Goal: Communication & Community: Answer question/provide support

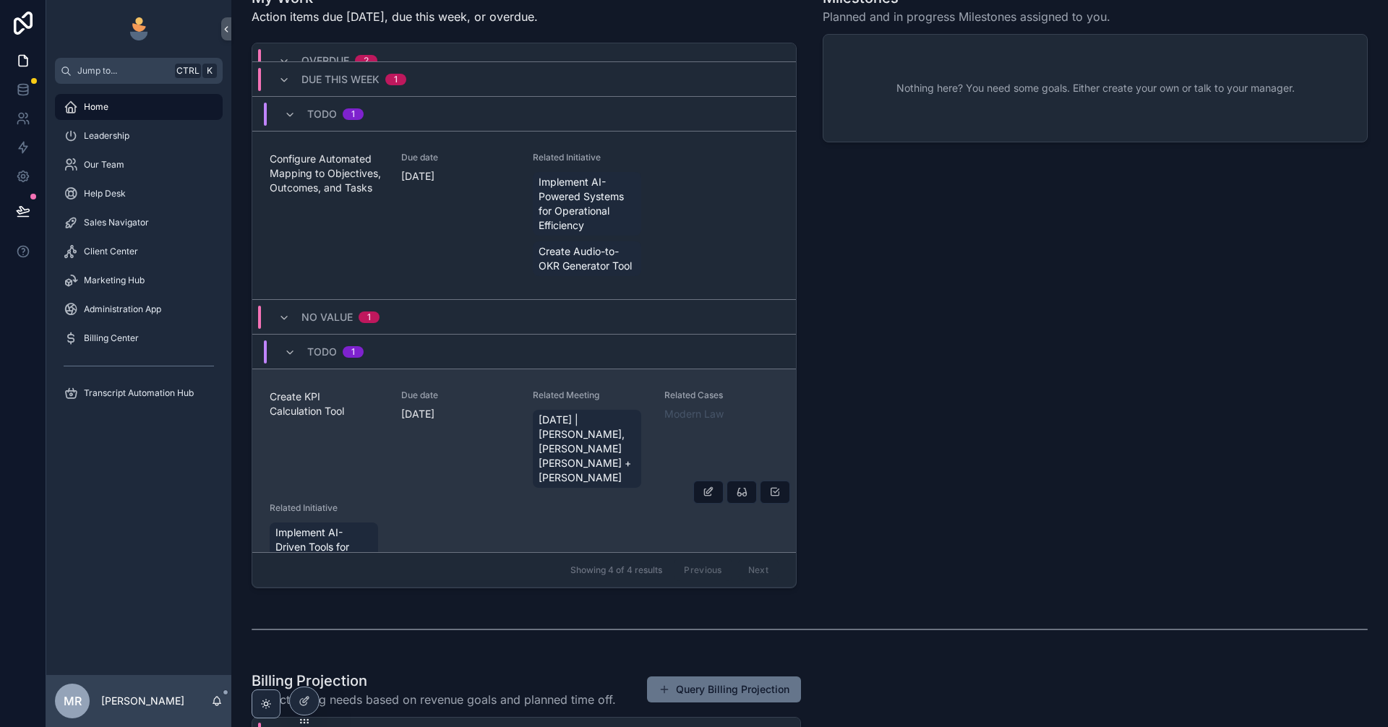
scroll to position [488, 0]
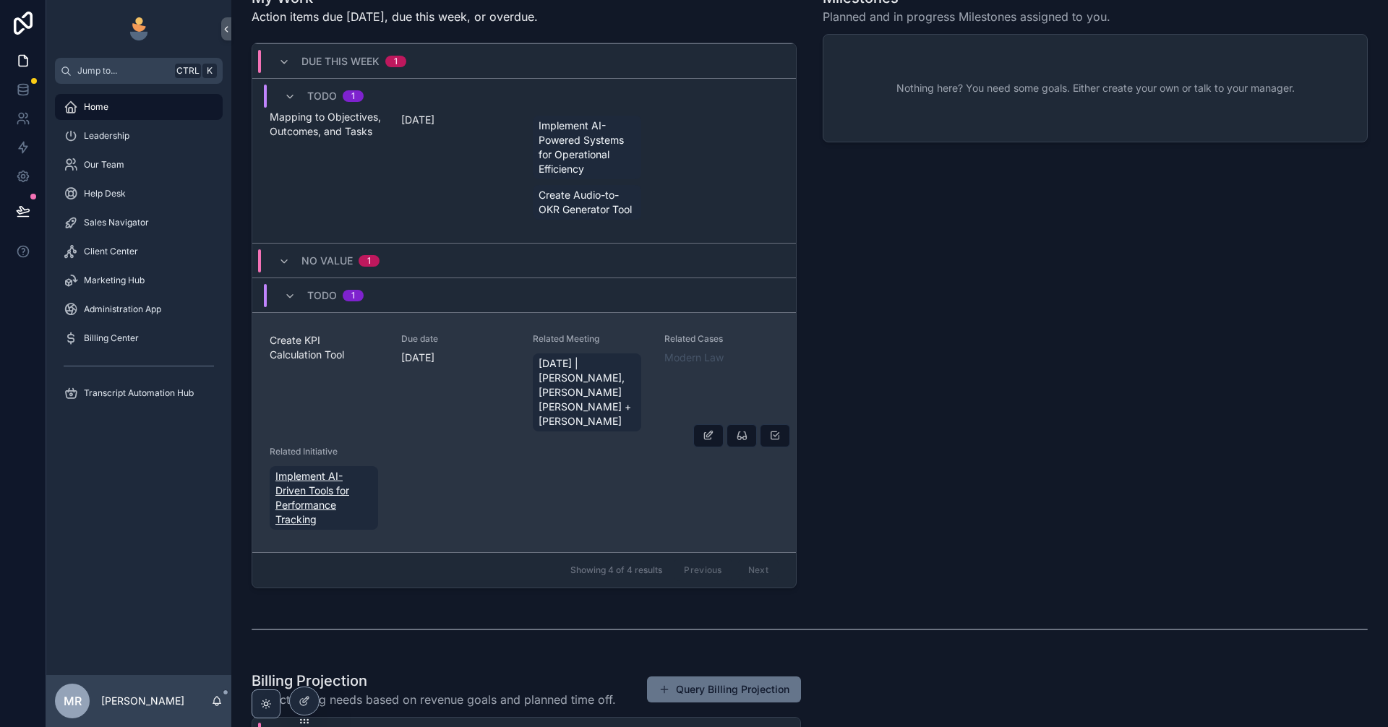
click at [299, 505] on span "Implement AI-Driven Tools for Performance Tracking" at bounding box center [323, 498] width 97 height 58
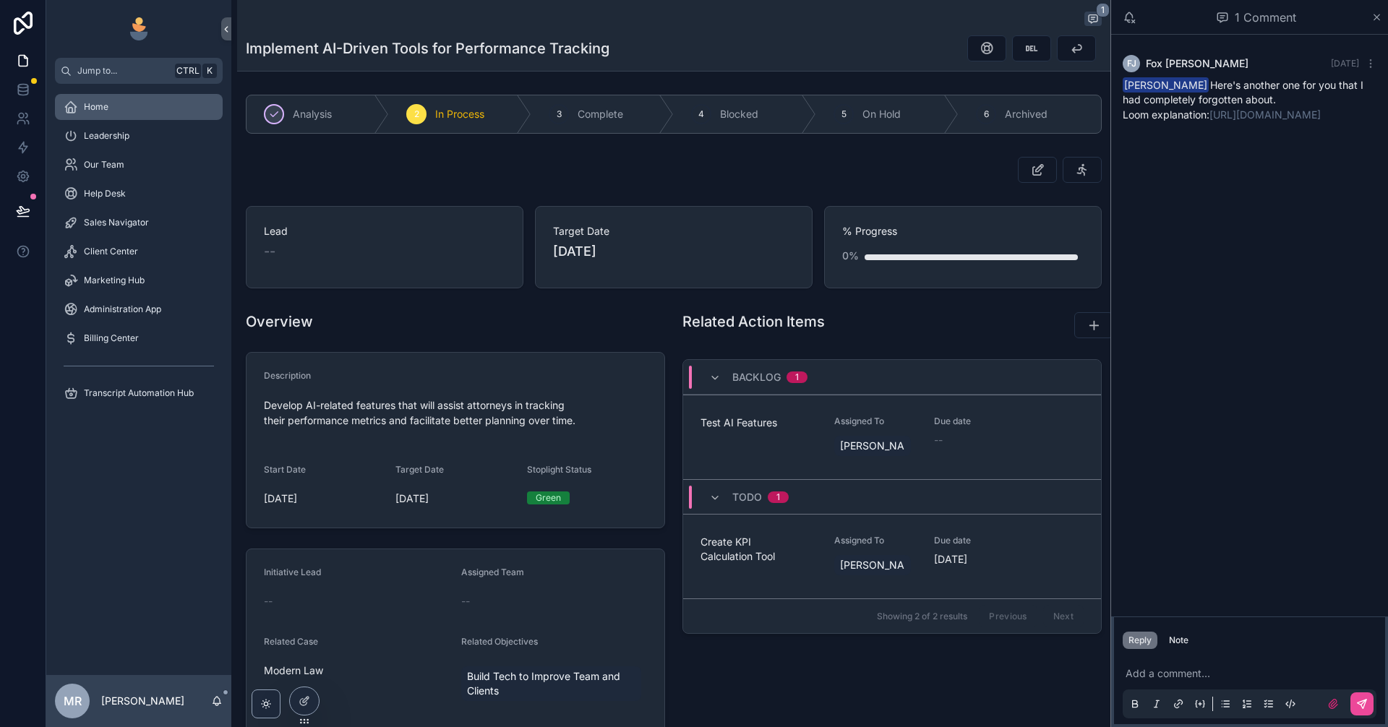
click at [137, 103] on div "Home" at bounding box center [139, 106] width 150 height 23
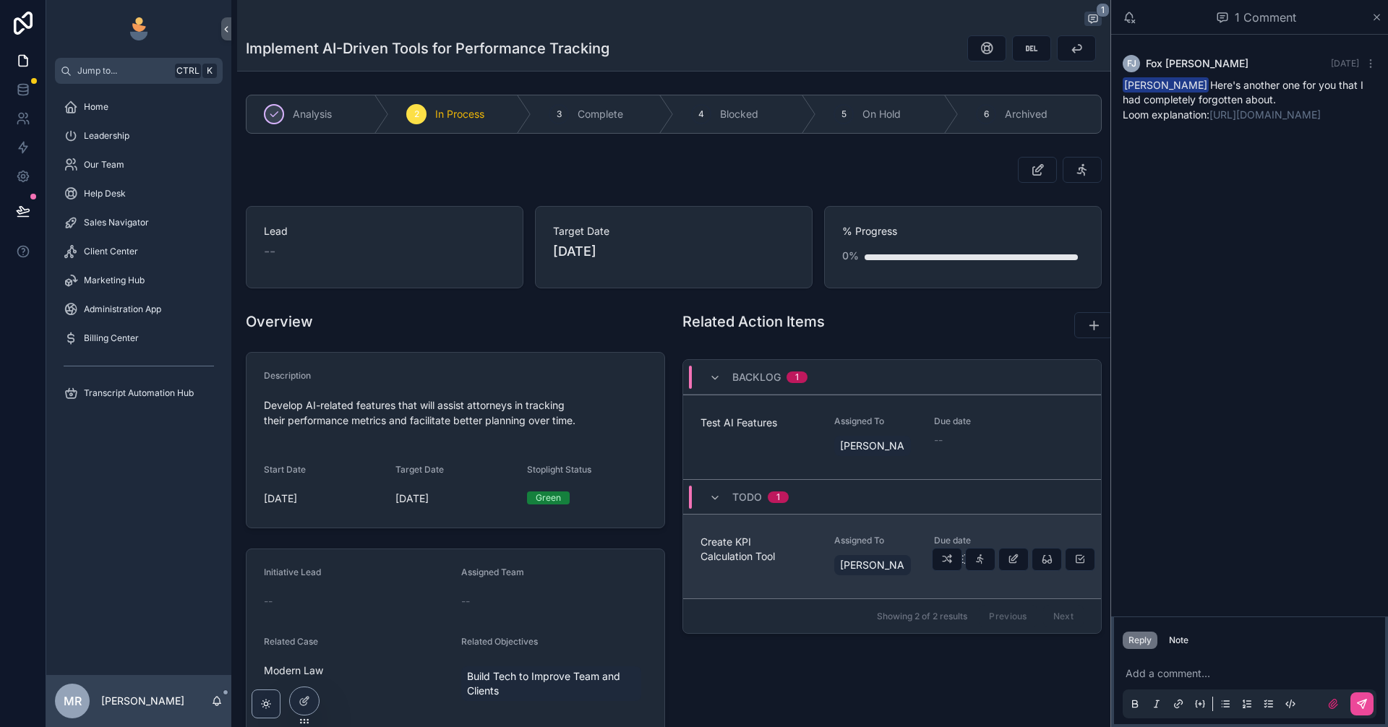
click at [734, 538] on span "Create KPI Calculation Tool" at bounding box center [759, 549] width 116 height 29
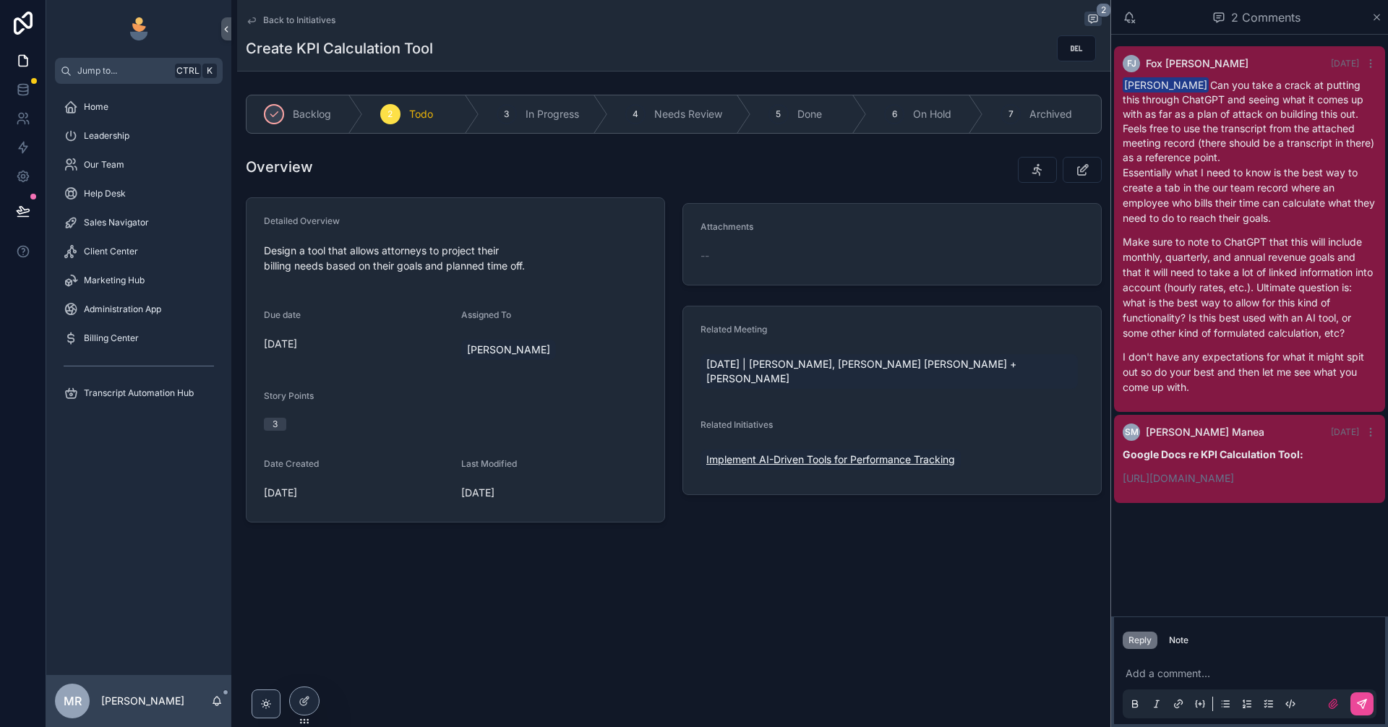
click at [772, 466] on span "Implement AI-Driven Tools for Performance Tracking" at bounding box center [830, 460] width 249 height 14
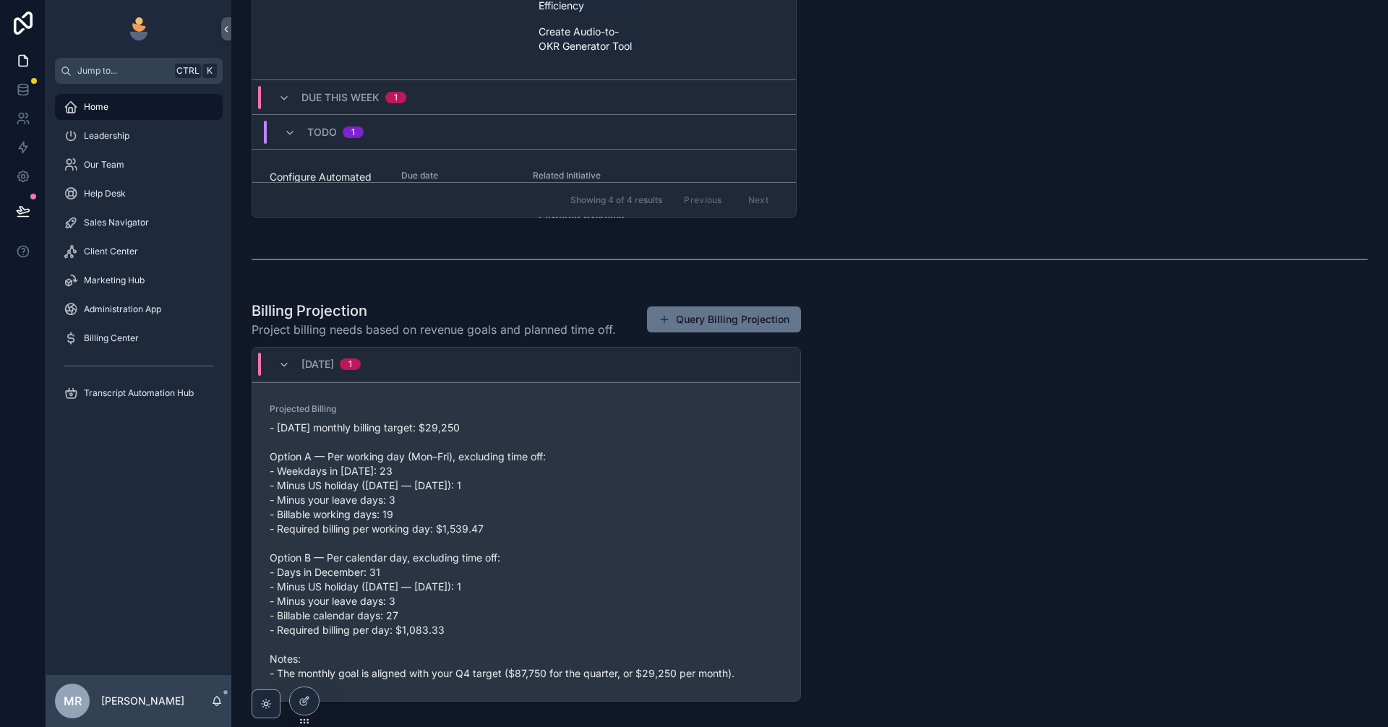
scroll to position [852, 0]
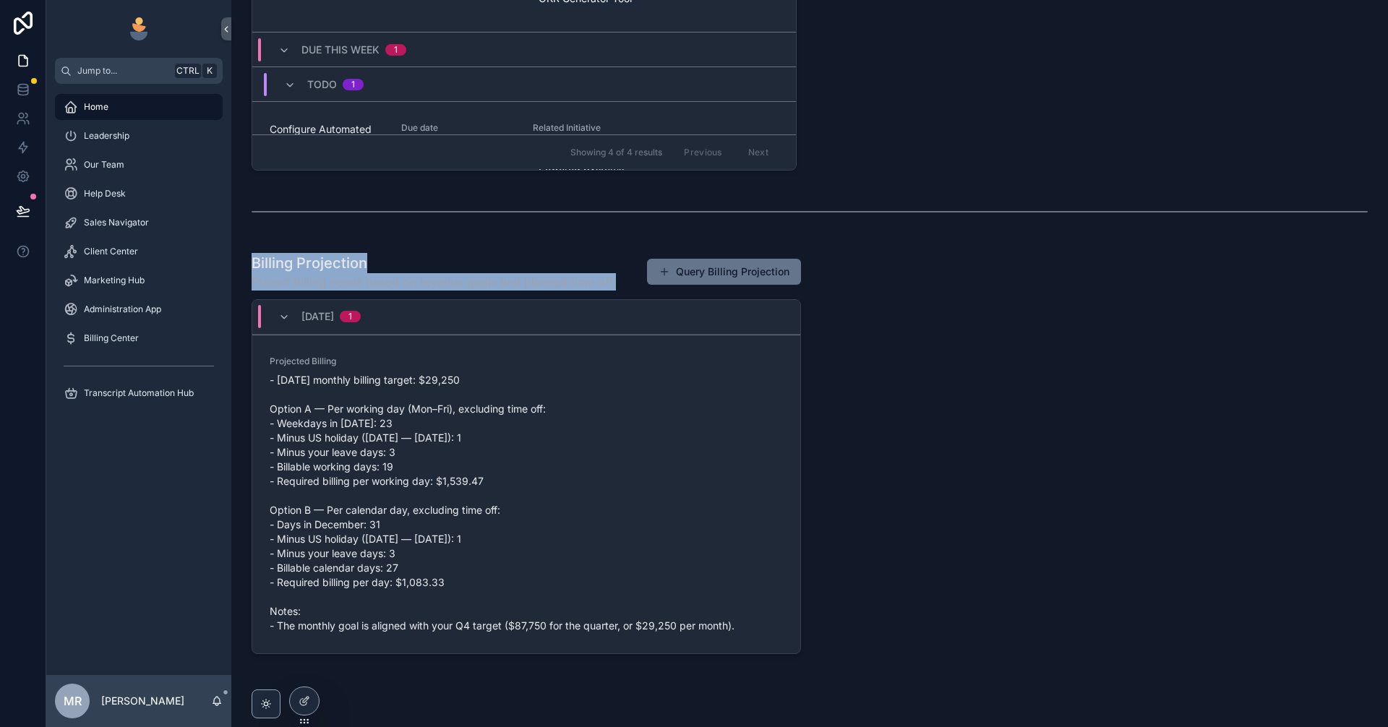
drag, startPoint x: 252, startPoint y: 265, endPoint x: 615, endPoint y: 285, distance: 364.2
click at [615, 285] on div "Billing Projection Project billing needs based on revenue goals and planned tim…" at bounding box center [527, 272] width 550 height 38
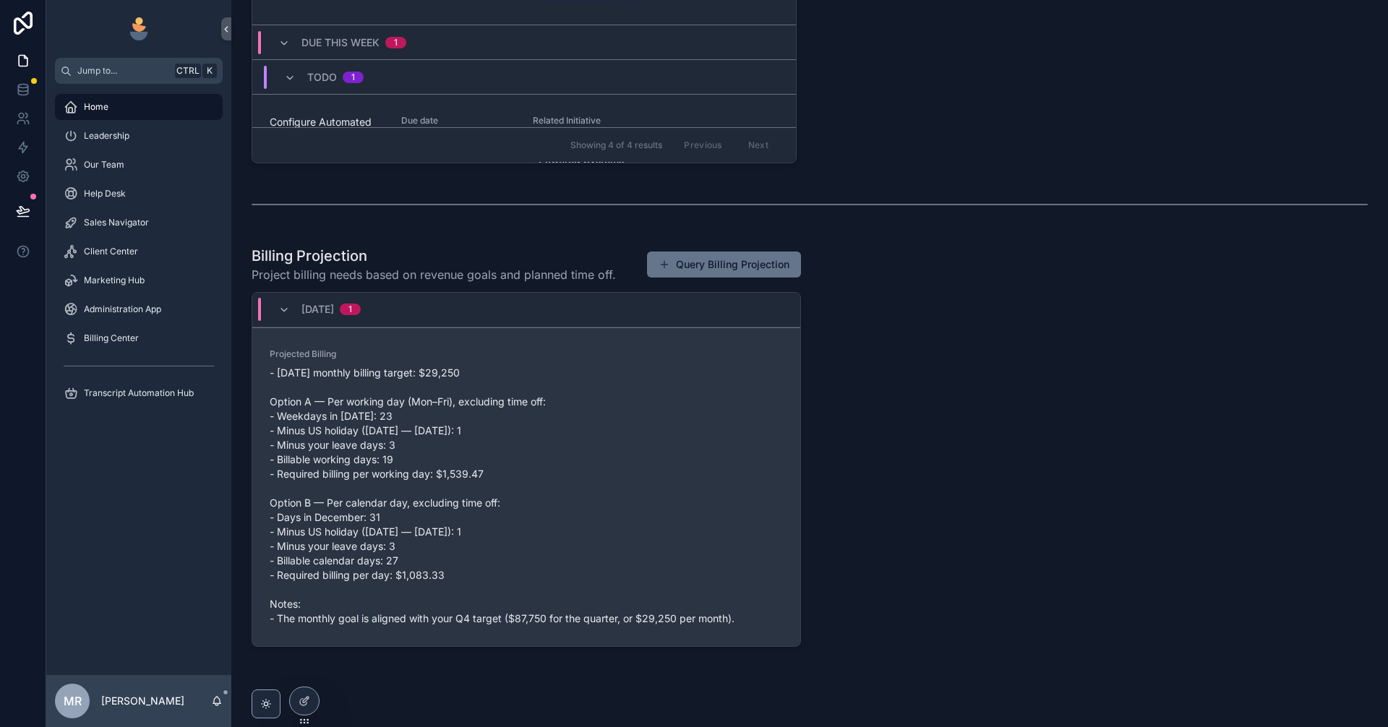
scroll to position [900, 0]
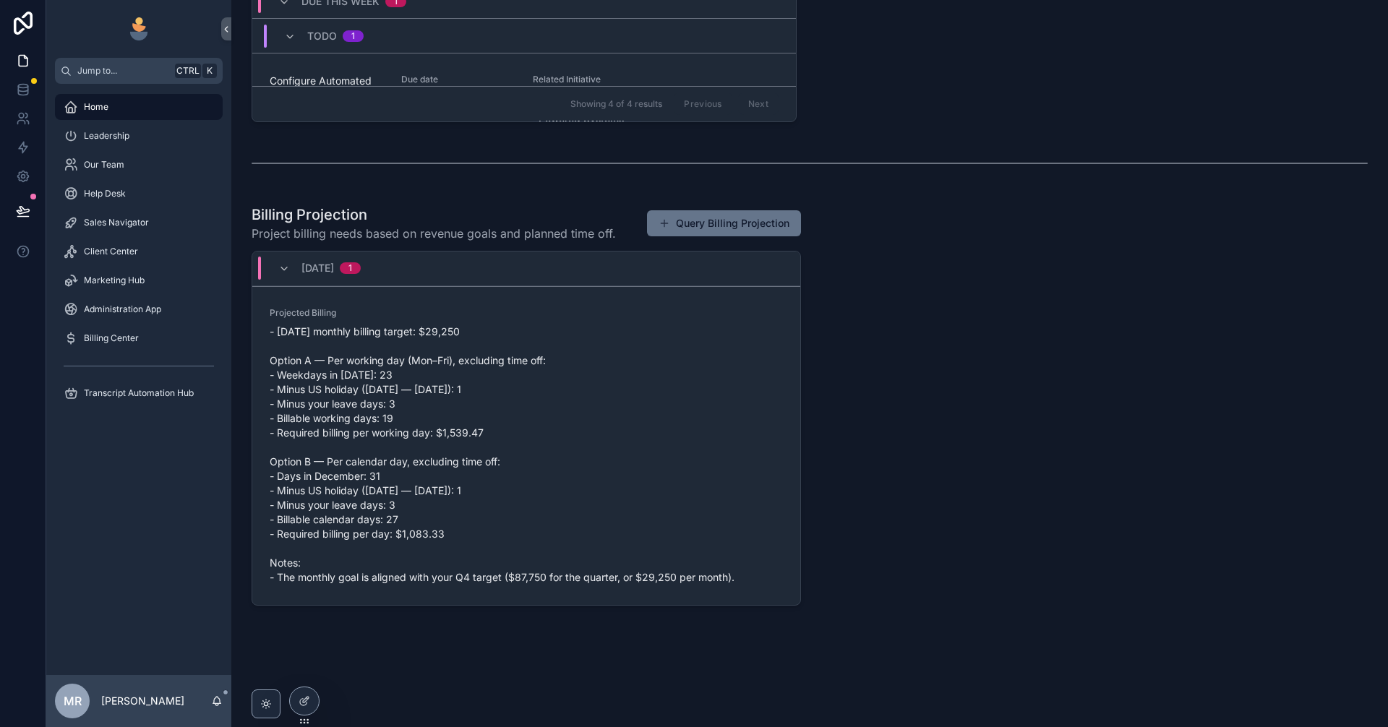
click at [719, 223] on button "Query Billing Projection" at bounding box center [724, 223] width 154 height 26
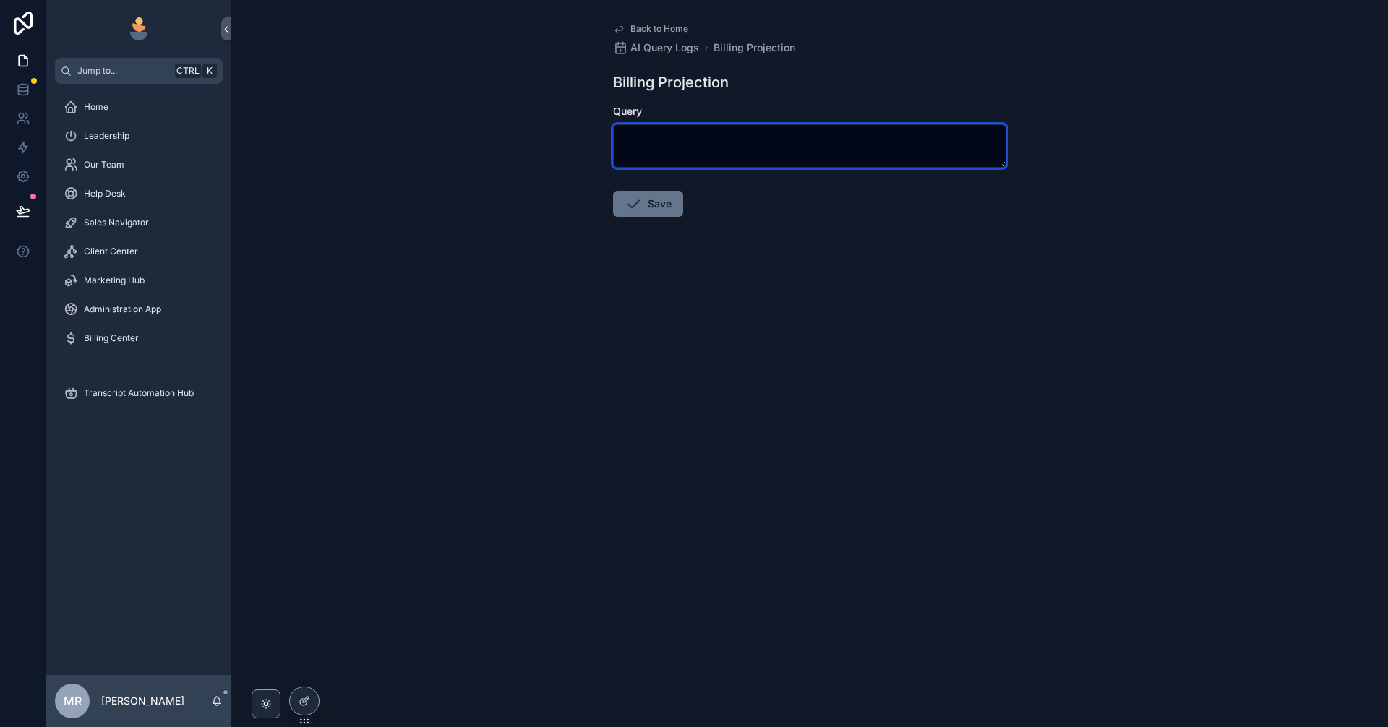
click at [722, 149] on textarea "scrollable content" at bounding box center [809, 145] width 393 height 43
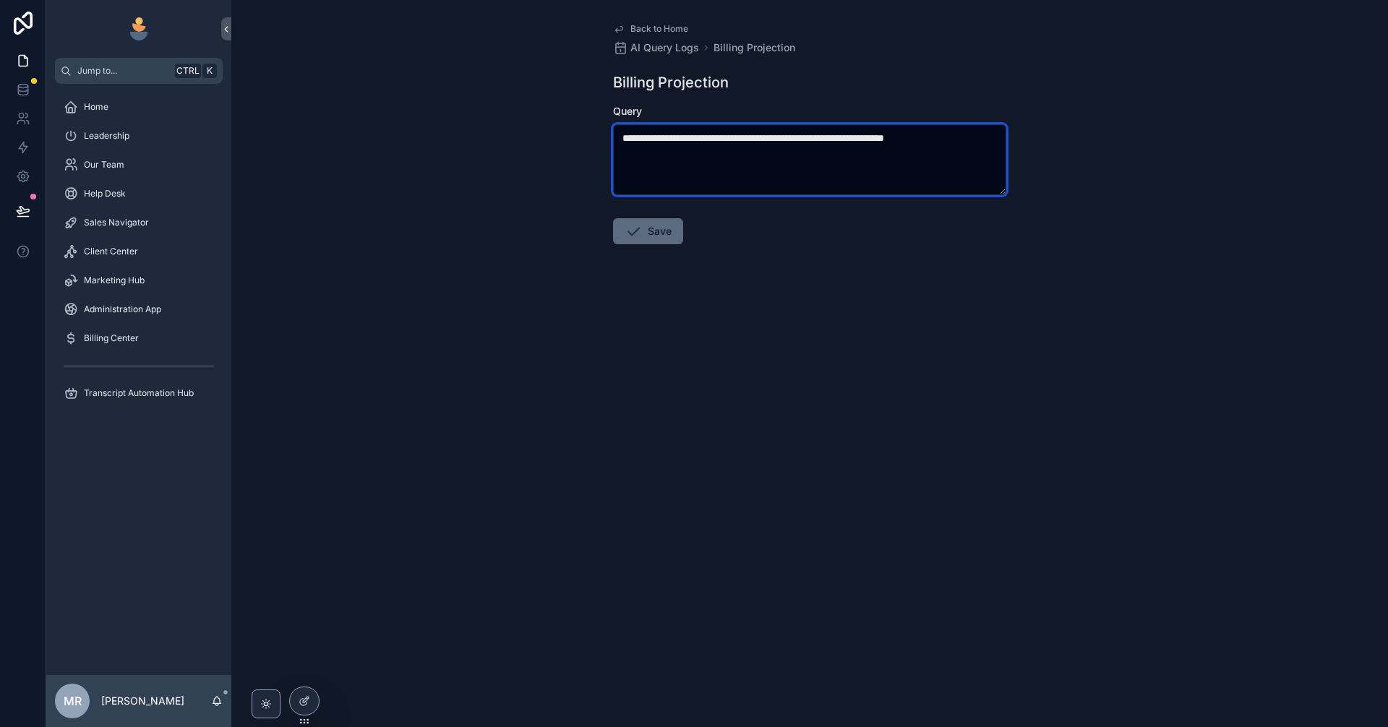
type textarea "**********"
click at [667, 230] on button "Save" at bounding box center [648, 231] width 70 height 26
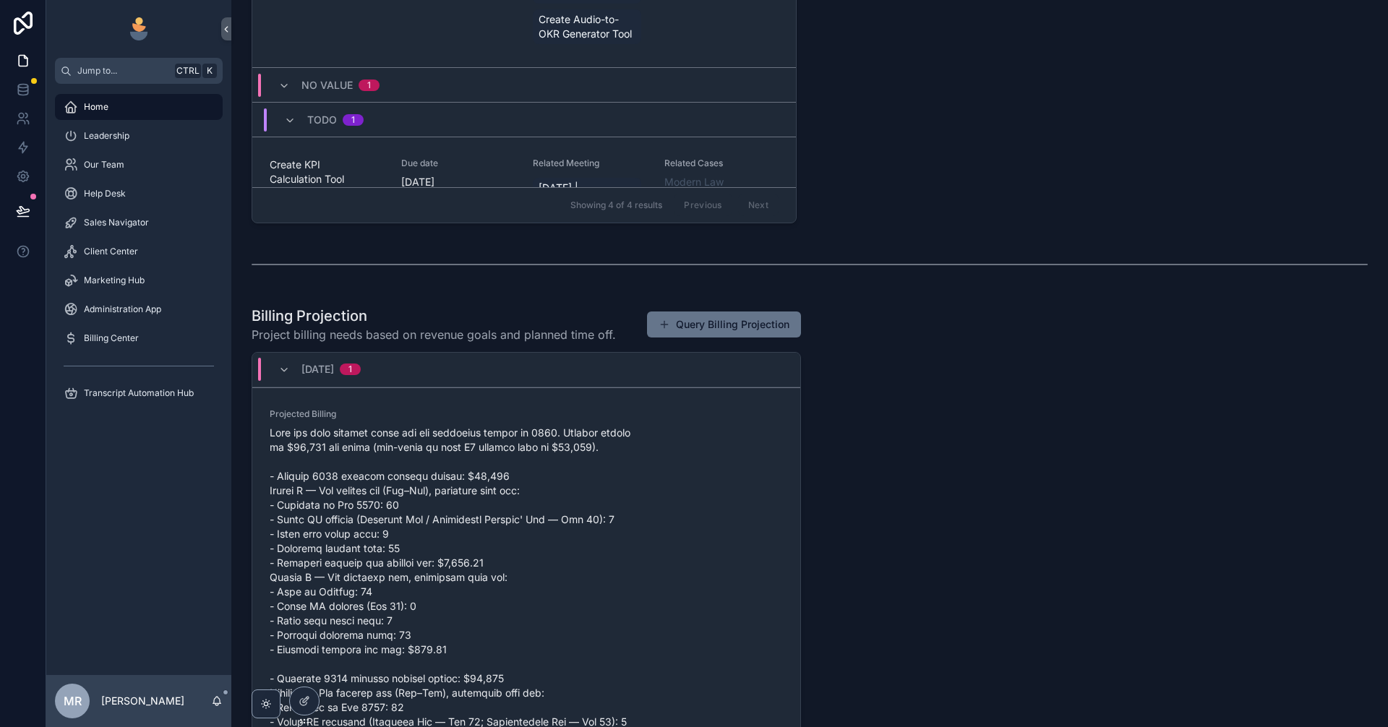
click at [926, 533] on div "Welcome, [PERSON_NAME]! Your personalized workspace is ready. The left sidebar …" at bounding box center [809, 98] width 1157 height 1795
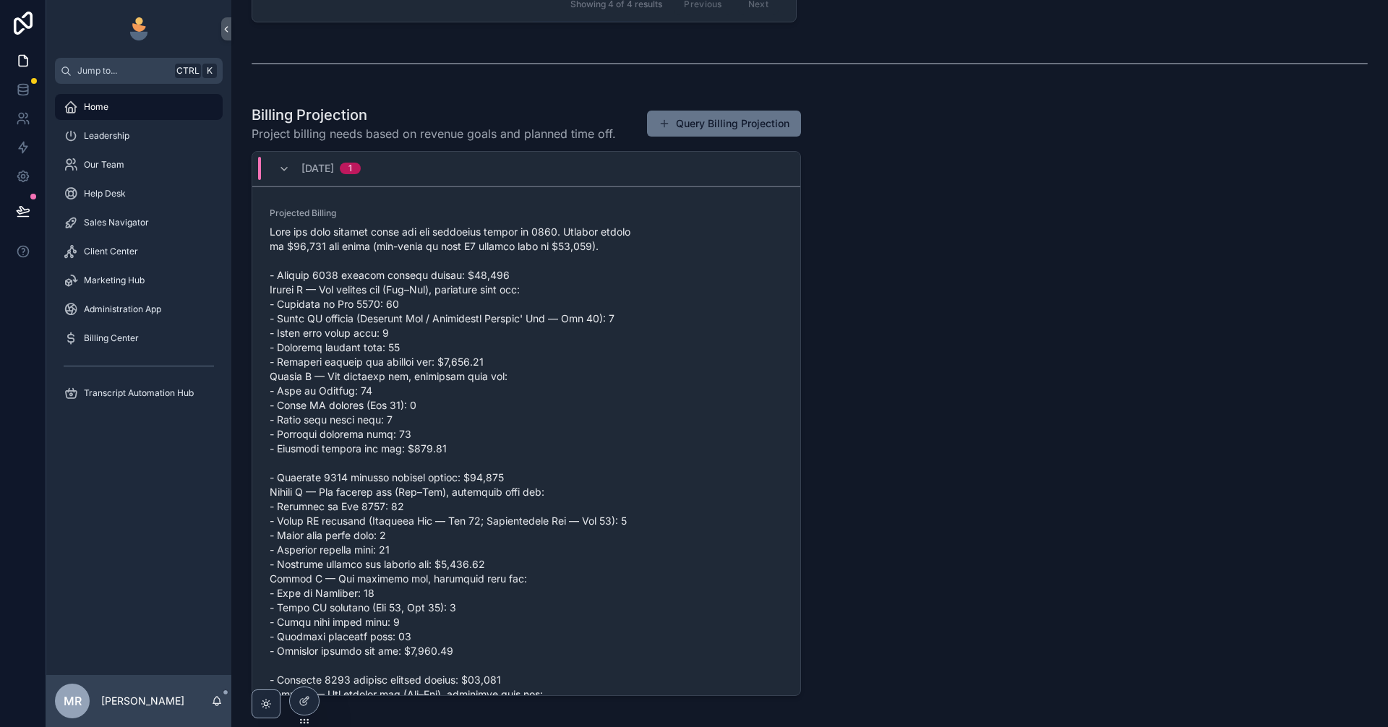
scroll to position [946, 0]
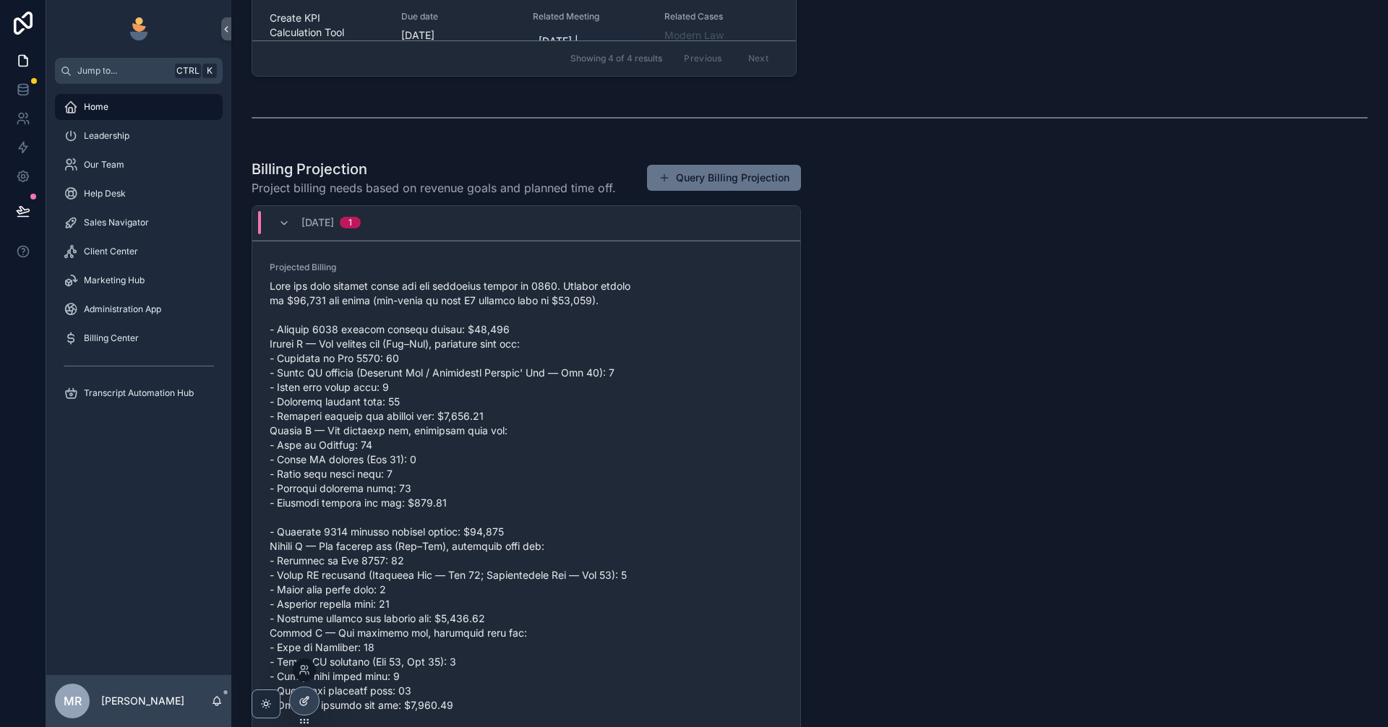
click at [299, 700] on icon at bounding box center [305, 702] width 12 height 12
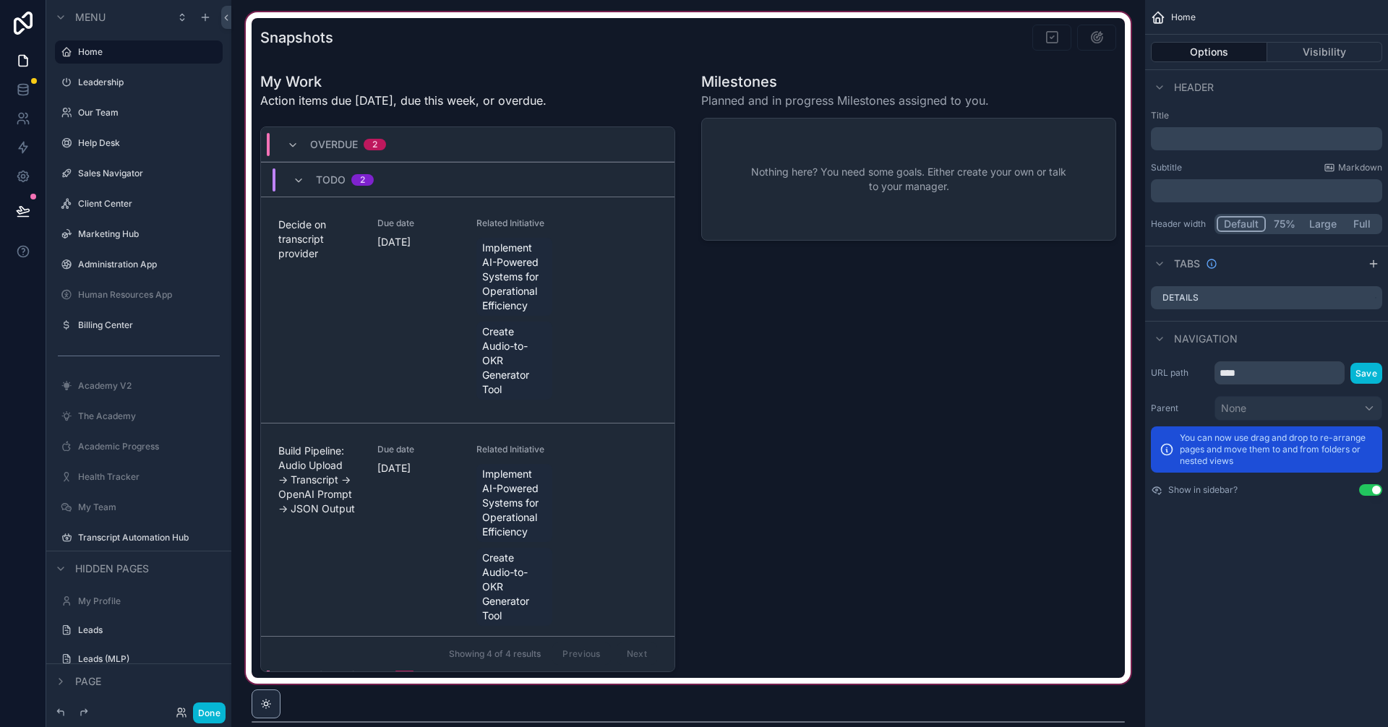
scroll to position [1573, 0]
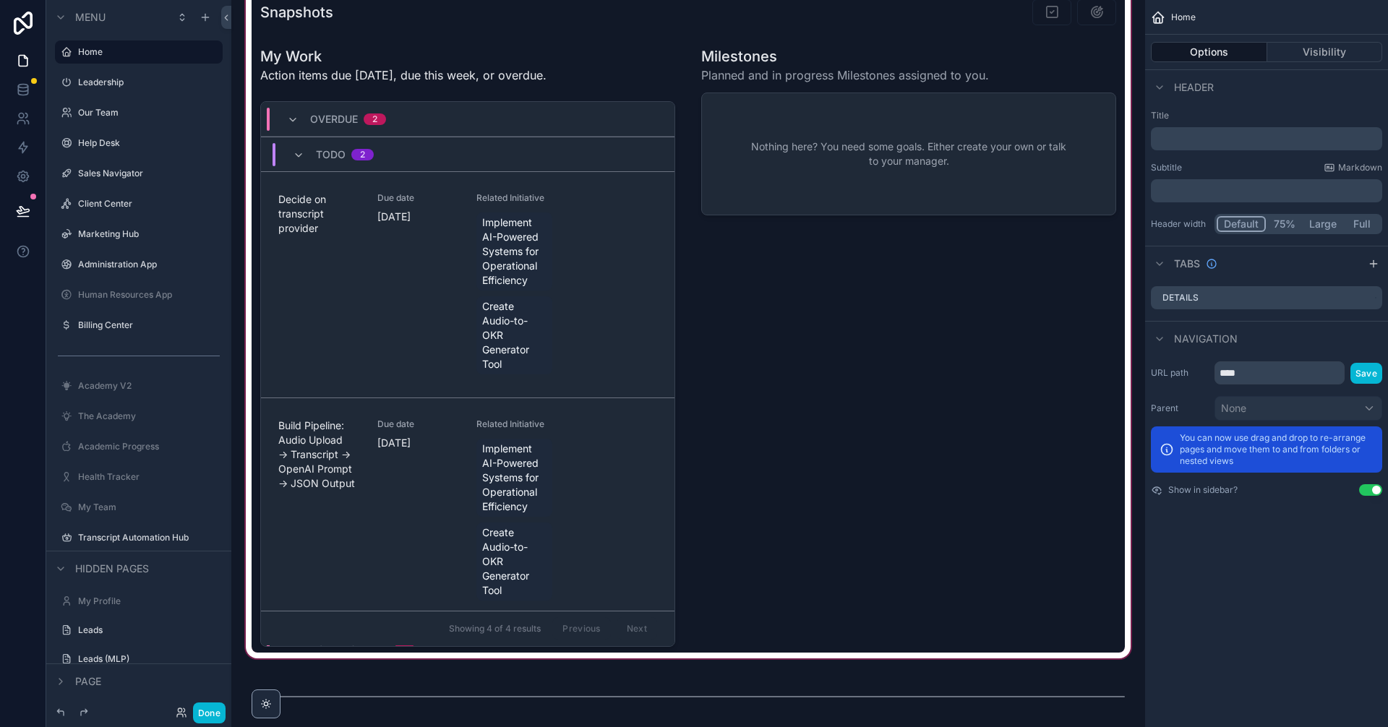
click at [615, 318] on div "scrollable content" at bounding box center [688, 323] width 891 height 678
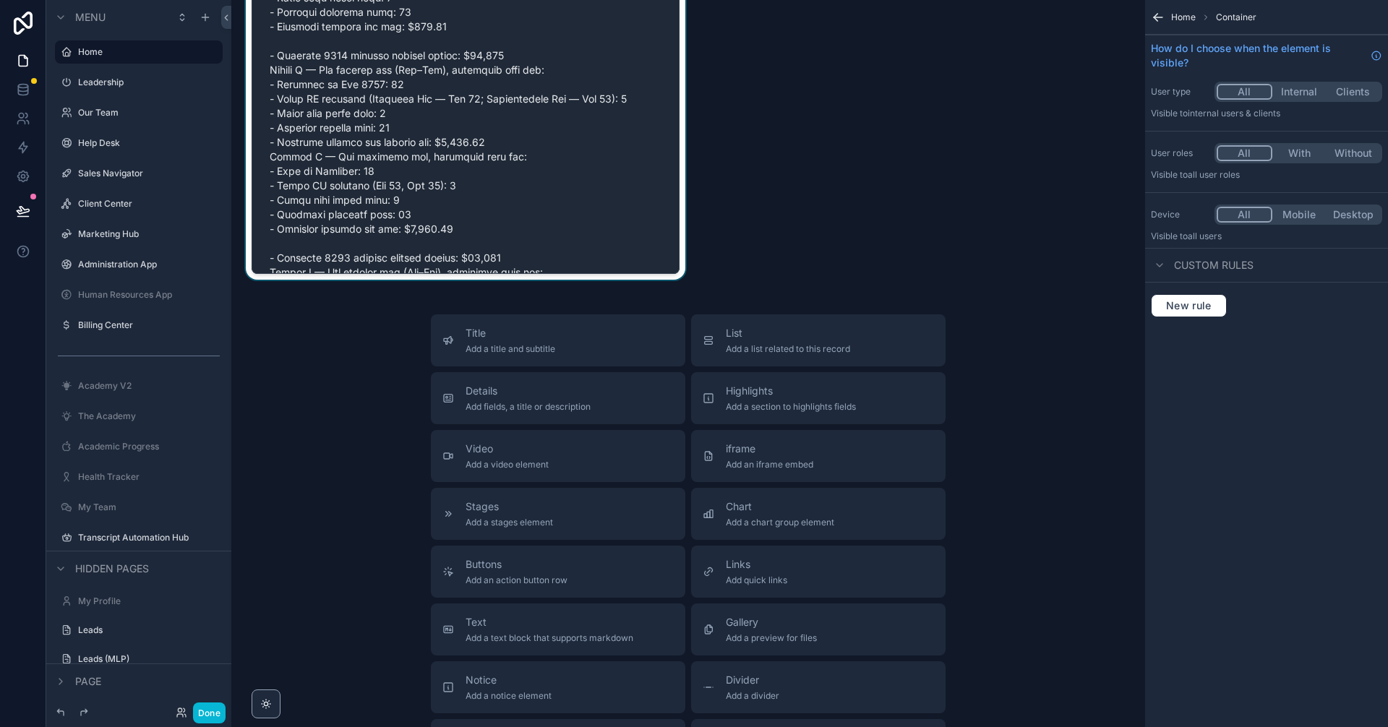
scroll to position [2453, 0]
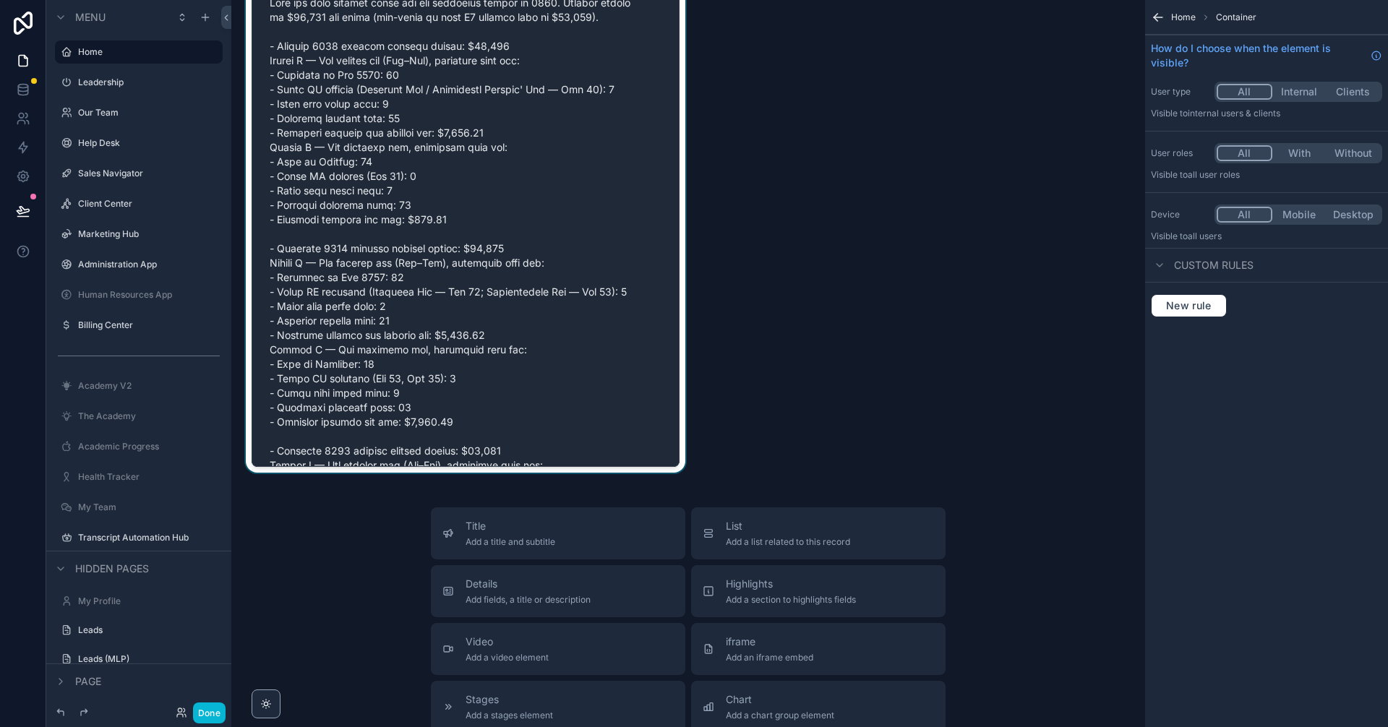
click at [568, 212] on div "scrollable content" at bounding box center [465, 162] width 445 height 621
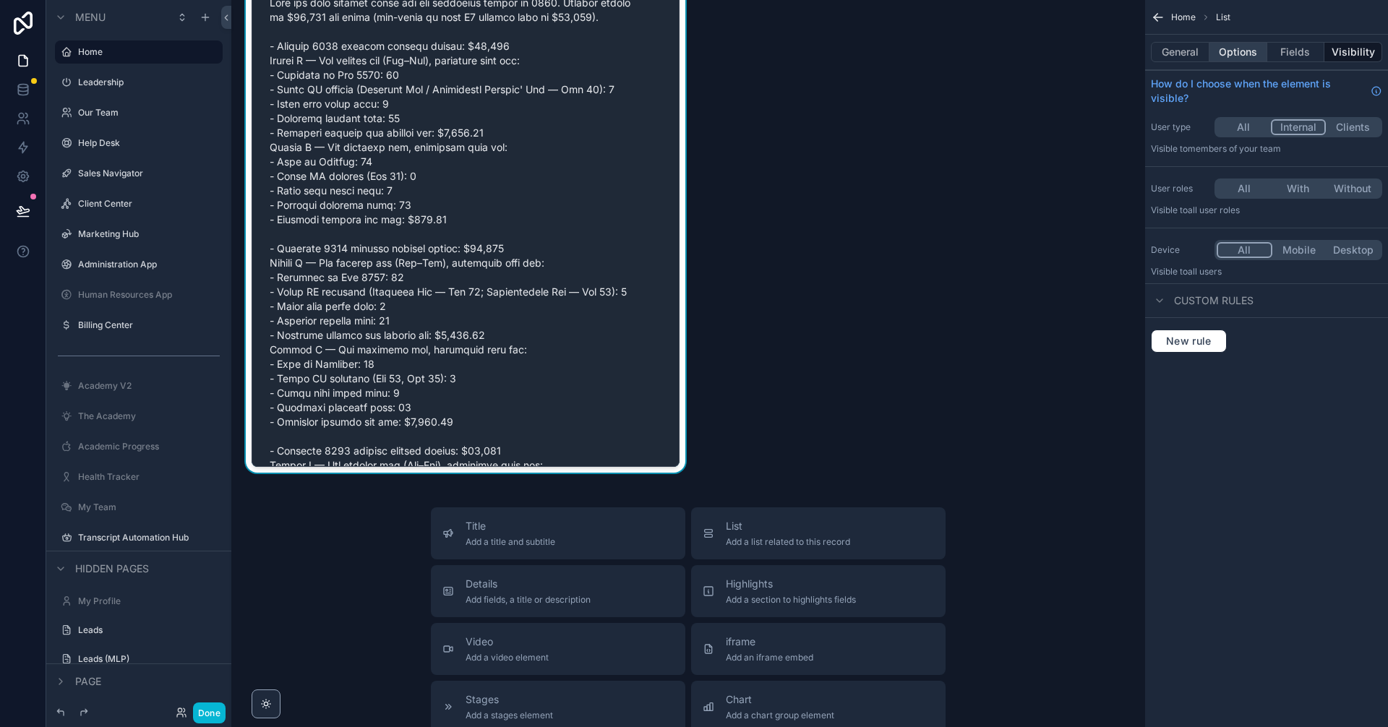
click at [1242, 43] on button "Options" at bounding box center [1239, 52] width 58 height 20
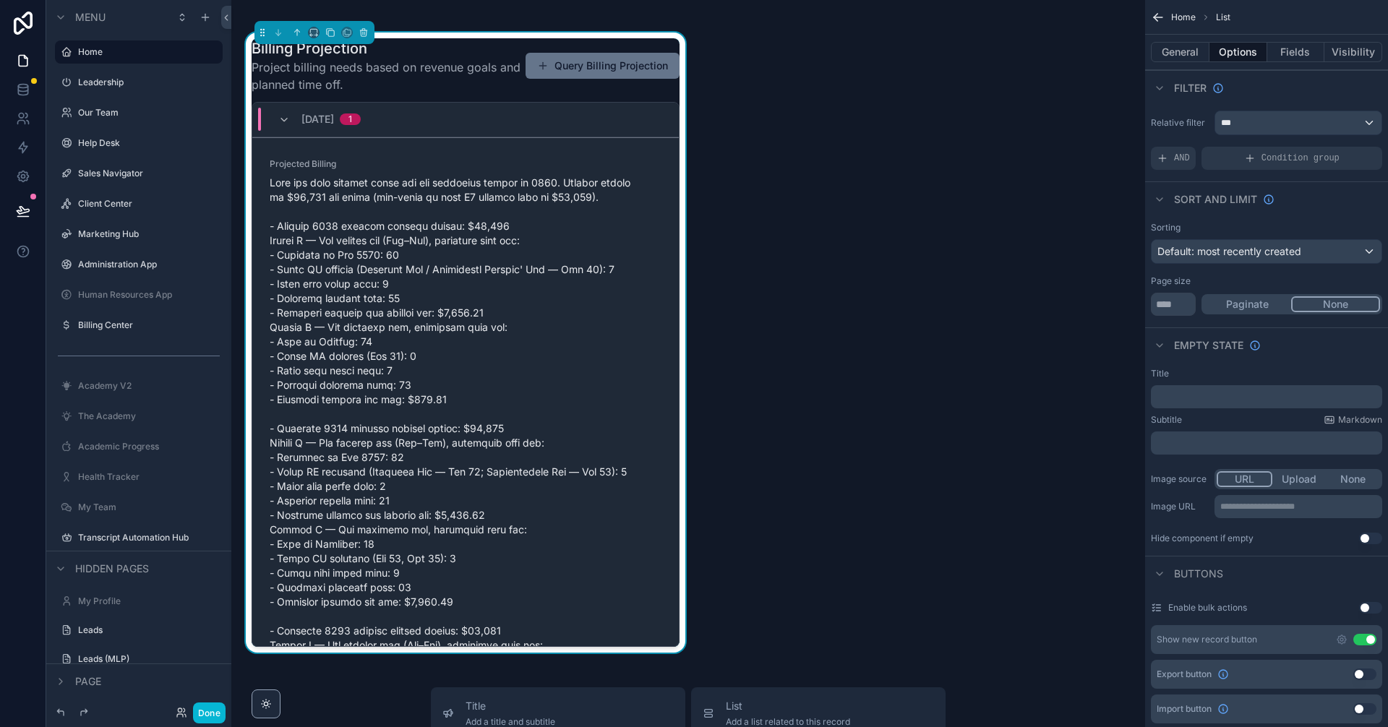
scroll to position [2212, 0]
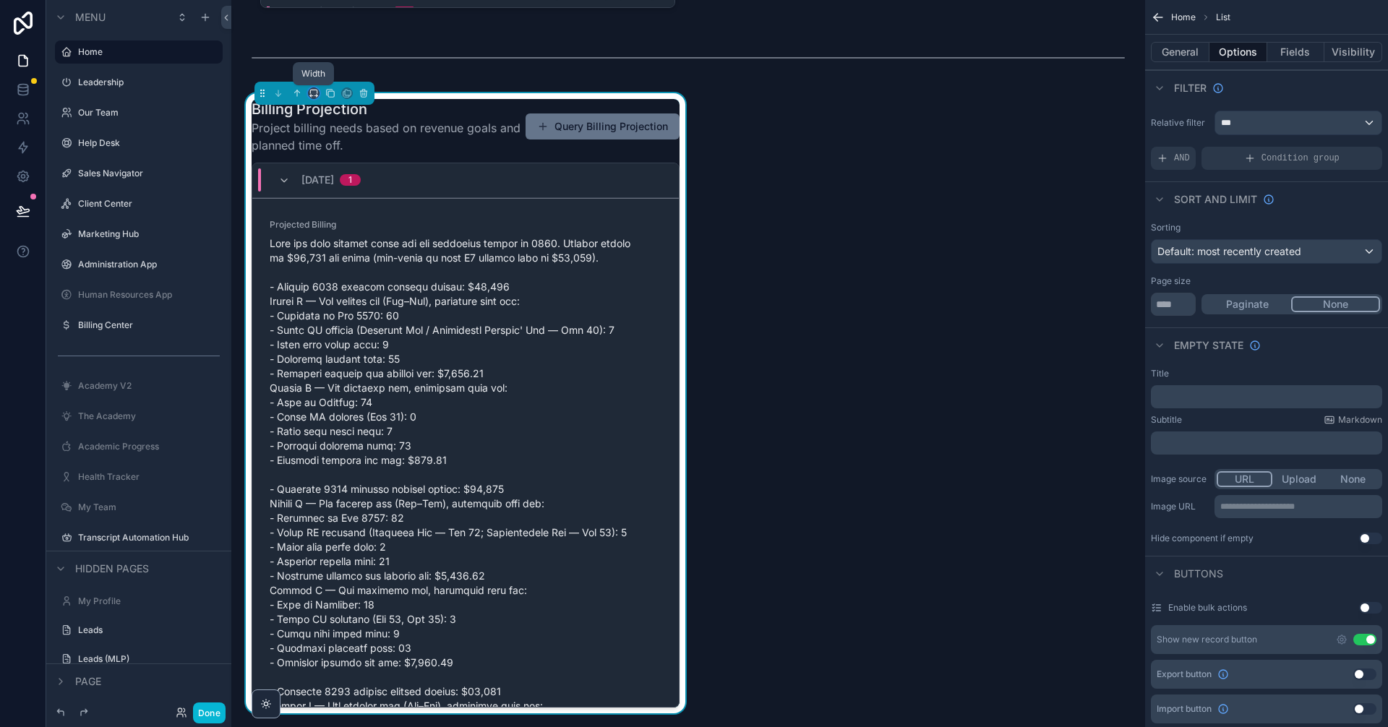
click at [313, 93] on icon "scrollable content" at bounding box center [314, 93] width 10 height 10
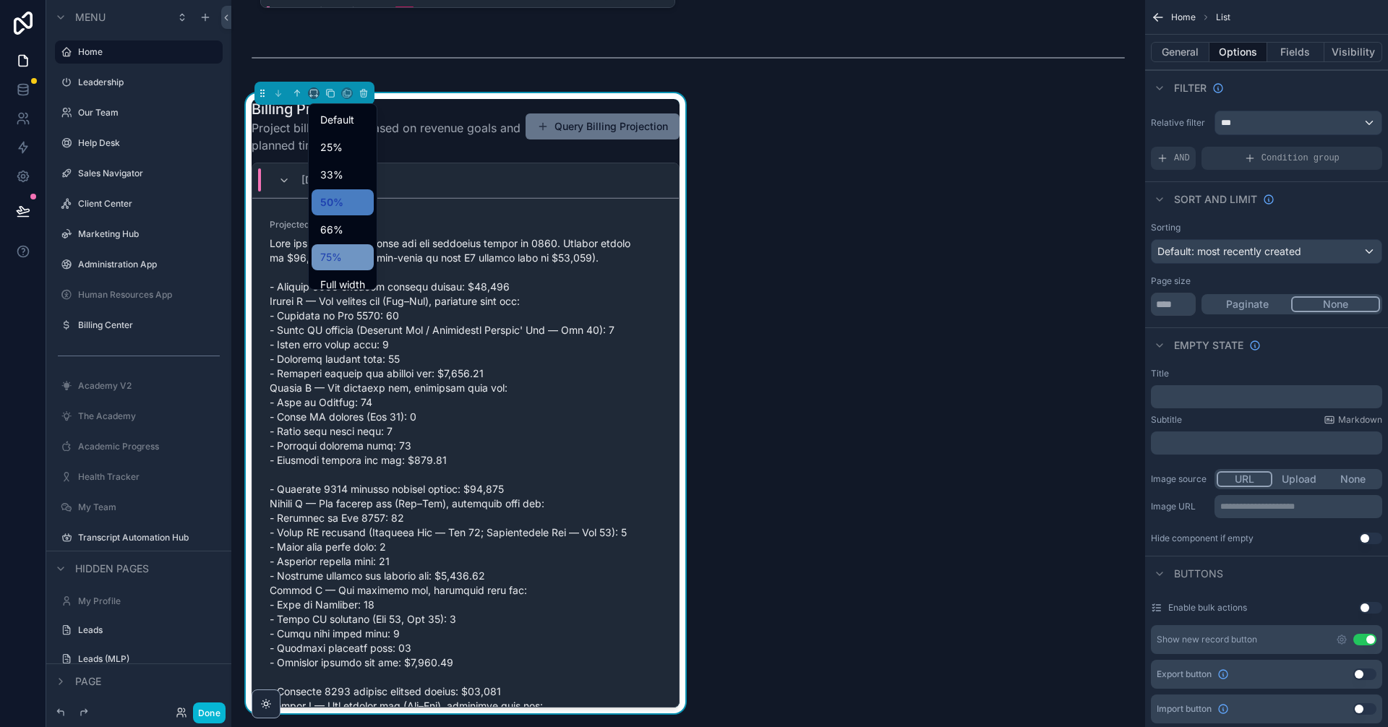
click at [341, 252] on span "75%" at bounding box center [331, 257] width 22 height 17
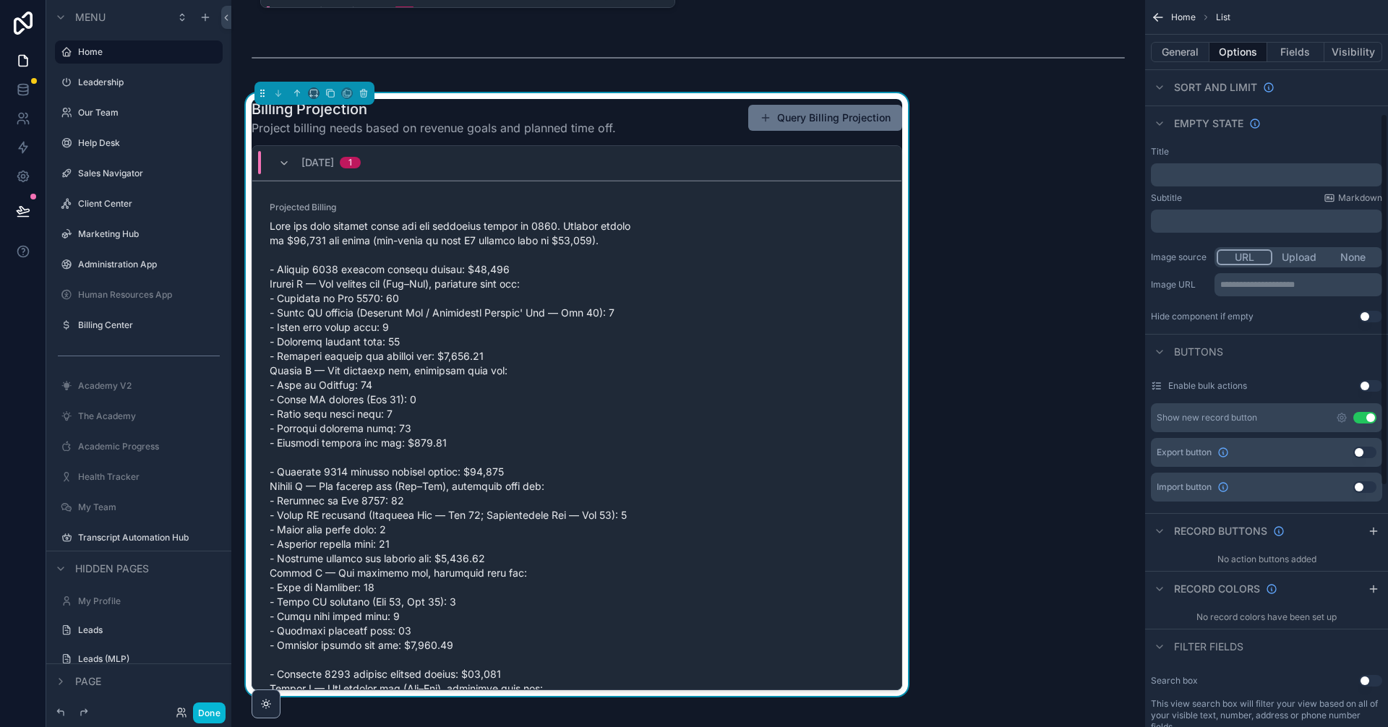
scroll to position [338, 0]
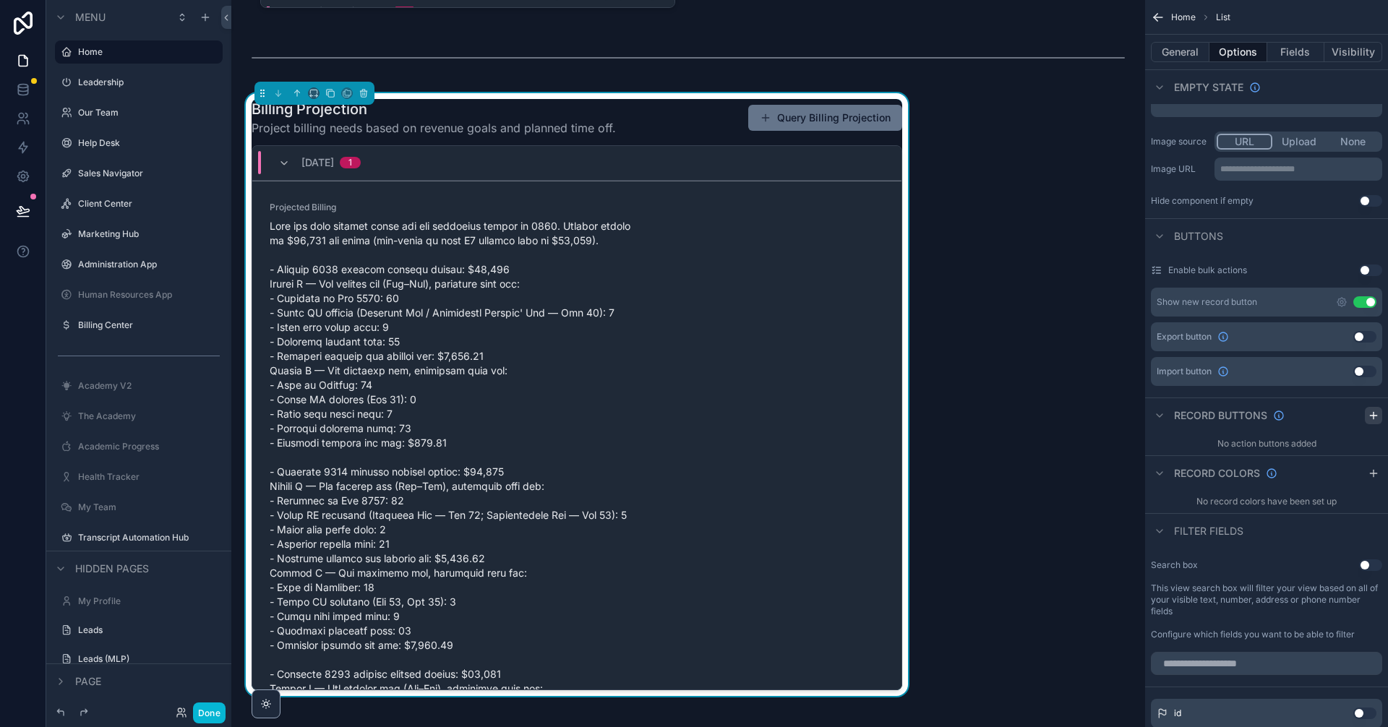
click at [1370, 419] on icon "scrollable content" at bounding box center [1374, 416] width 12 height 12
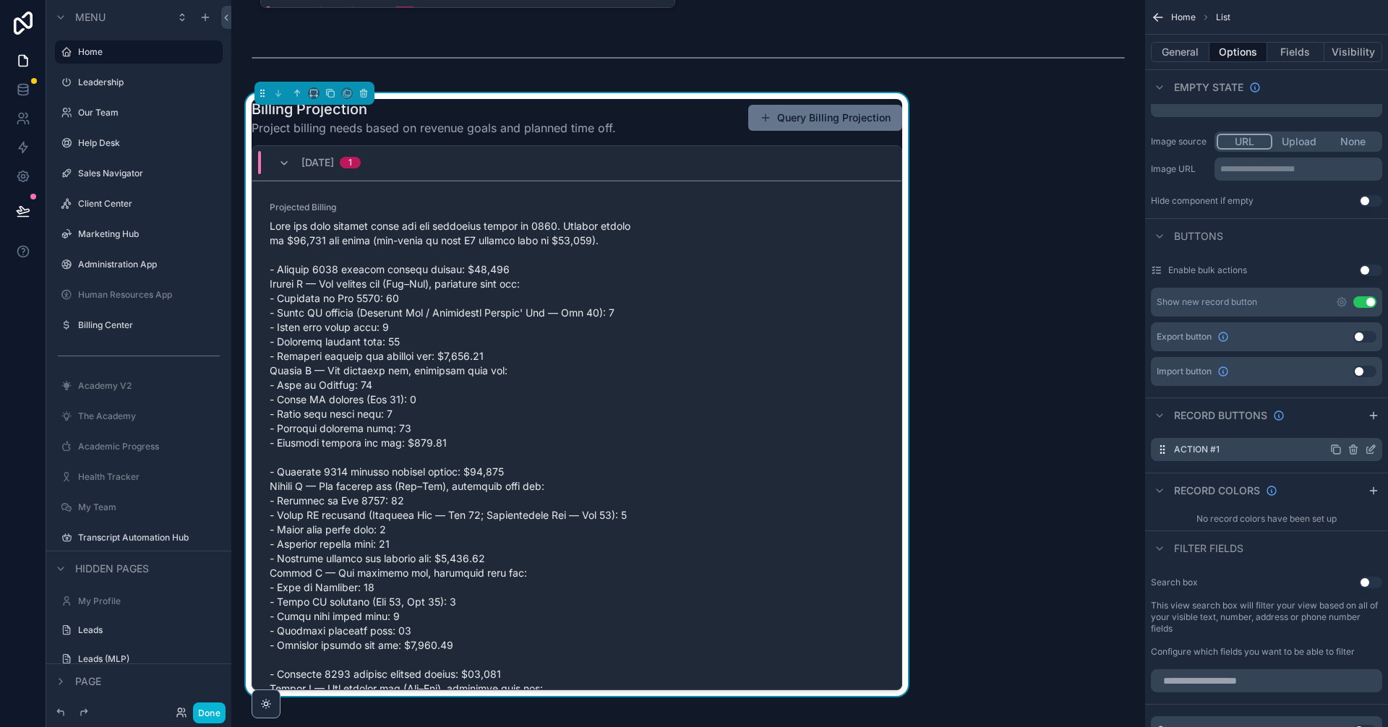
click at [1375, 454] on icon "scrollable content" at bounding box center [1371, 450] width 12 height 12
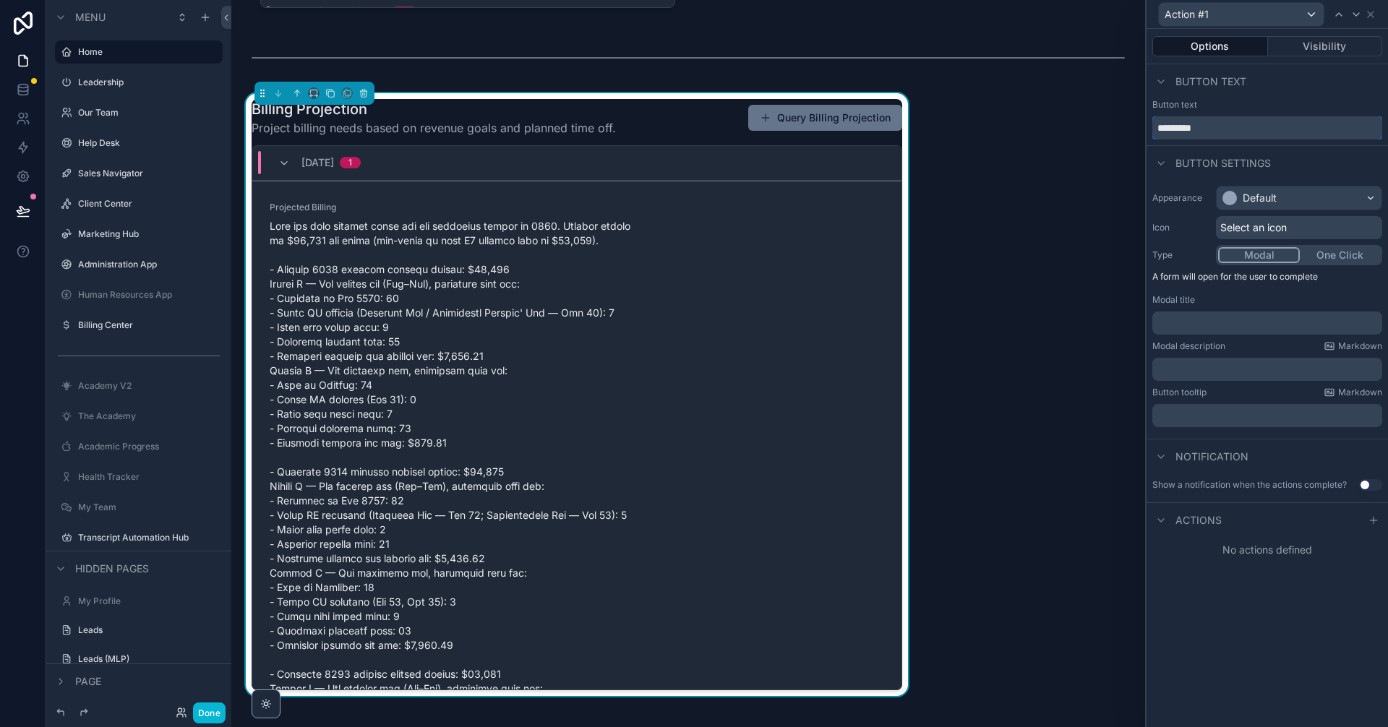
click at [1236, 127] on input "*********" at bounding box center [1268, 127] width 230 height 23
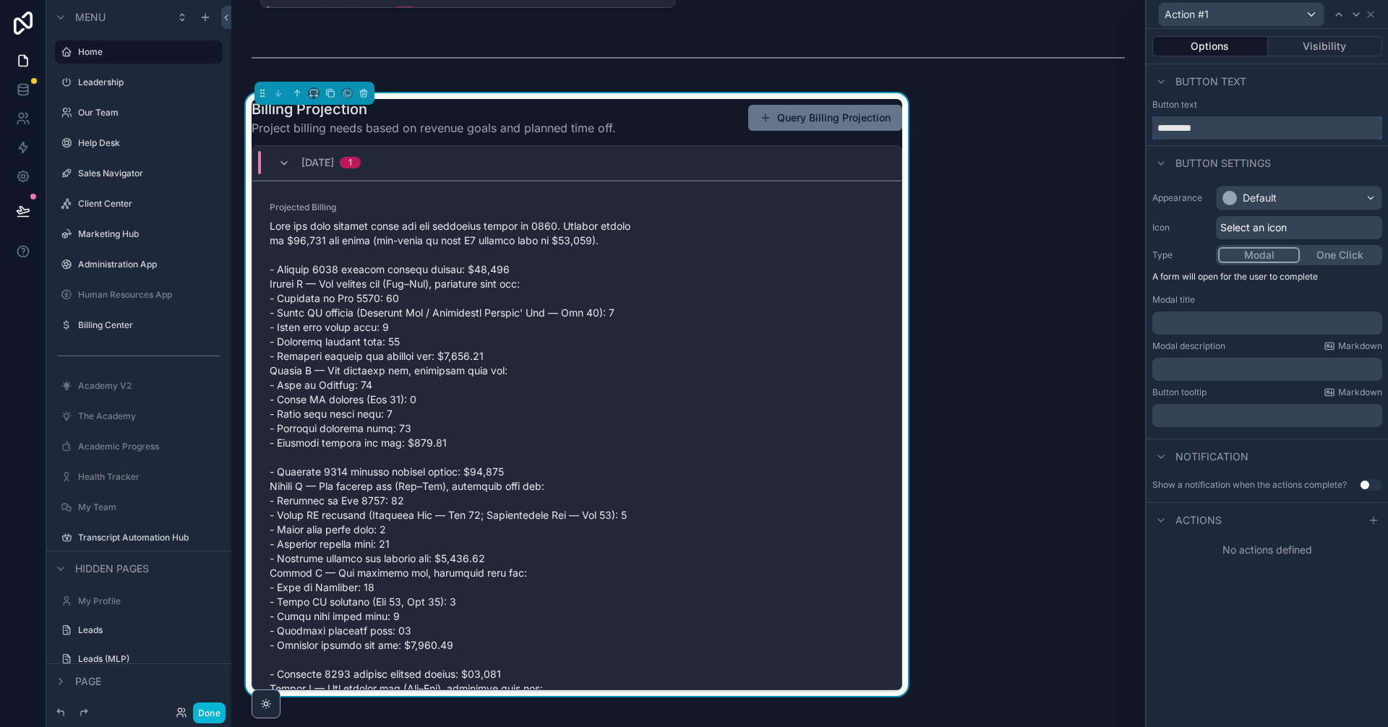
click at [1236, 127] on input "*********" at bounding box center [1268, 127] width 230 height 23
type input "*****"
click at [1331, 190] on div "Default" at bounding box center [1299, 198] width 165 height 23
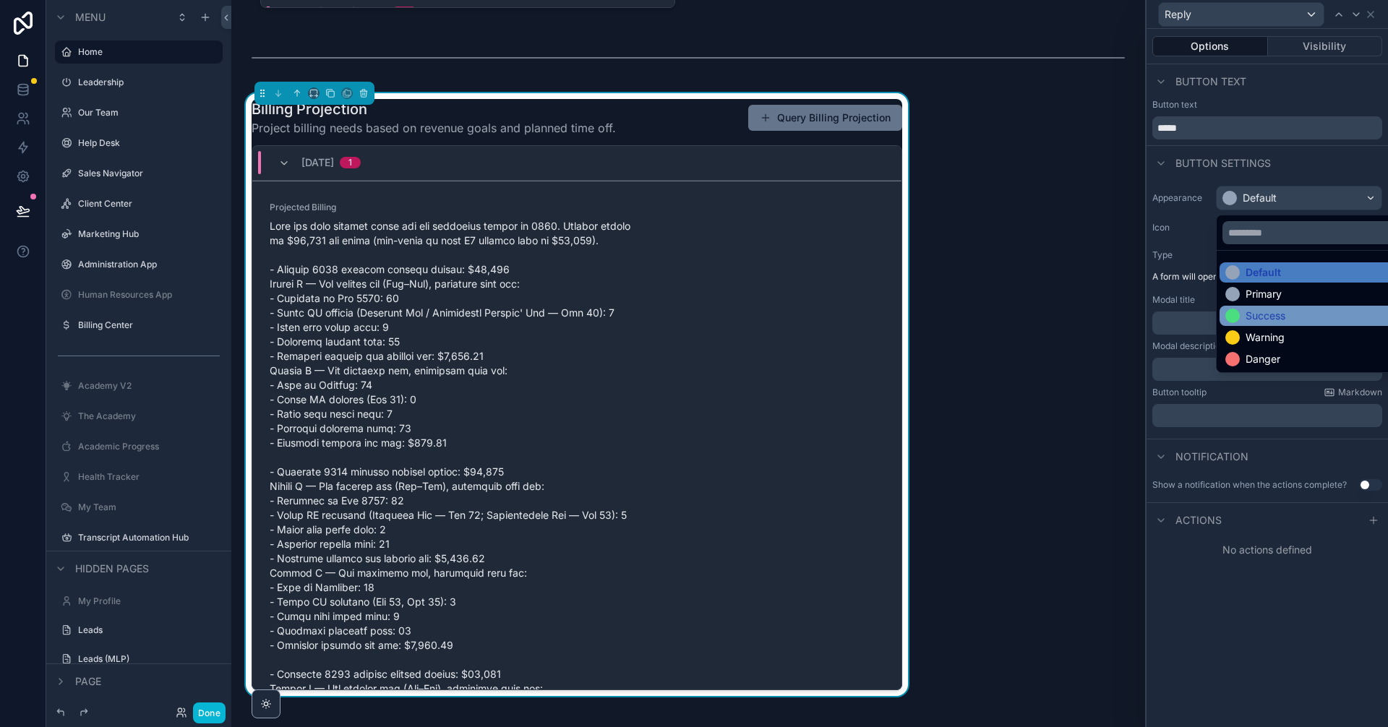
click at [1285, 309] on div "Success" at bounding box center [1266, 316] width 40 height 14
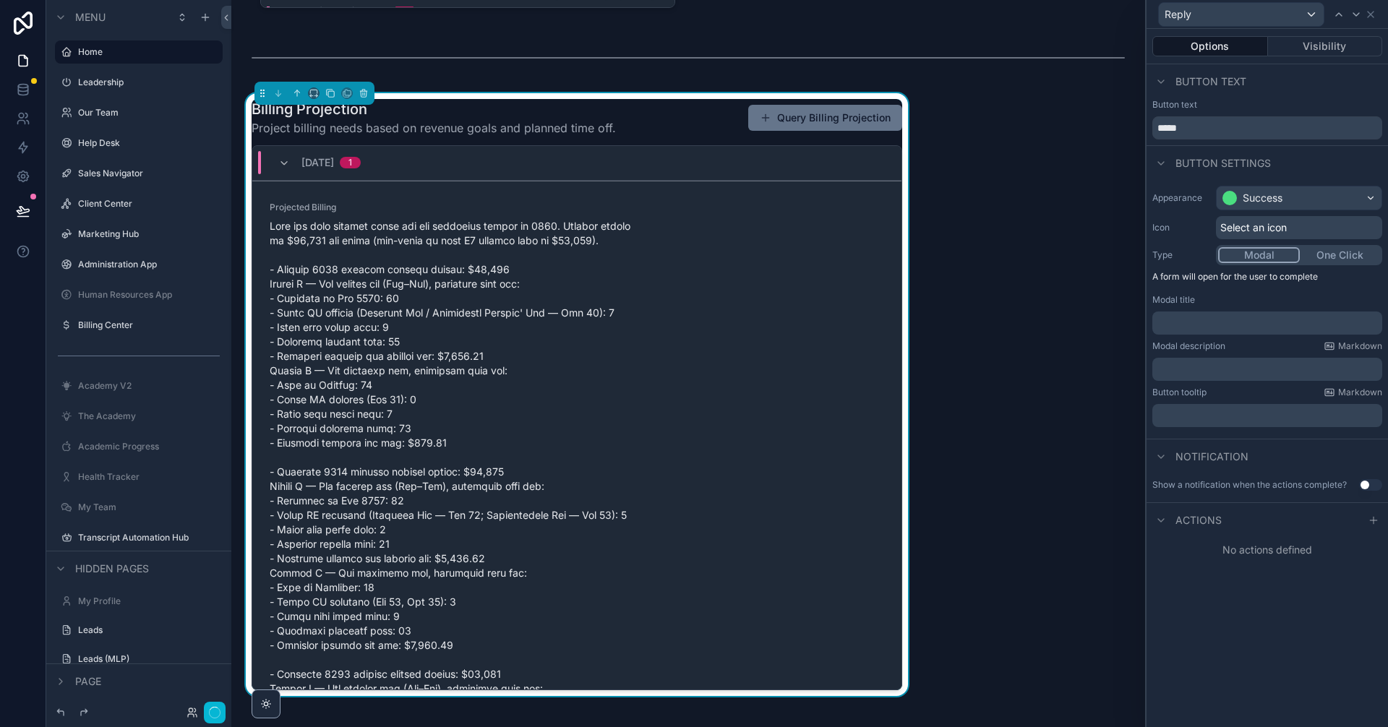
click at [1284, 225] on span "Select an icon" at bounding box center [1254, 228] width 67 height 14
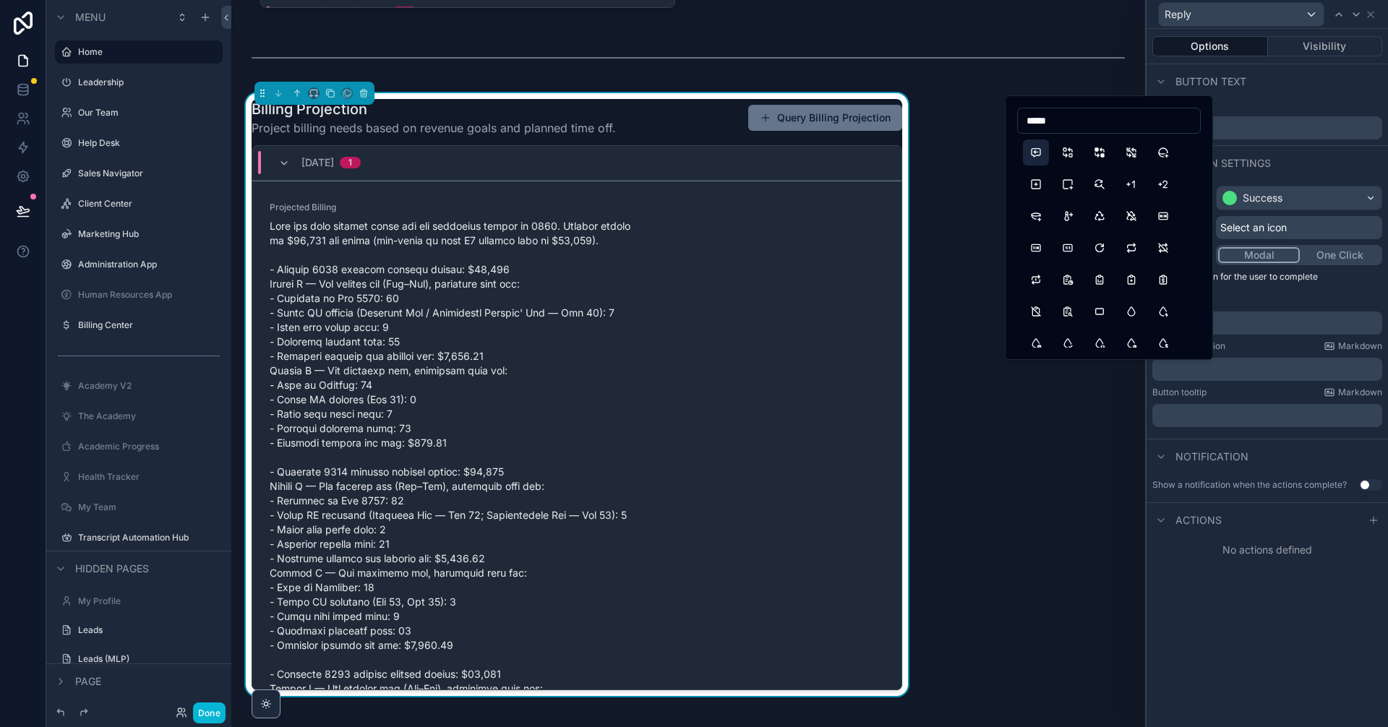
type input "*****"
drag, startPoint x: 1037, startPoint y: 150, endPoint x: 1295, endPoint y: 436, distance: 385.5
click at [1037, 150] on button "MessageReply" at bounding box center [1036, 153] width 26 height 26
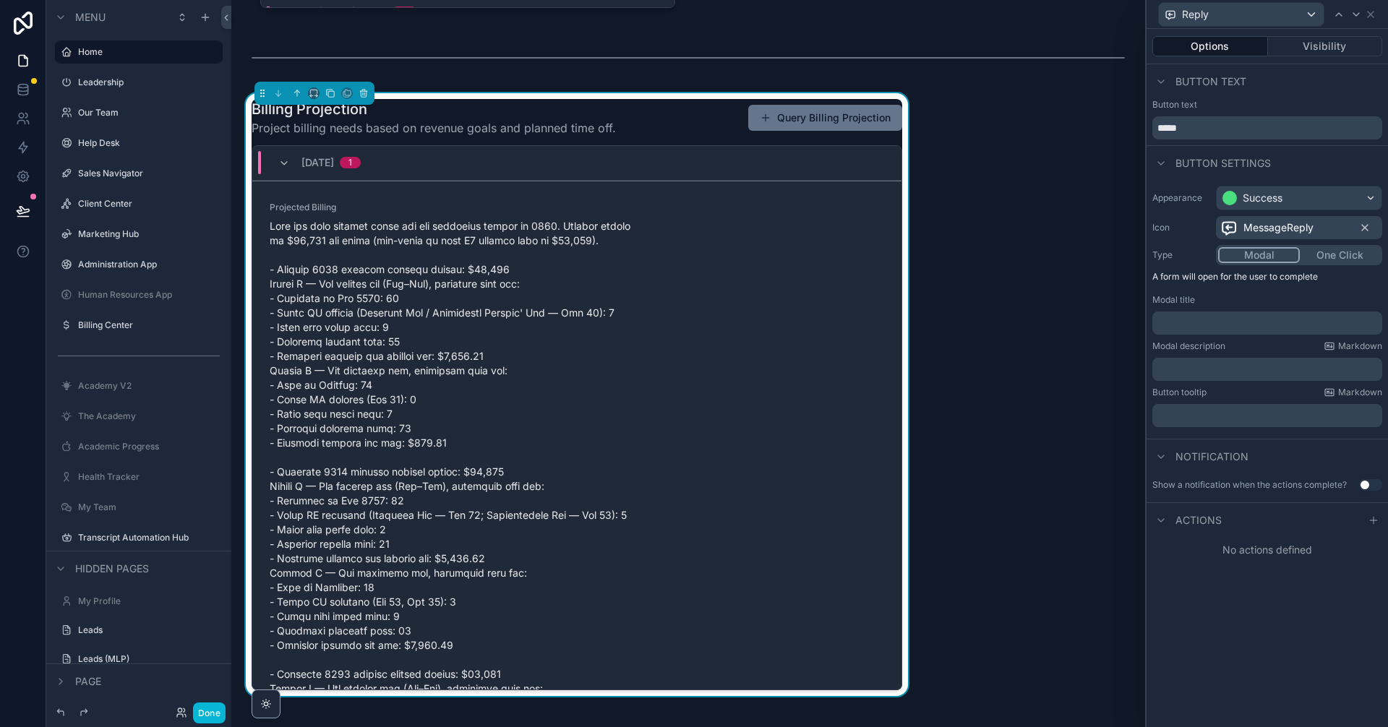
click at [1236, 323] on p "﻿" at bounding box center [1268, 323] width 221 height 14
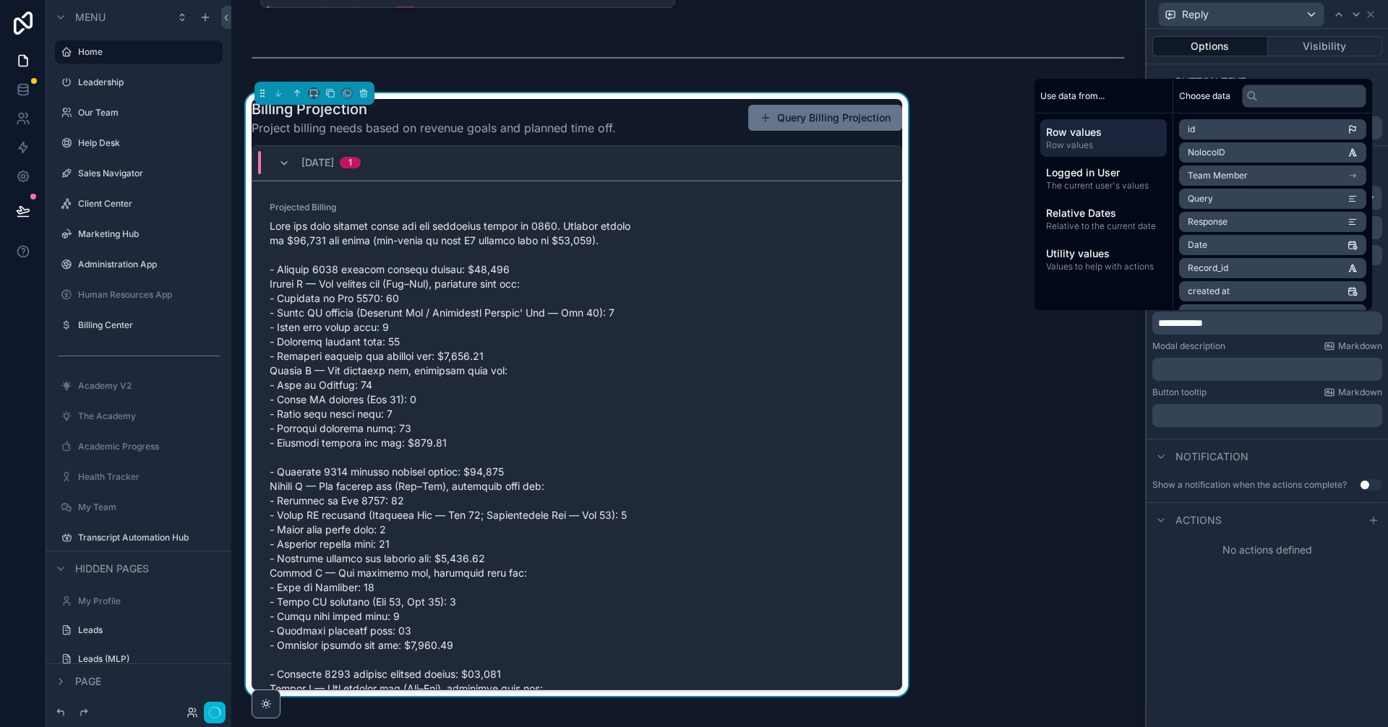
click at [1230, 631] on div "**********" at bounding box center [1268, 378] width 242 height 698
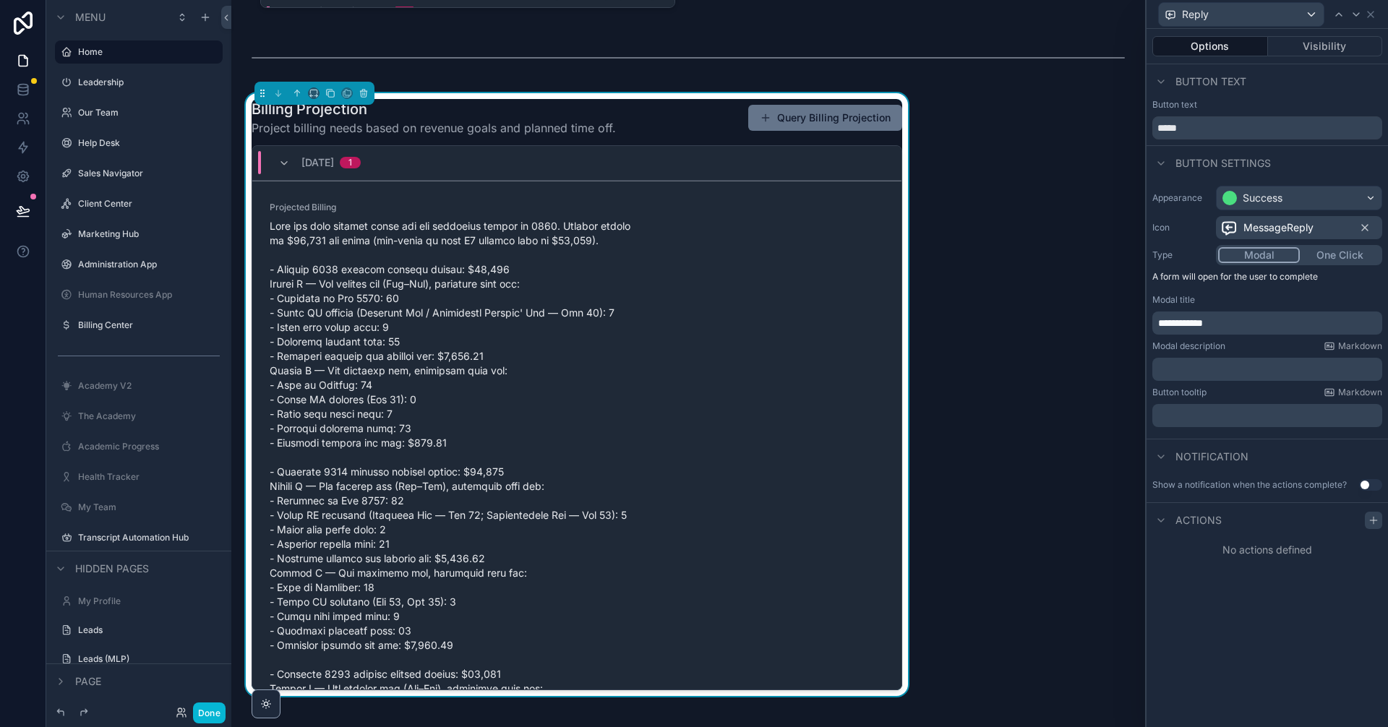
click at [1374, 526] on icon at bounding box center [1374, 521] width 12 height 12
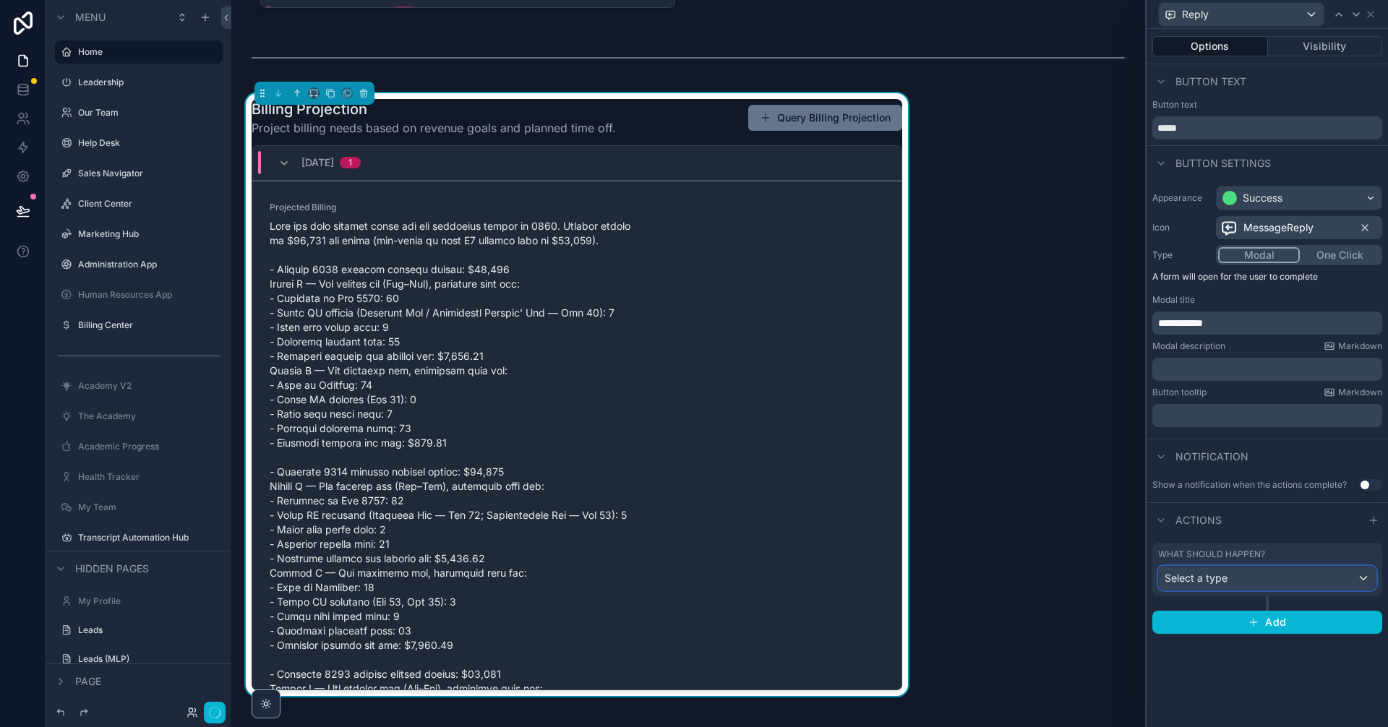
click at [1296, 589] on div "Select a type" at bounding box center [1267, 578] width 217 height 23
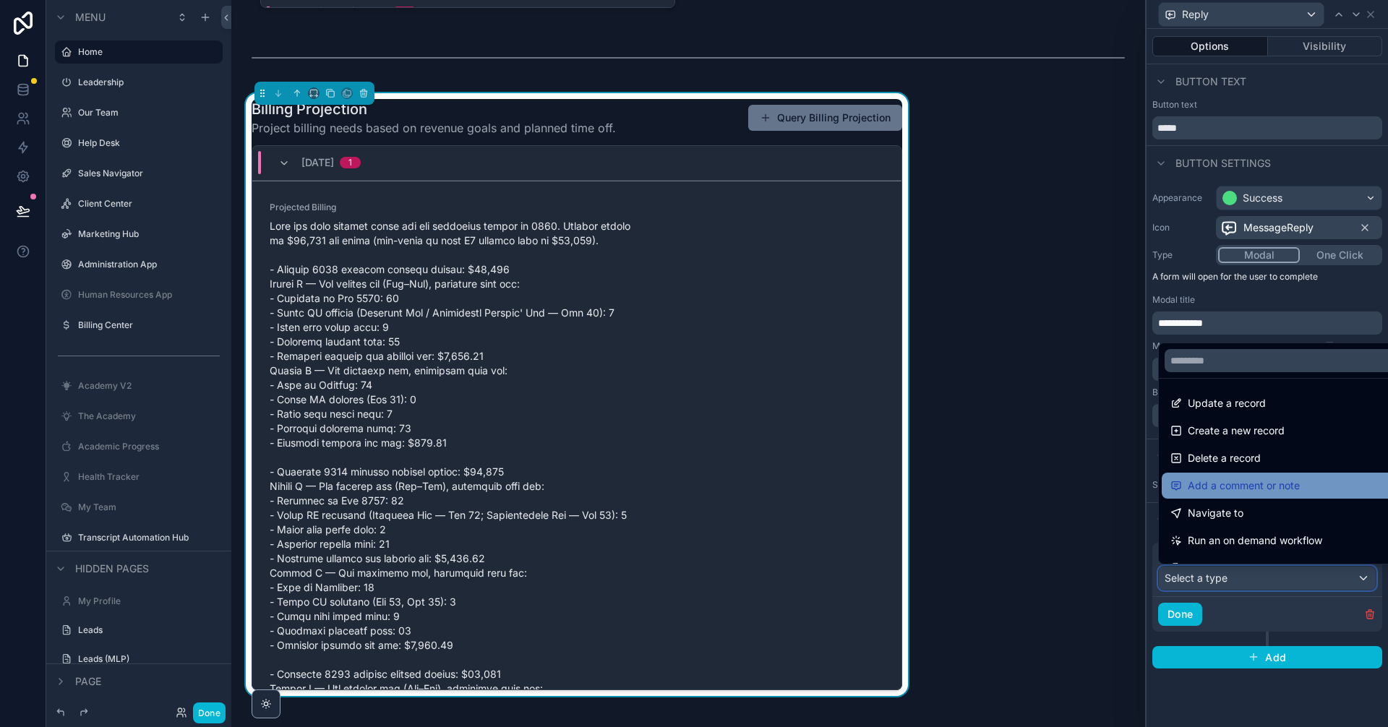
scroll to position [48, 0]
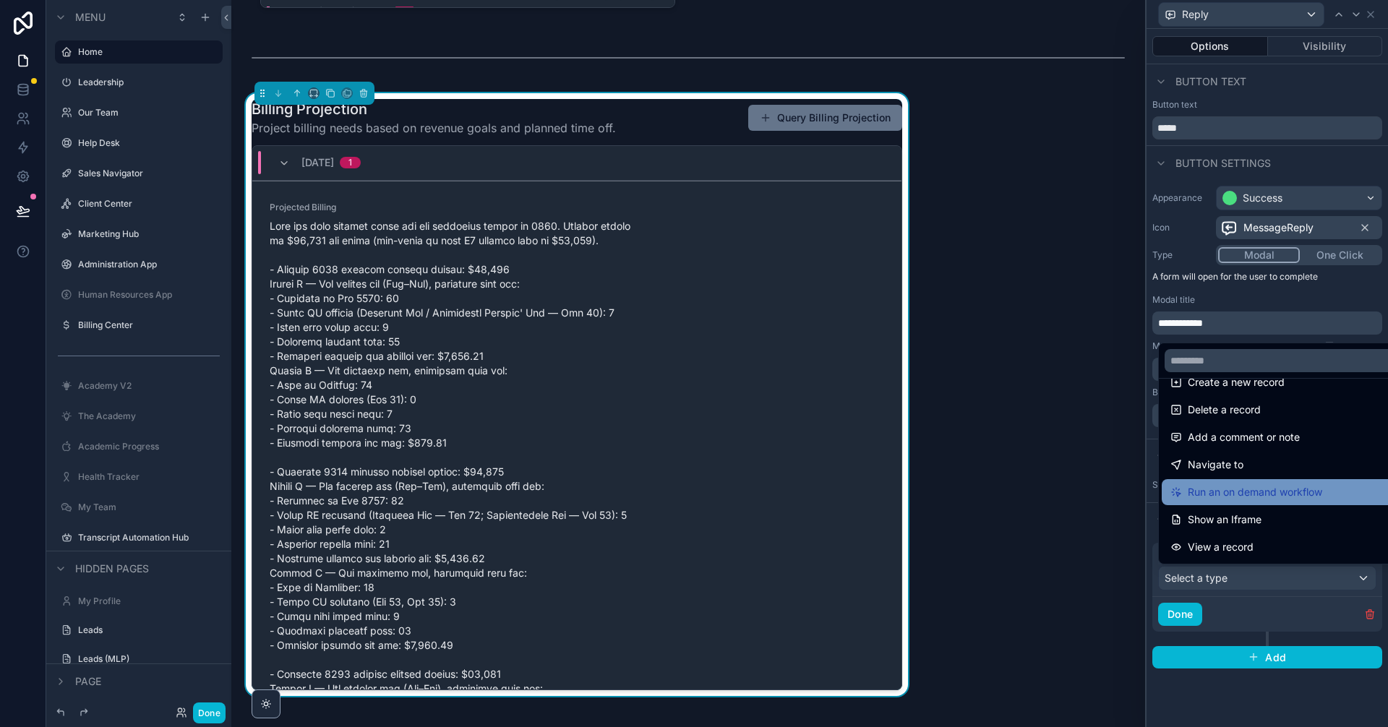
click at [1308, 497] on span "Run an on demand workflow" at bounding box center [1255, 492] width 134 height 17
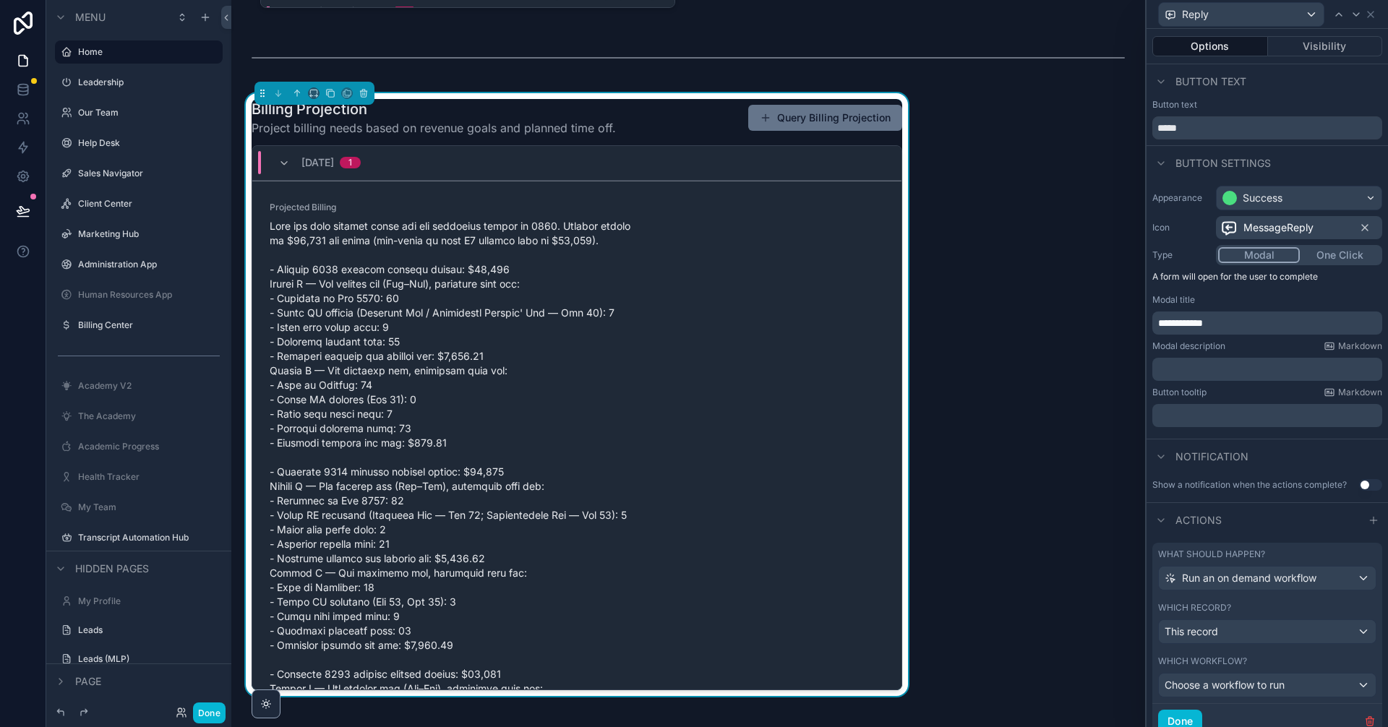
scroll to position [54, 0]
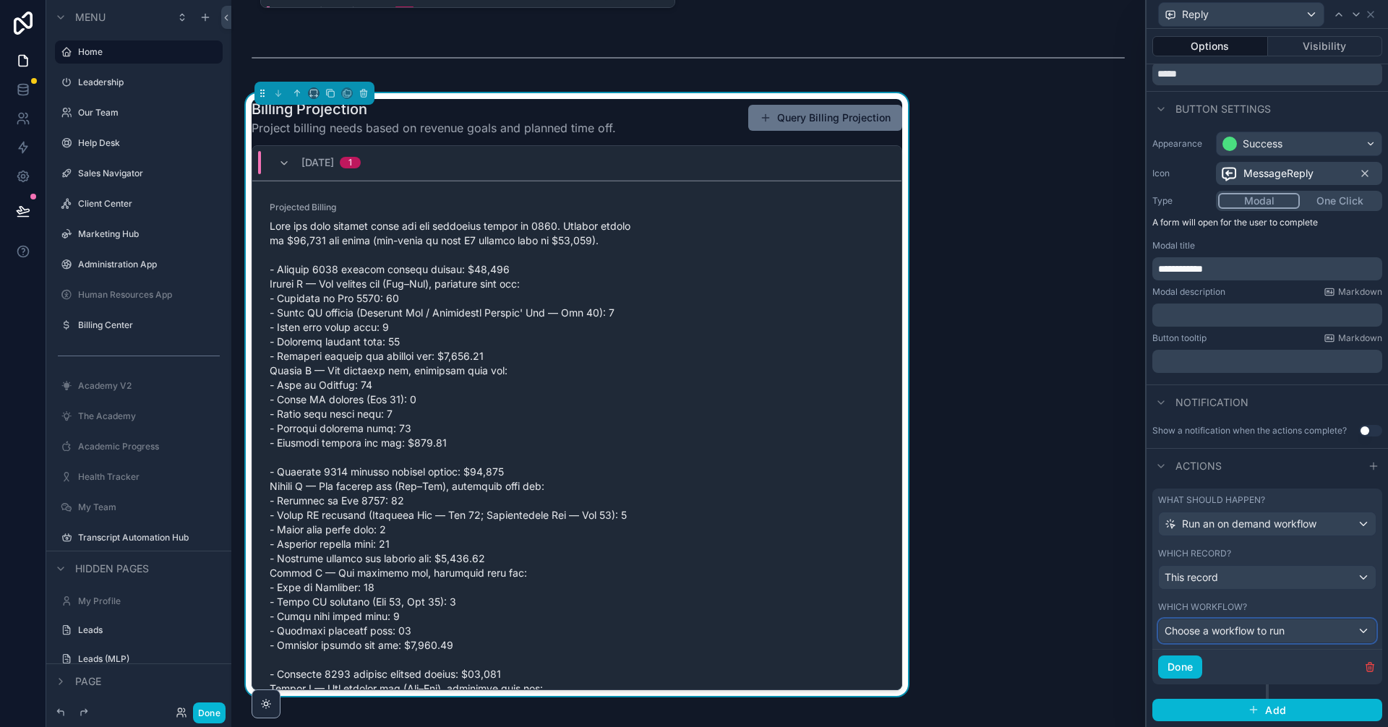
click at [1289, 631] on div "Choose a workflow to run" at bounding box center [1267, 631] width 217 height 23
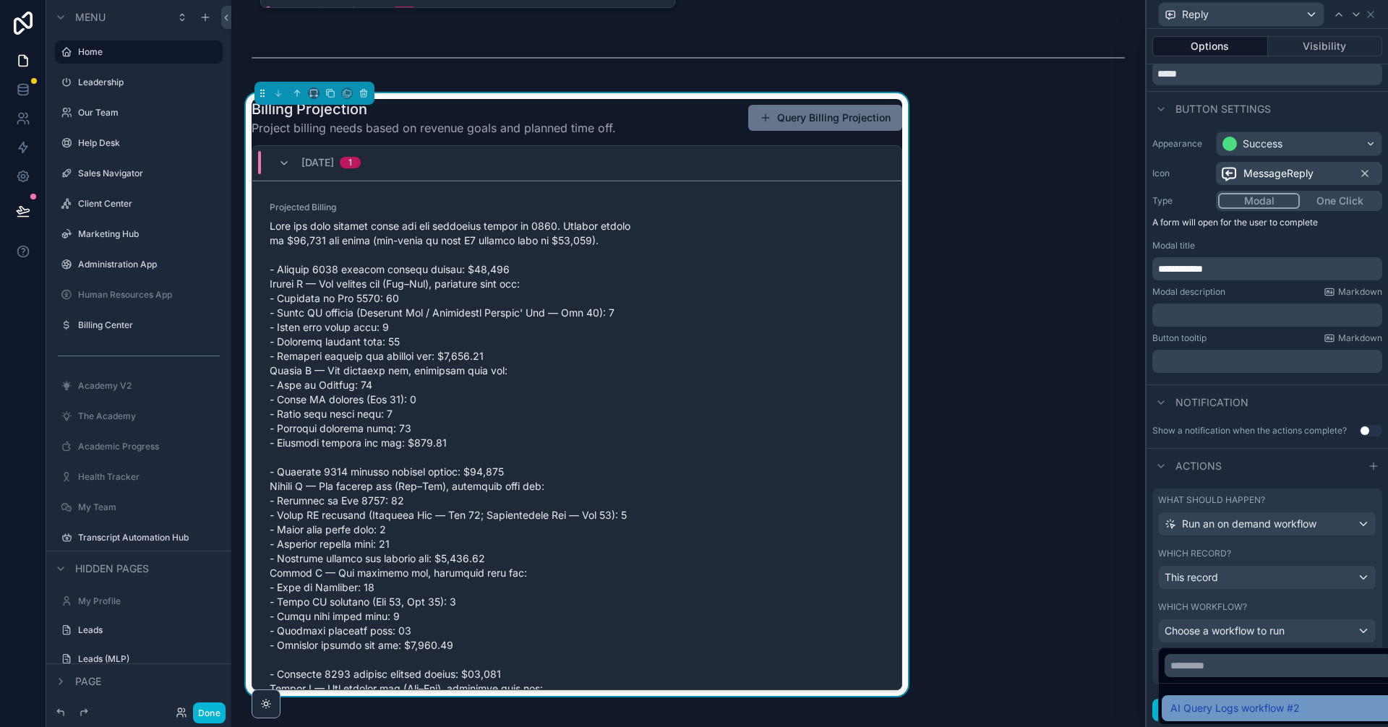
click at [1271, 706] on span "AI Query Logs workflow #2" at bounding box center [1235, 708] width 129 height 17
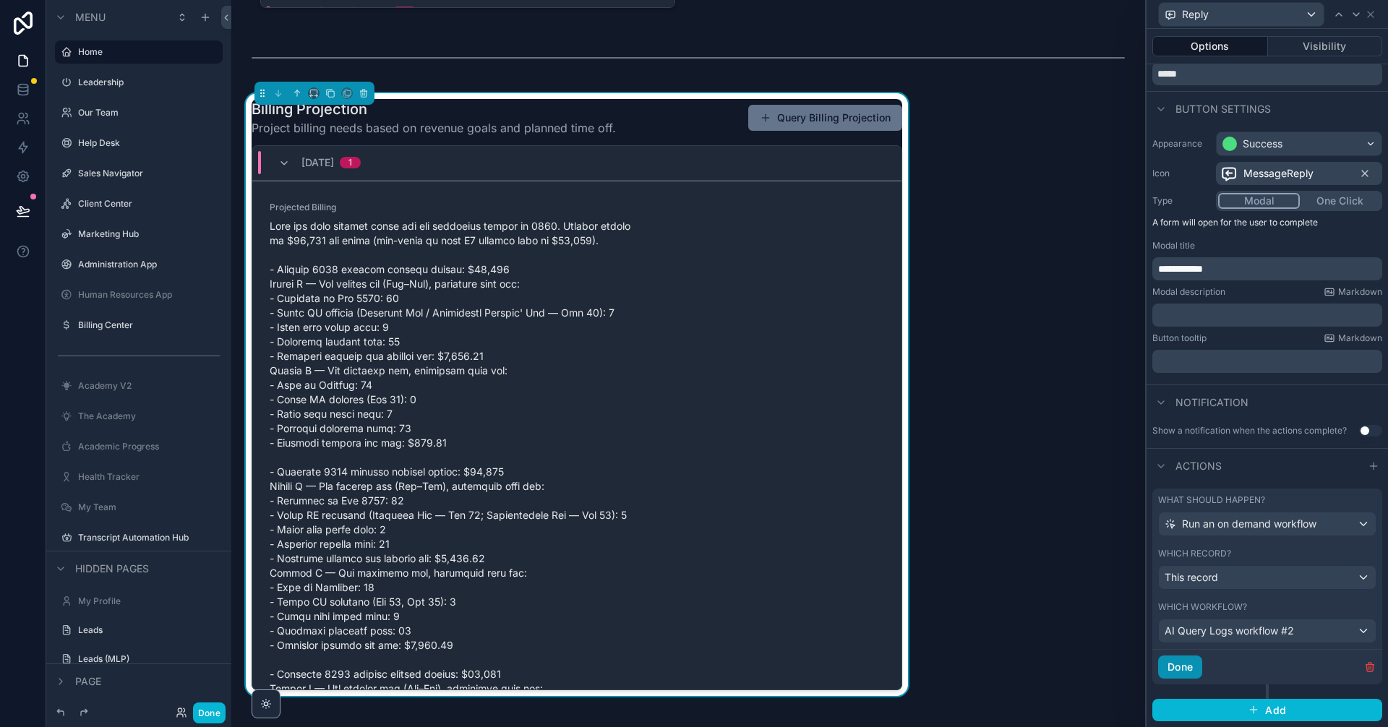
click at [1191, 667] on button "Done" at bounding box center [1180, 667] width 44 height 23
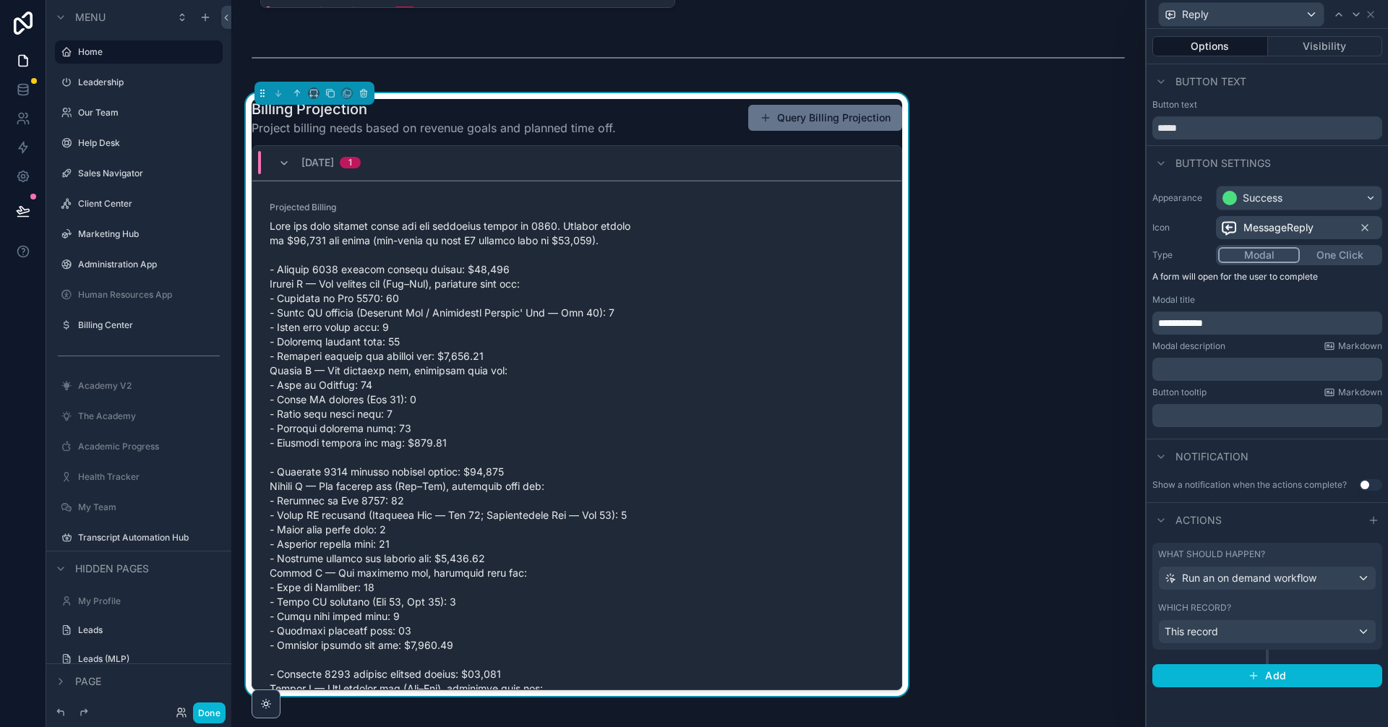
scroll to position [0, 0]
click at [209, 716] on button "Done" at bounding box center [209, 713] width 33 height 21
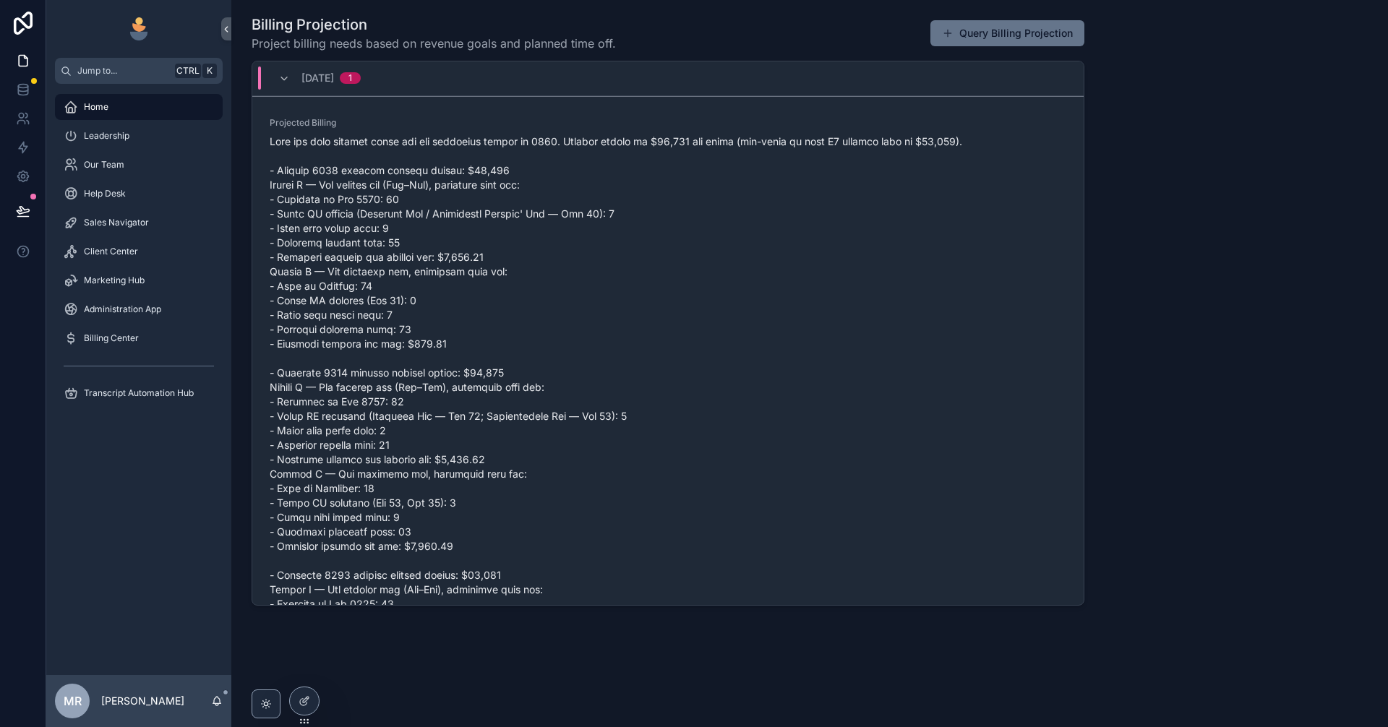
scroll to position [1090, 0]
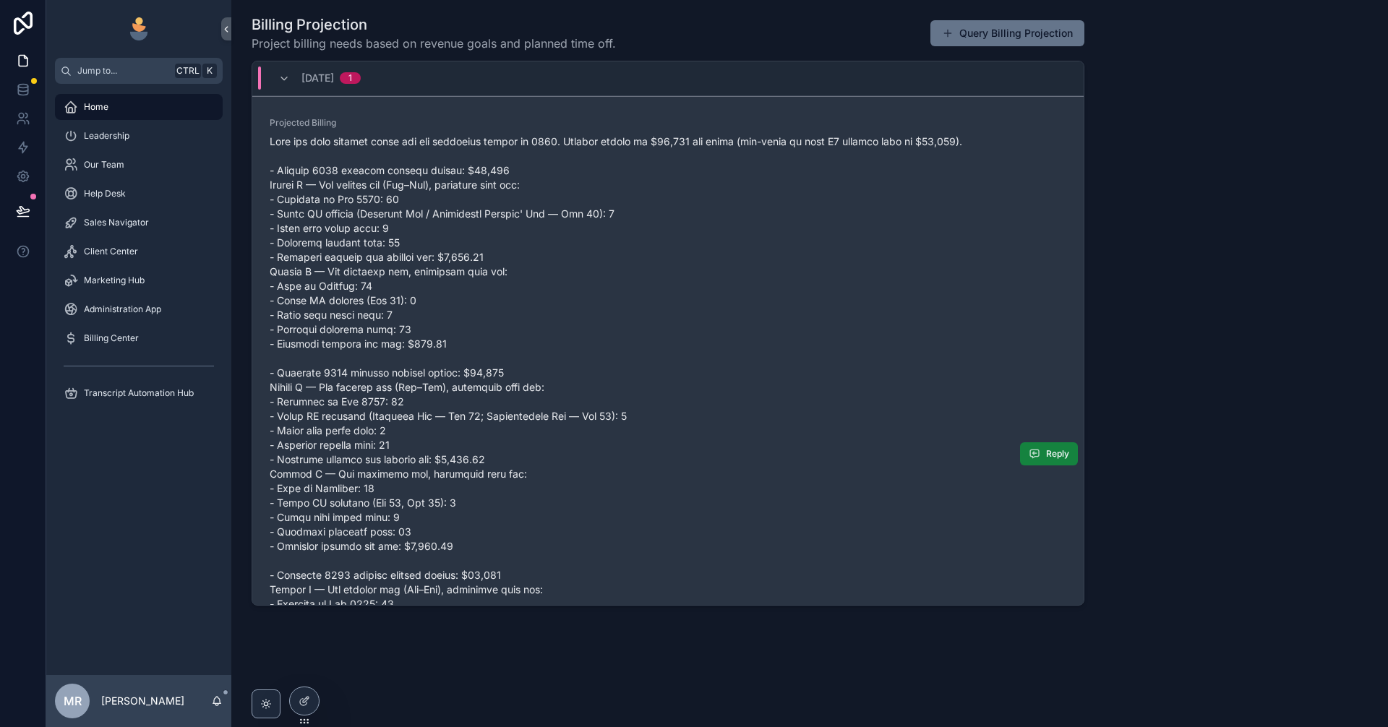
click at [1046, 452] on span "Reply" at bounding box center [1057, 454] width 23 height 12
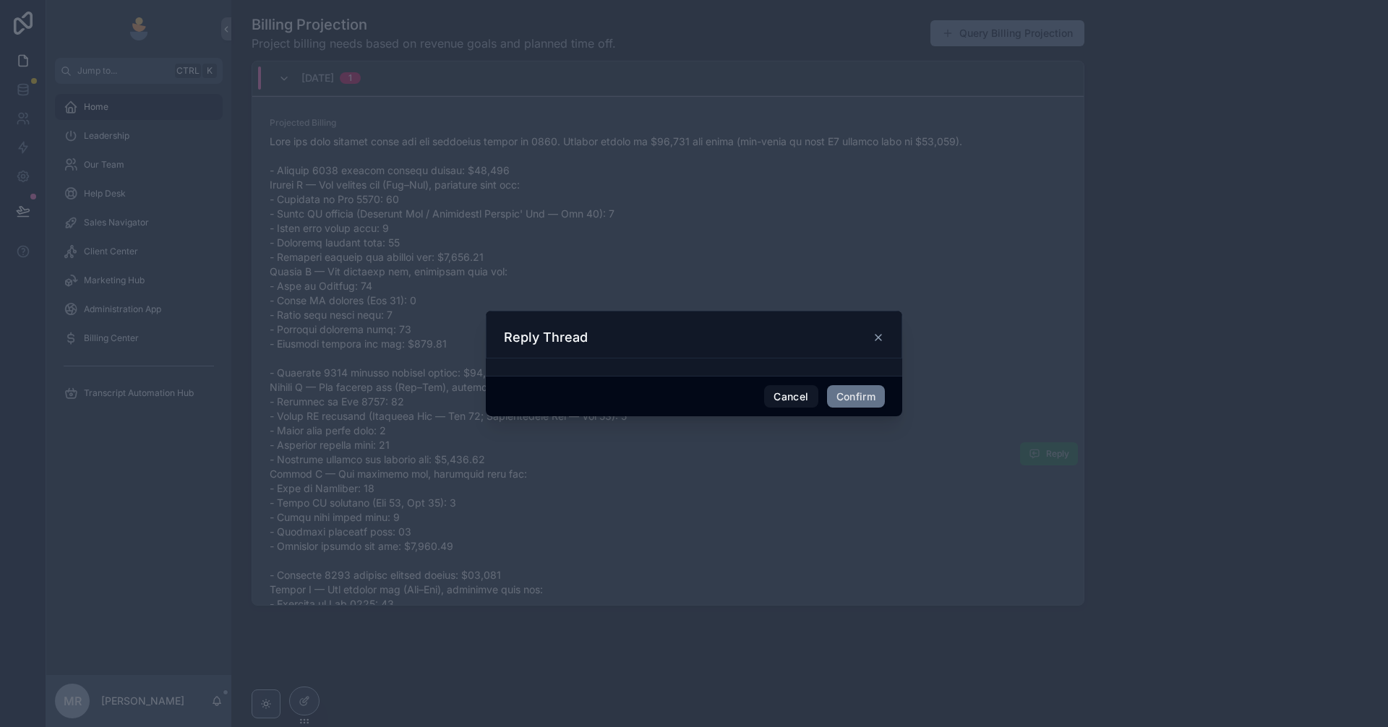
click at [662, 342] on div "Reply Thread" at bounding box center [694, 337] width 380 height 17
click at [796, 396] on button "Cancel" at bounding box center [791, 396] width 54 height 23
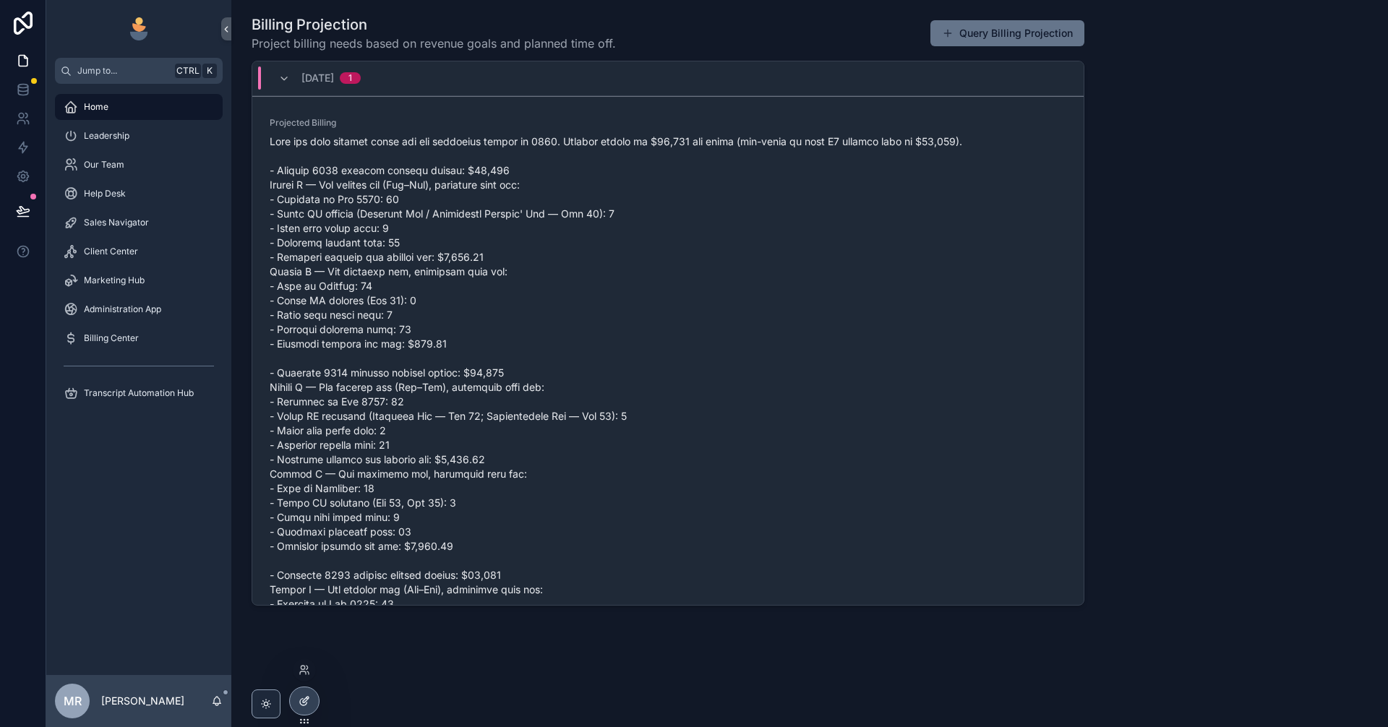
click at [310, 709] on div at bounding box center [304, 701] width 29 height 27
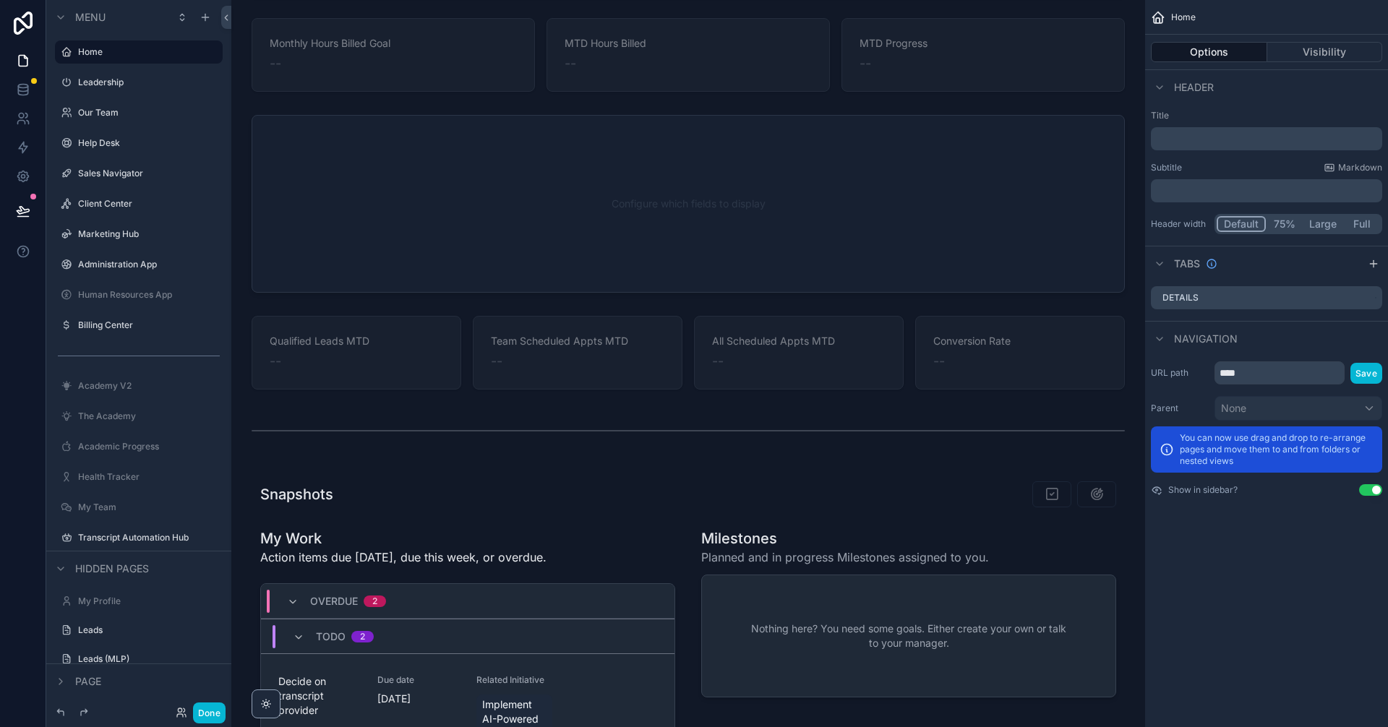
drag, startPoint x: 1145, startPoint y: 289, endPoint x: 1139, endPoint y: 385, distance: 97.1
click at [1139, 385] on div "Jump to... Ctrl K Home Leadership Our Team Help Desk Sales Navigator Client Cen…" at bounding box center [809, 363] width 1157 height 727
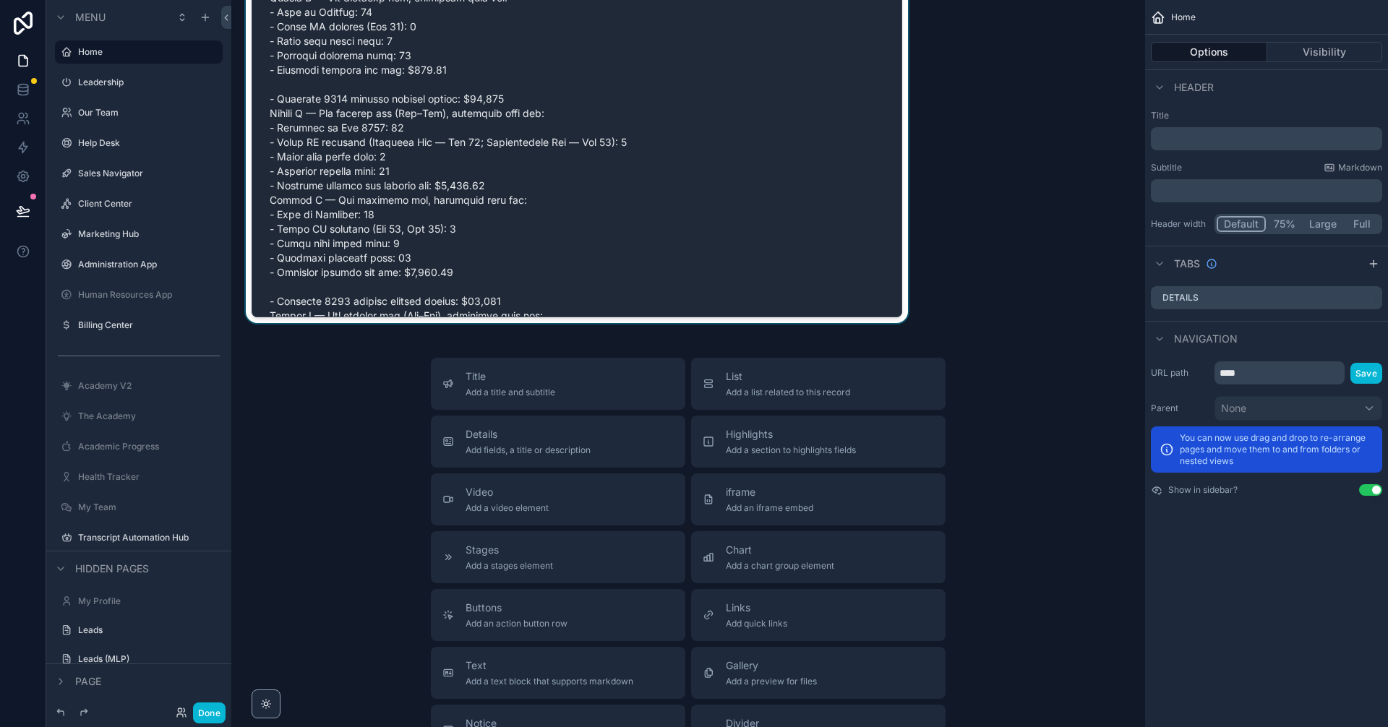
scroll to position [2531, 0]
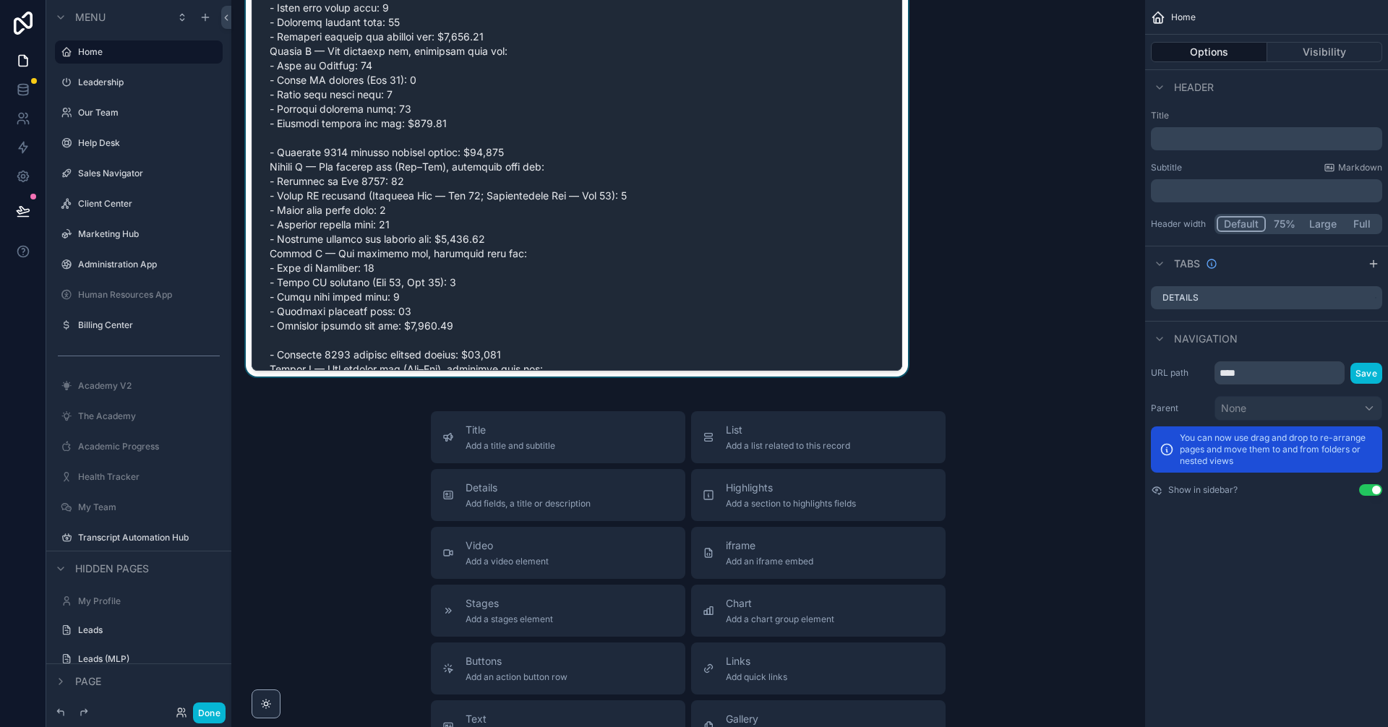
click at [782, 263] on div "scrollable content" at bounding box center [577, 76] width 668 height 604
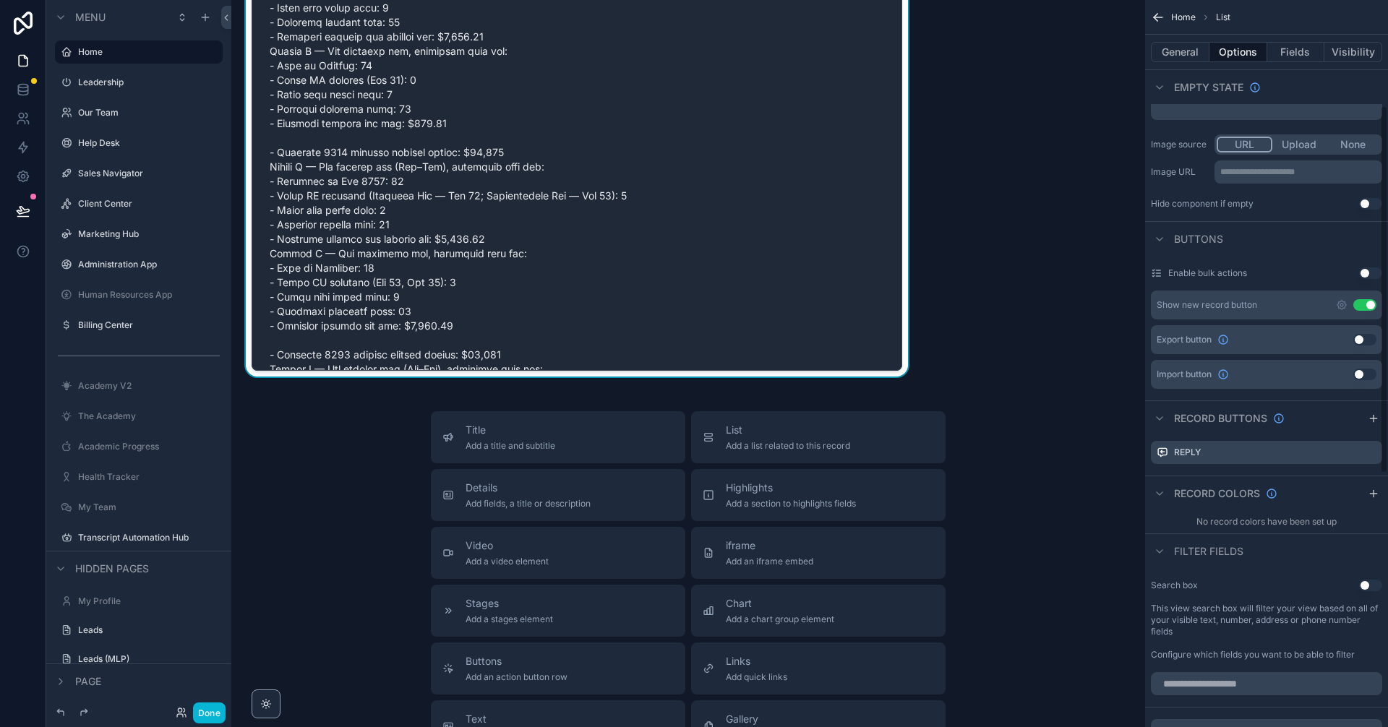
scroll to position [338, 0]
click at [1372, 454] on icon "scrollable content" at bounding box center [1370, 451] width 7 height 7
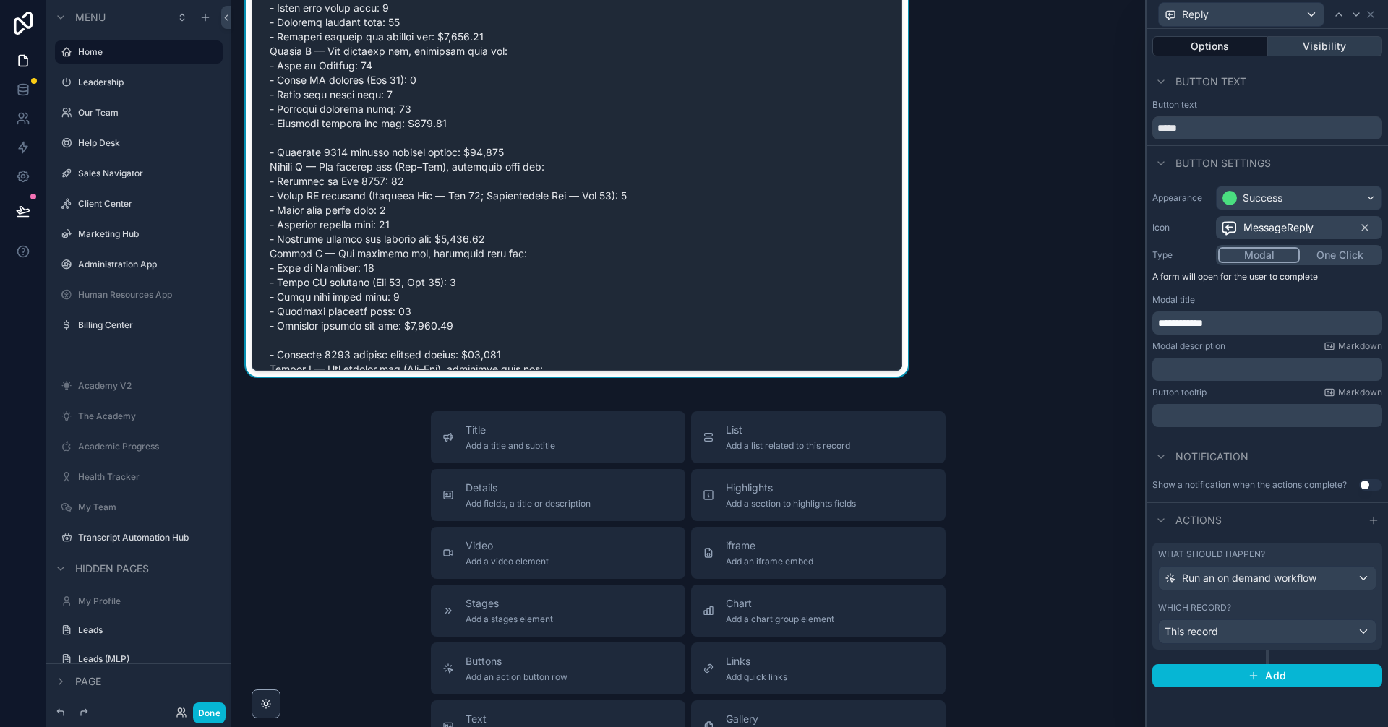
click at [1317, 47] on button "Visibility" at bounding box center [1325, 46] width 115 height 20
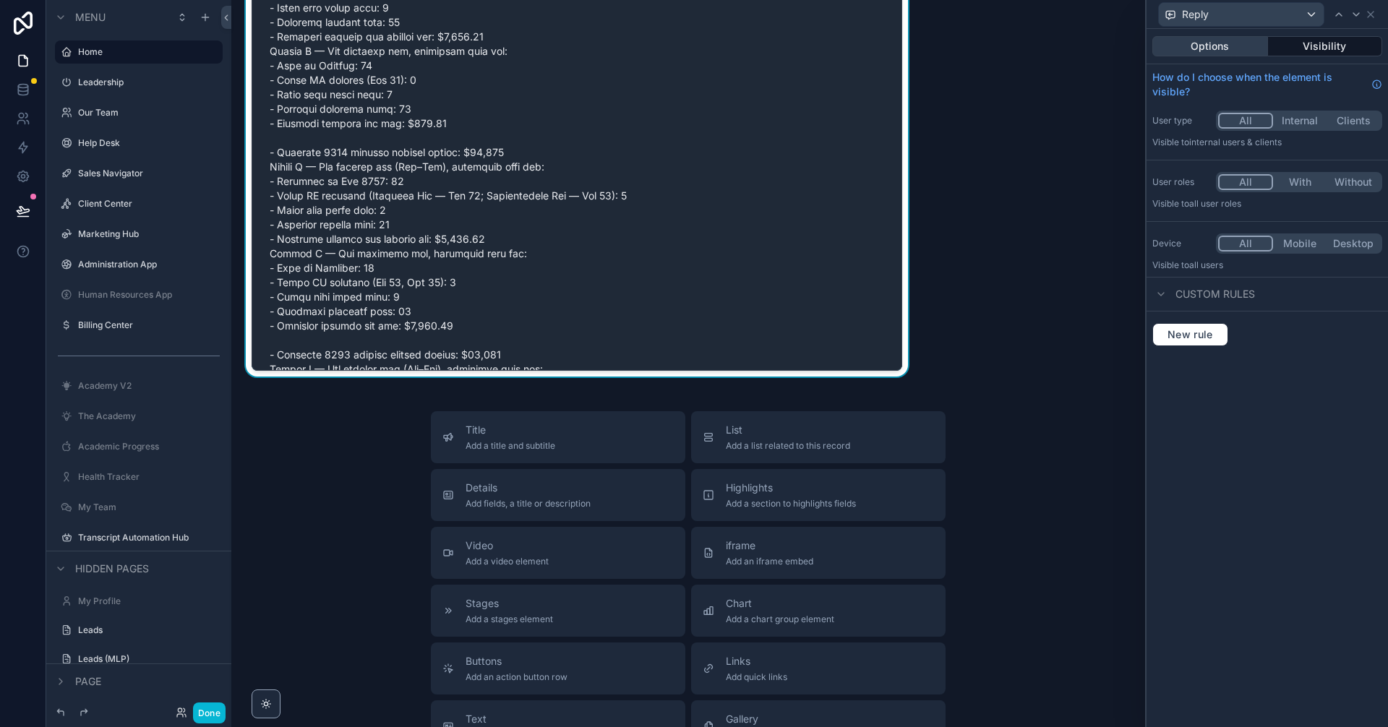
click at [1218, 44] on button "Options" at bounding box center [1211, 46] width 116 height 20
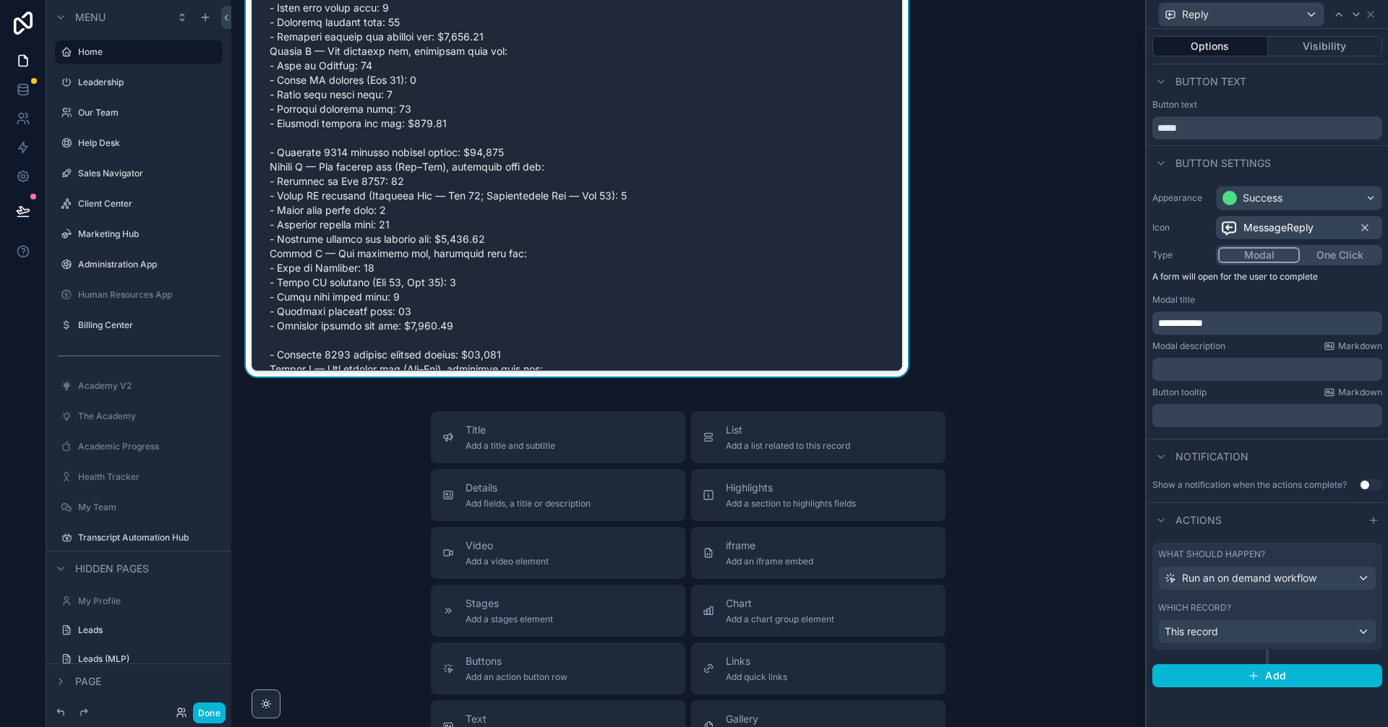
scroll to position [578, 0]
click at [1270, 671] on span "Add" at bounding box center [1275, 676] width 21 height 13
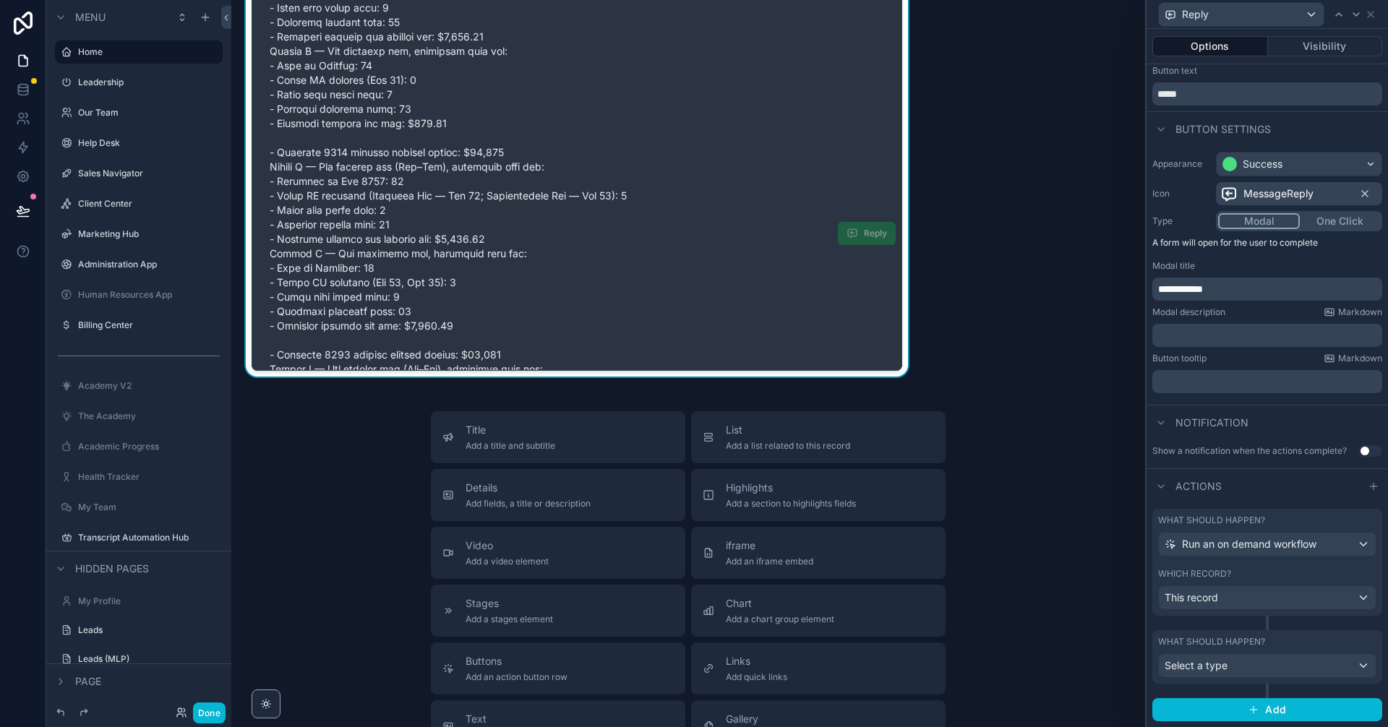
click at [858, 229] on span "Reply" at bounding box center [867, 233] width 58 height 23
click at [868, 236] on span "Reply" at bounding box center [867, 233] width 58 height 23
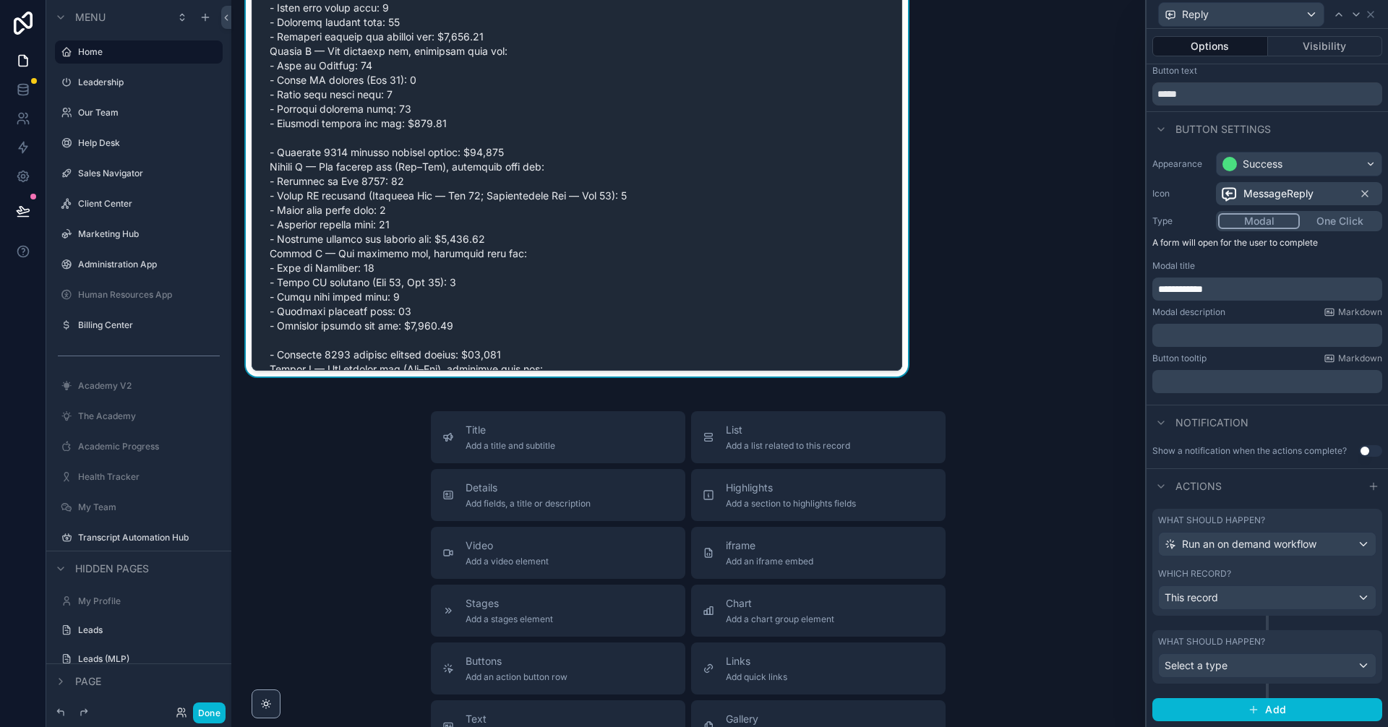
click at [1289, 623] on div "What should happen? Run an on demand workflow Which record? This record" at bounding box center [1268, 569] width 230 height 121
click at [1315, 664] on div "Select a type" at bounding box center [1267, 665] width 217 height 23
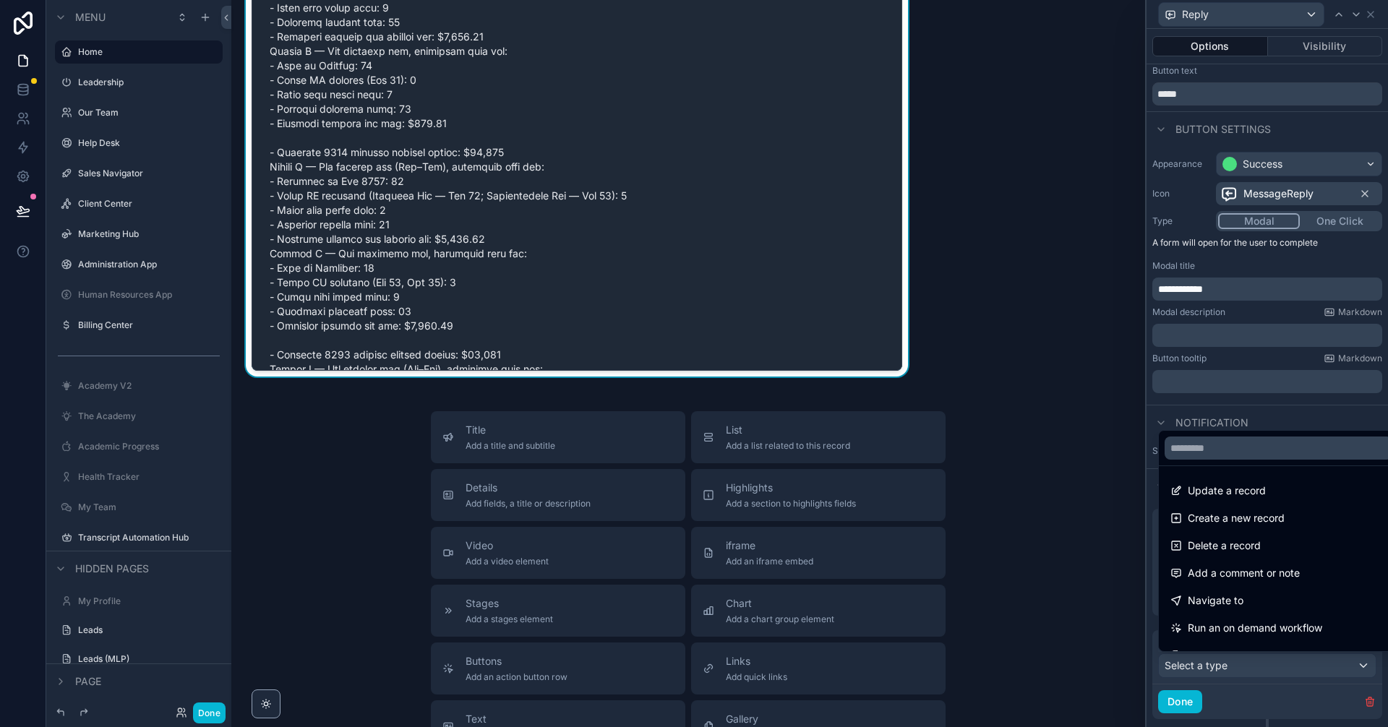
click at [1190, 405] on div at bounding box center [1268, 363] width 242 height 727
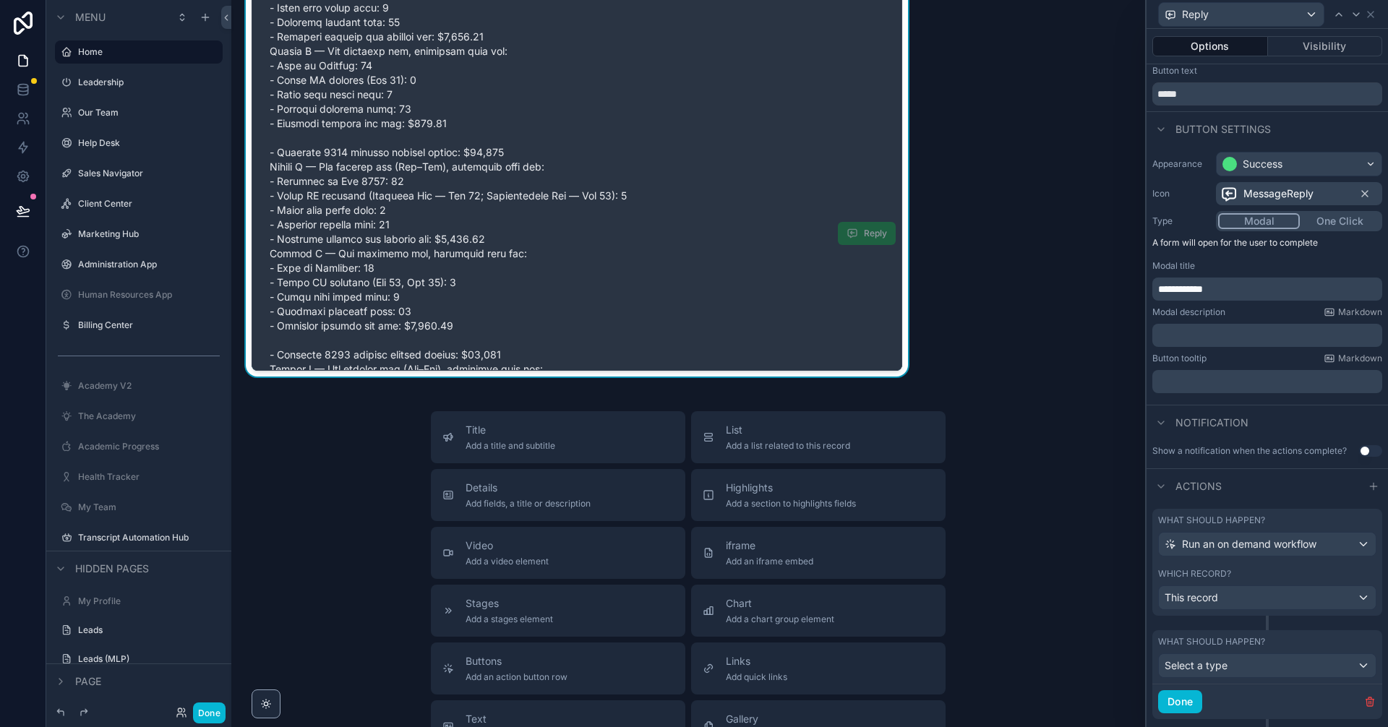
click at [849, 239] on span "Reply" at bounding box center [867, 233] width 58 height 23
click at [862, 234] on span "Reply" at bounding box center [867, 233] width 58 height 23
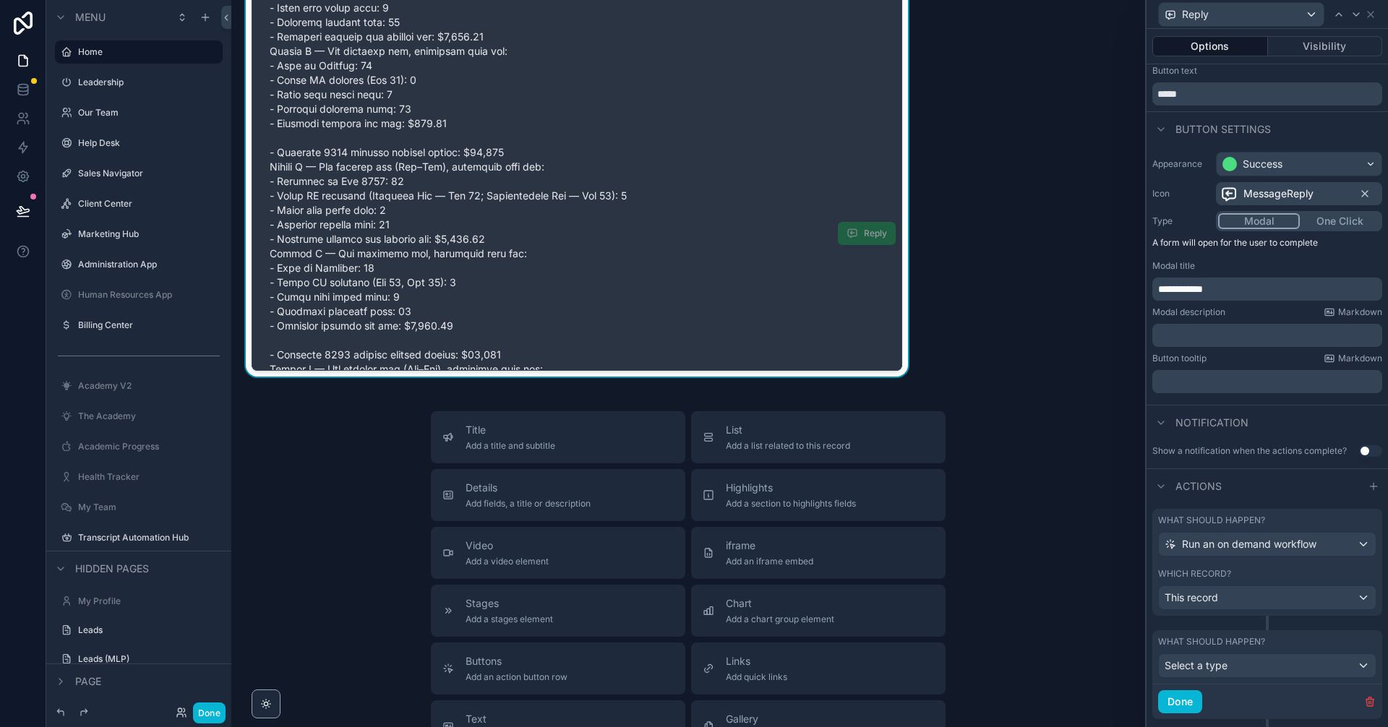
drag, startPoint x: 862, startPoint y: 234, endPoint x: 826, endPoint y: 234, distance: 35.4
click at [855, 234] on span "Reply" at bounding box center [867, 233] width 58 height 23
click at [859, 236] on span "Reply" at bounding box center [867, 233] width 58 height 23
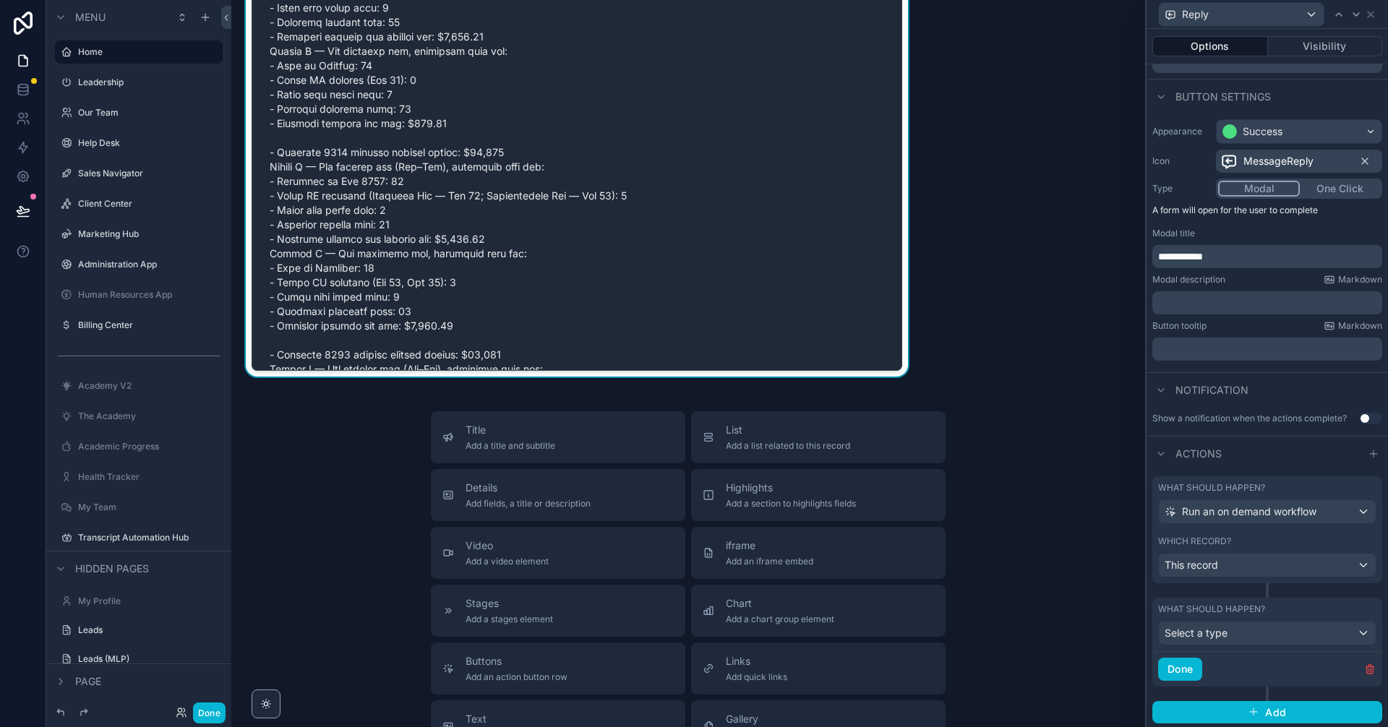
scroll to position [69, 0]
click at [1195, 668] on button "Done" at bounding box center [1180, 667] width 44 height 23
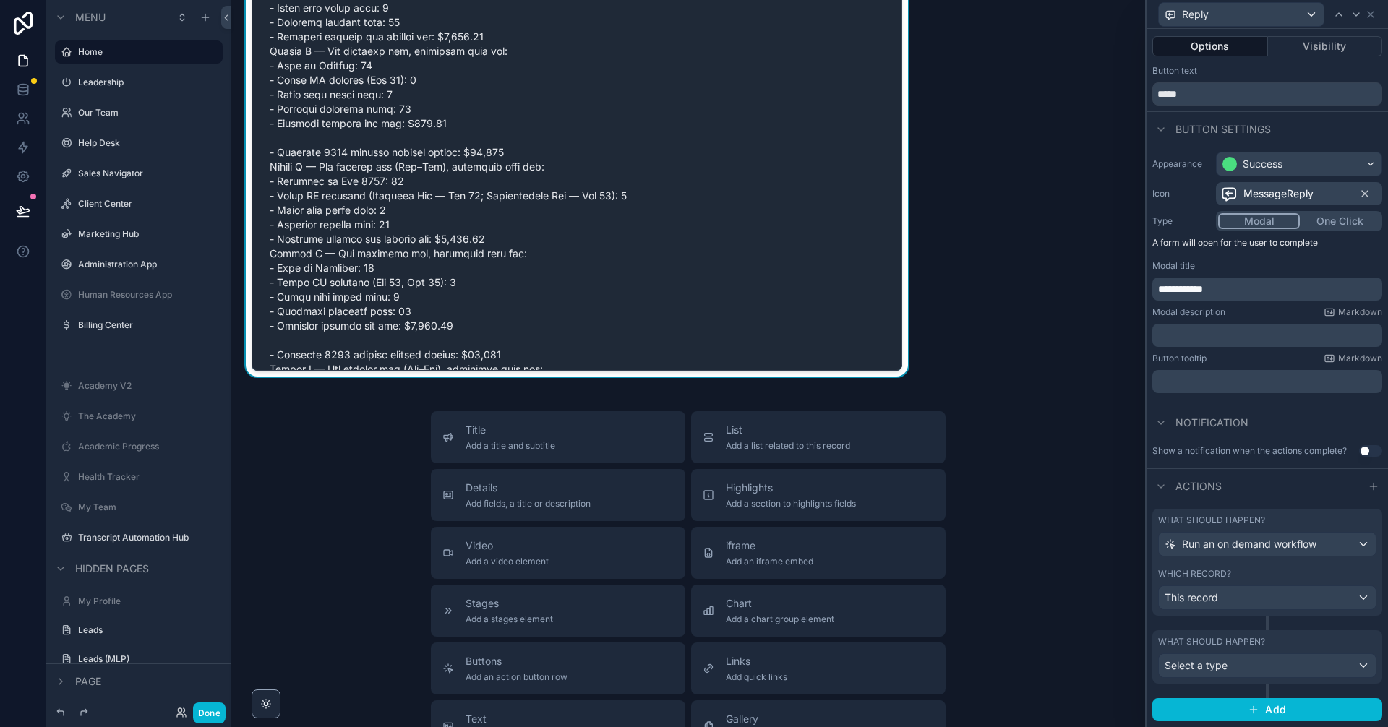
scroll to position [34, 0]
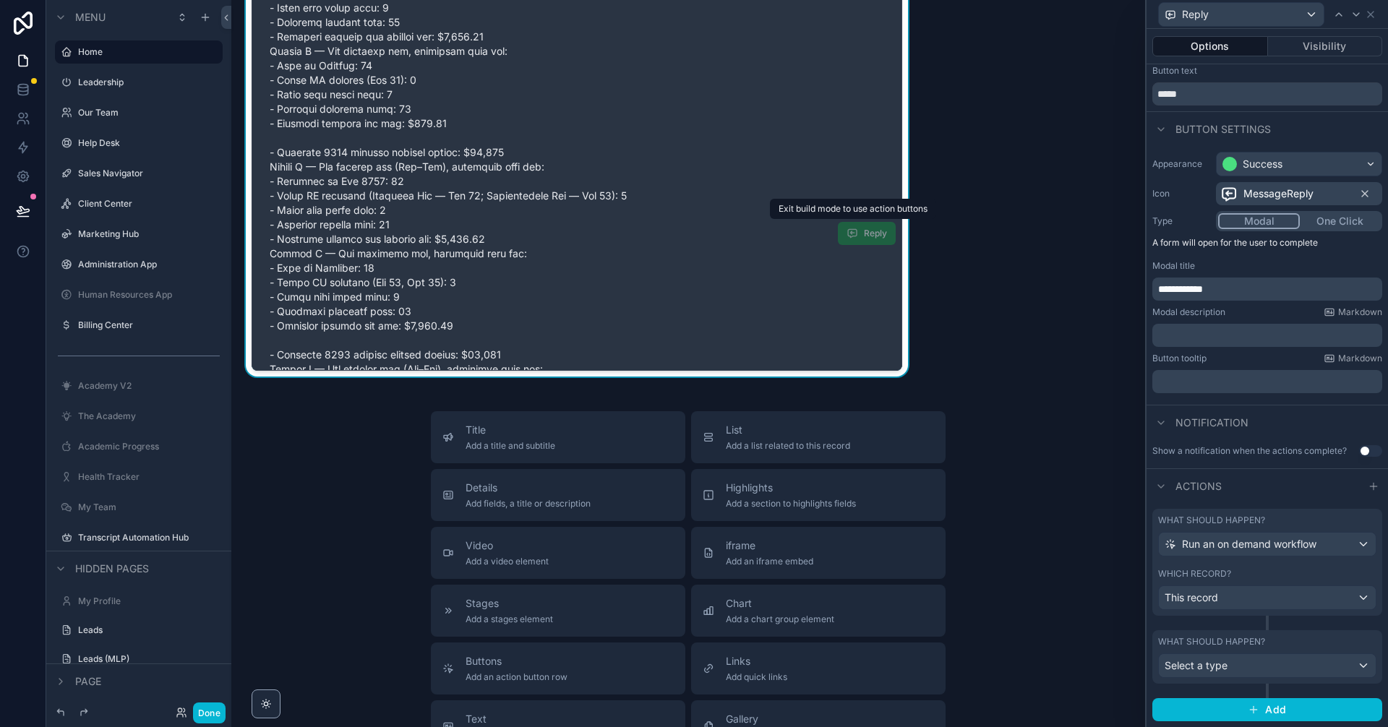
click at [855, 233] on span "Reply" at bounding box center [867, 233] width 58 height 23
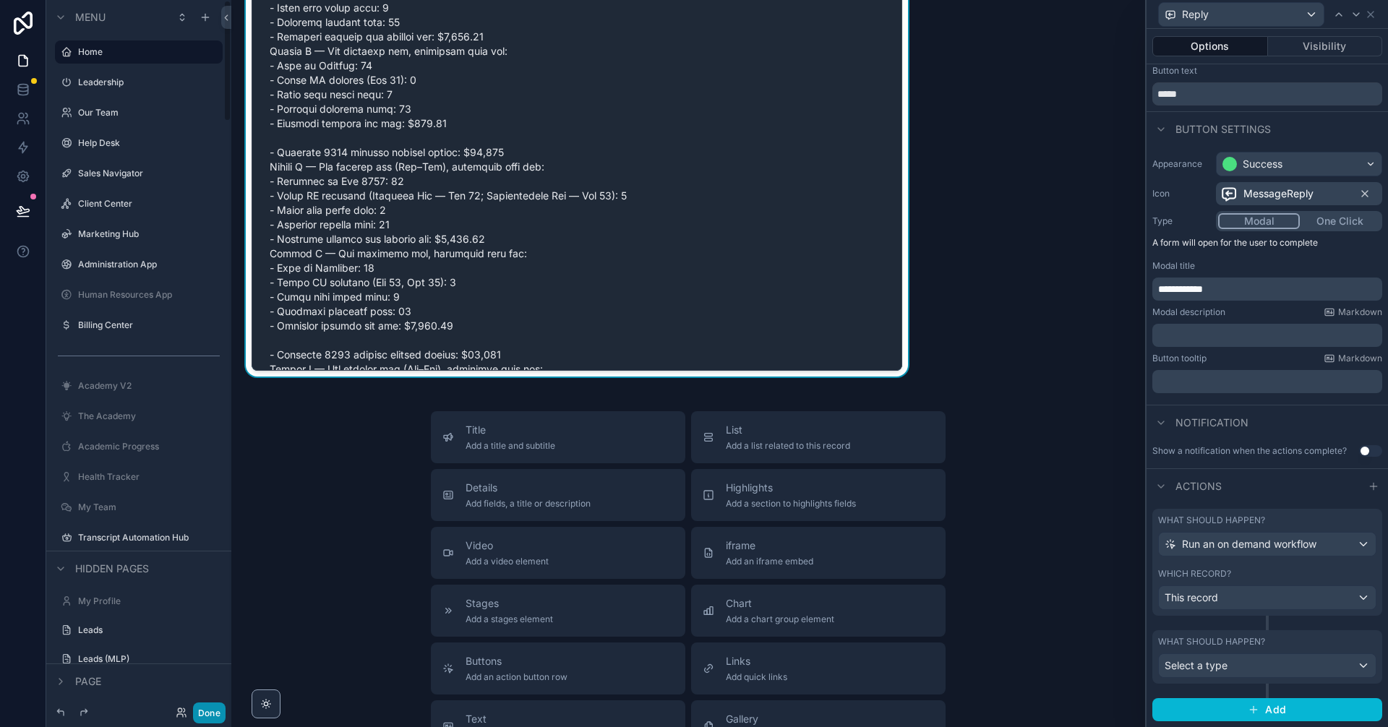
click at [210, 721] on button "Done" at bounding box center [209, 713] width 33 height 21
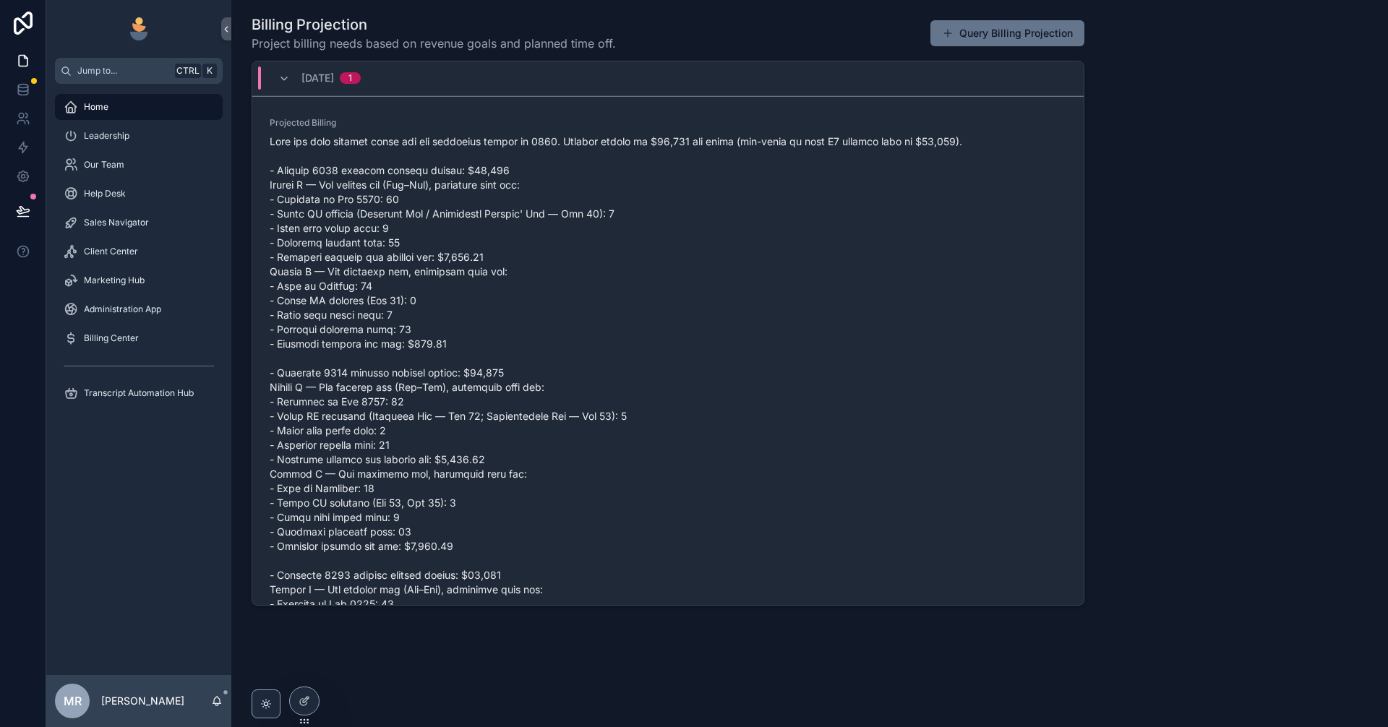
scroll to position [1090, 0]
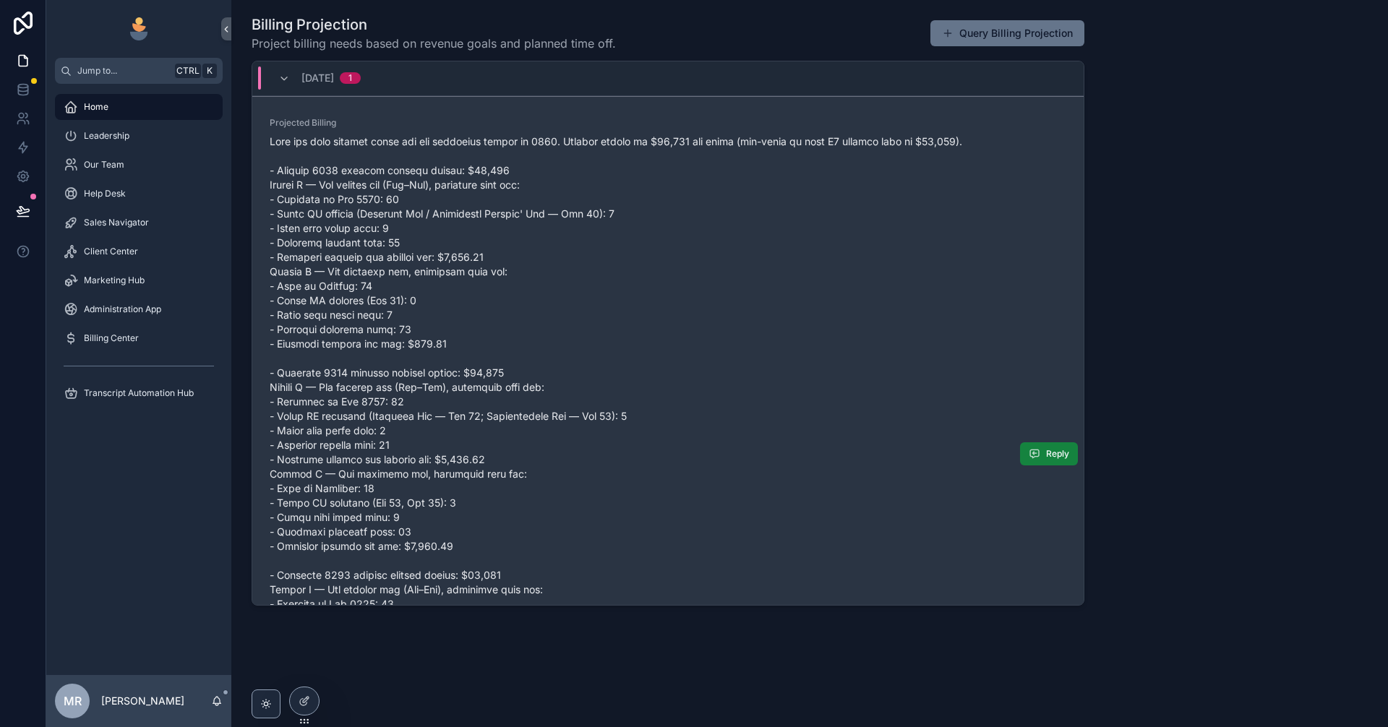
click at [1029, 456] on icon "scrollable content" at bounding box center [1035, 454] width 12 height 12
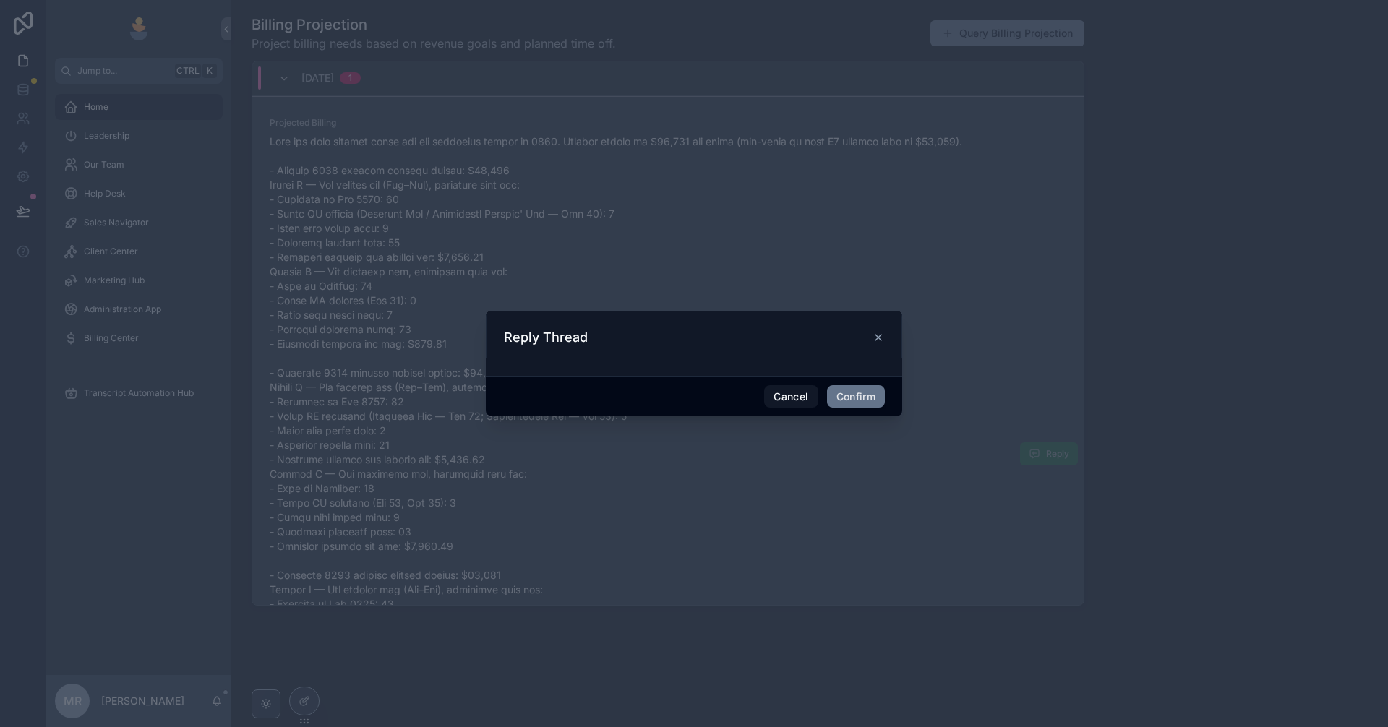
click at [712, 343] on div "Reply Thread" at bounding box center [694, 337] width 380 height 17
click at [663, 373] on div at bounding box center [694, 367] width 416 height 17
drag, startPoint x: 777, startPoint y: 396, endPoint x: 766, endPoint y: 394, distance: 10.9
click at [777, 397] on button "Cancel" at bounding box center [791, 396] width 54 height 23
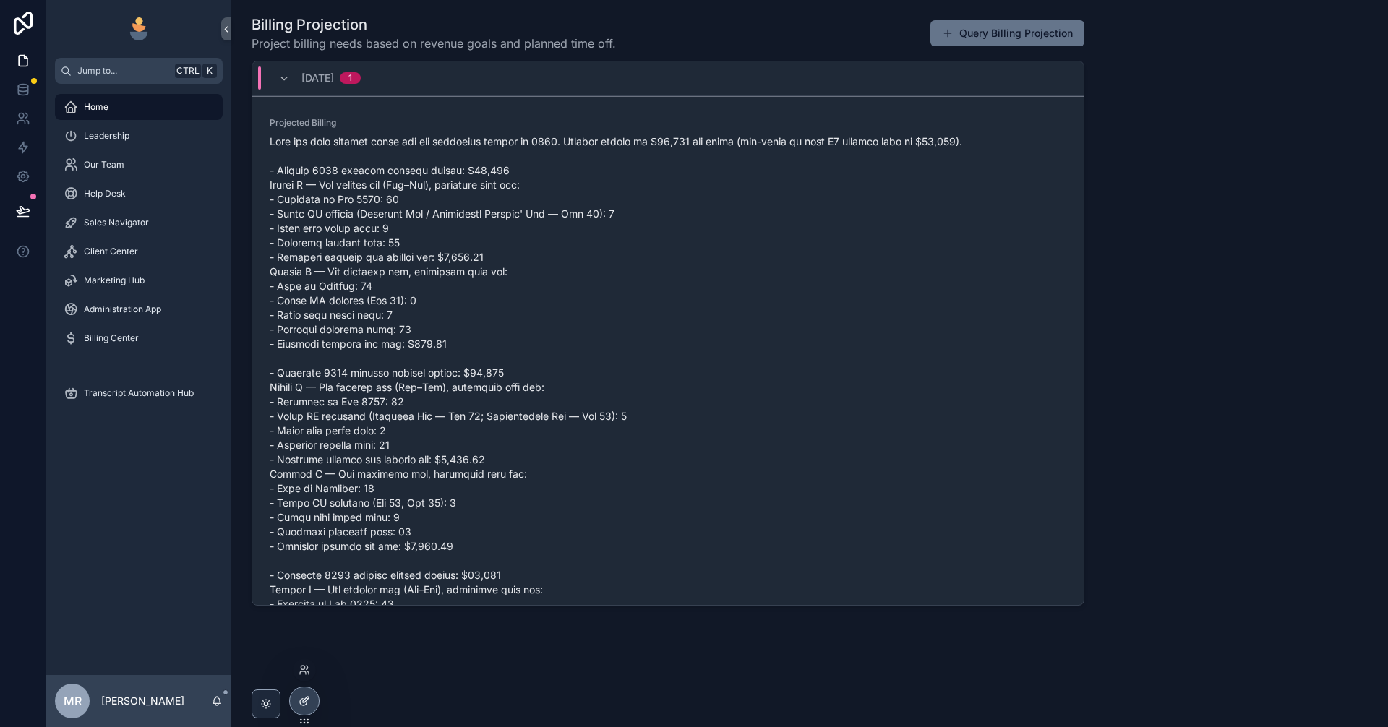
click at [309, 701] on icon at bounding box center [305, 702] width 12 height 12
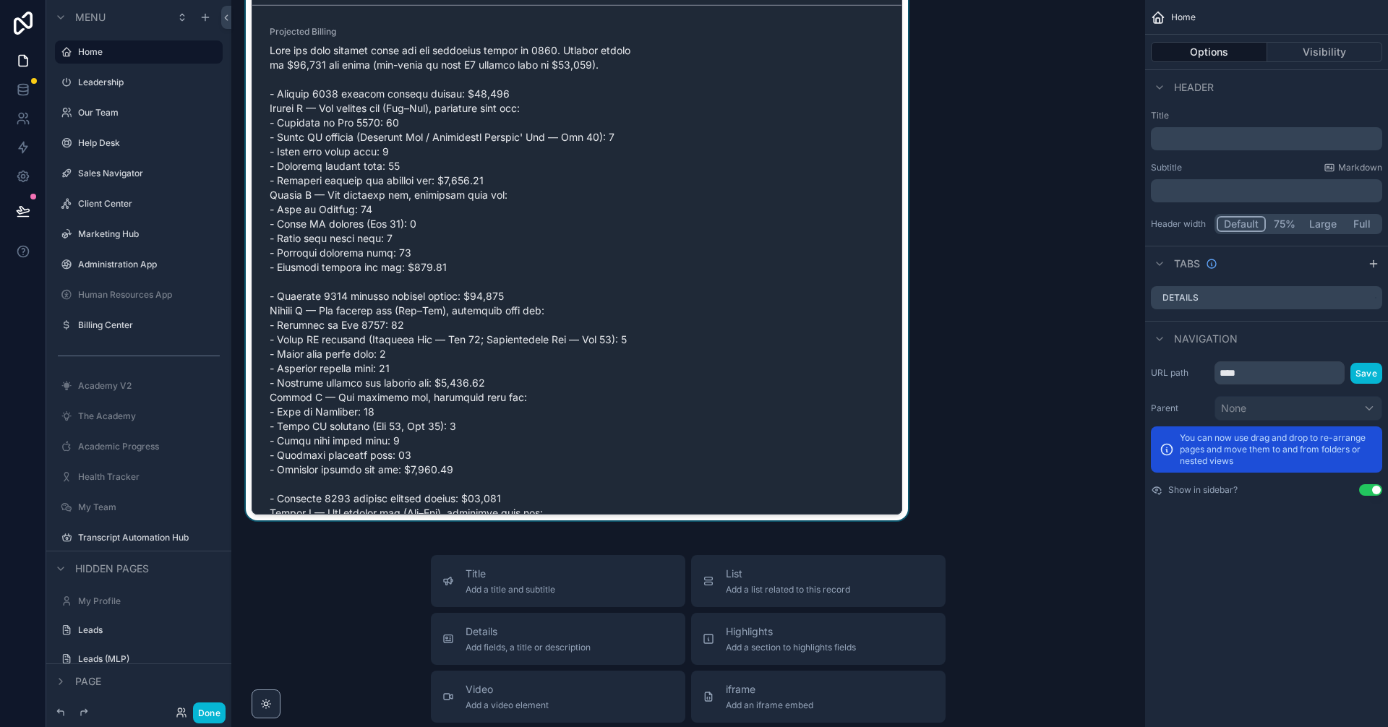
scroll to position [2387, 0]
click at [808, 175] on div "scrollable content" at bounding box center [577, 220] width 668 height 604
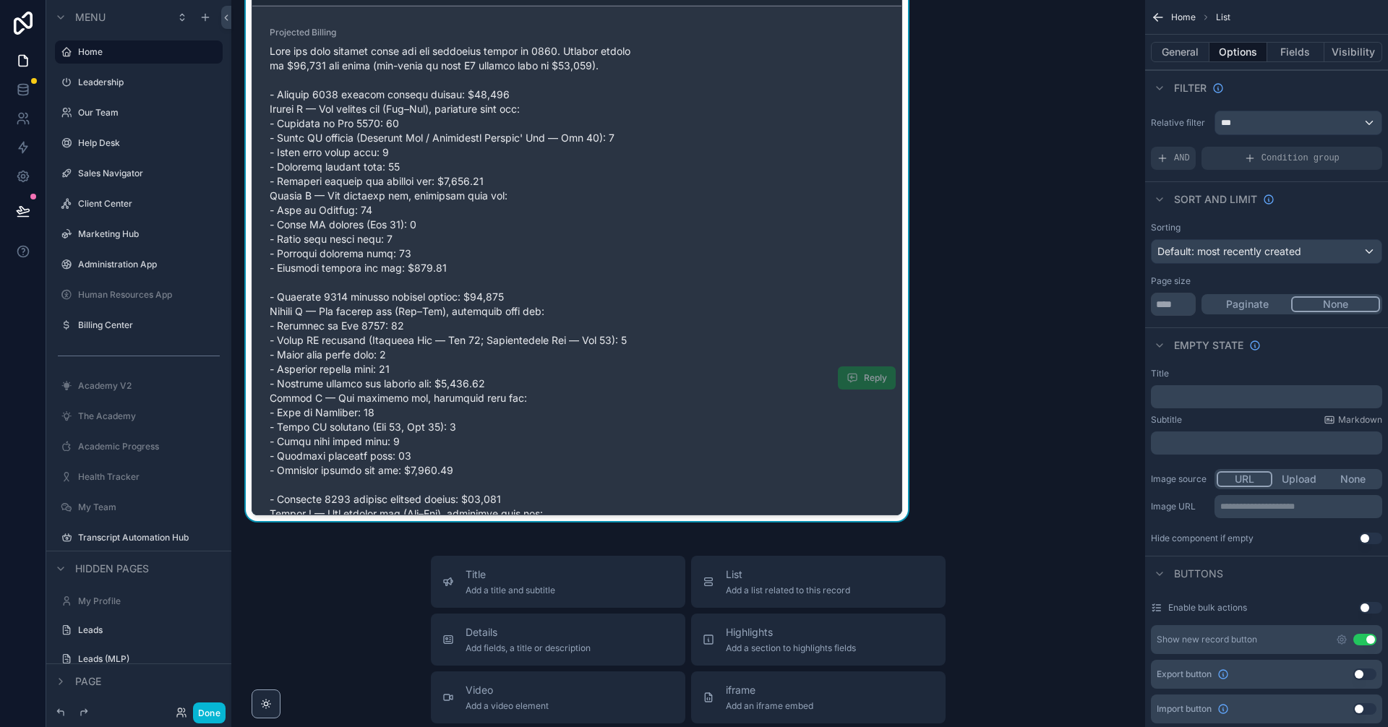
click at [857, 383] on span "Reply" at bounding box center [867, 378] width 58 height 23
click at [838, 377] on span "Reply" at bounding box center [867, 378] width 58 height 23
click at [850, 375] on span "Reply" at bounding box center [867, 378] width 58 height 23
click at [849, 375] on span "Reply" at bounding box center [867, 378] width 58 height 23
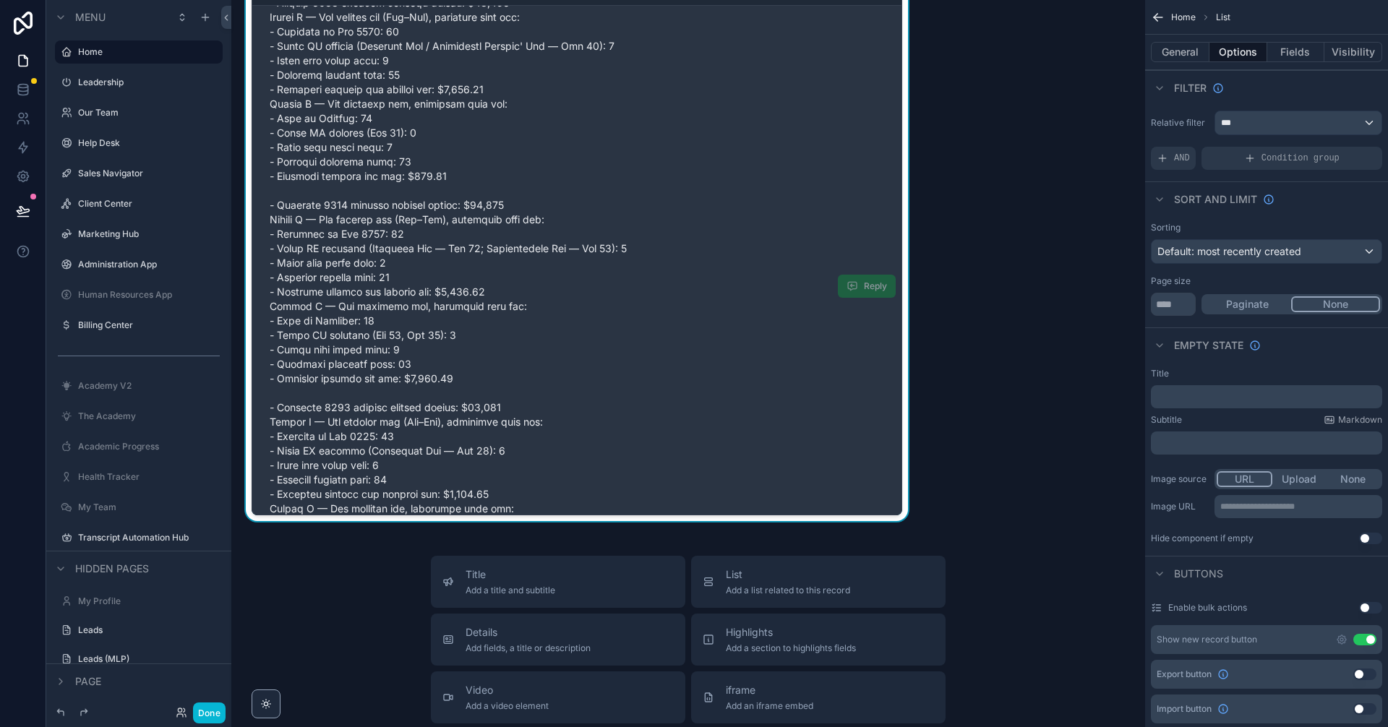
scroll to position [48, 0]
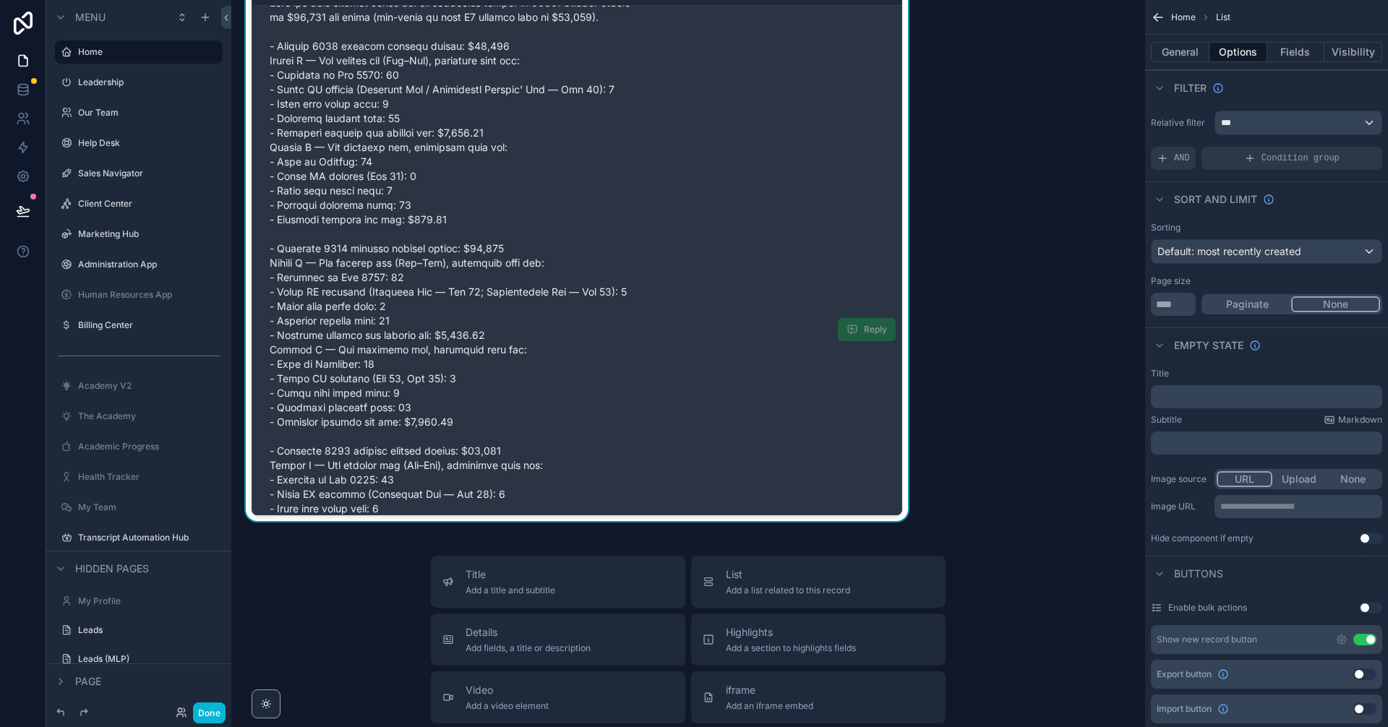
click at [857, 323] on span "Reply" at bounding box center [867, 329] width 58 height 23
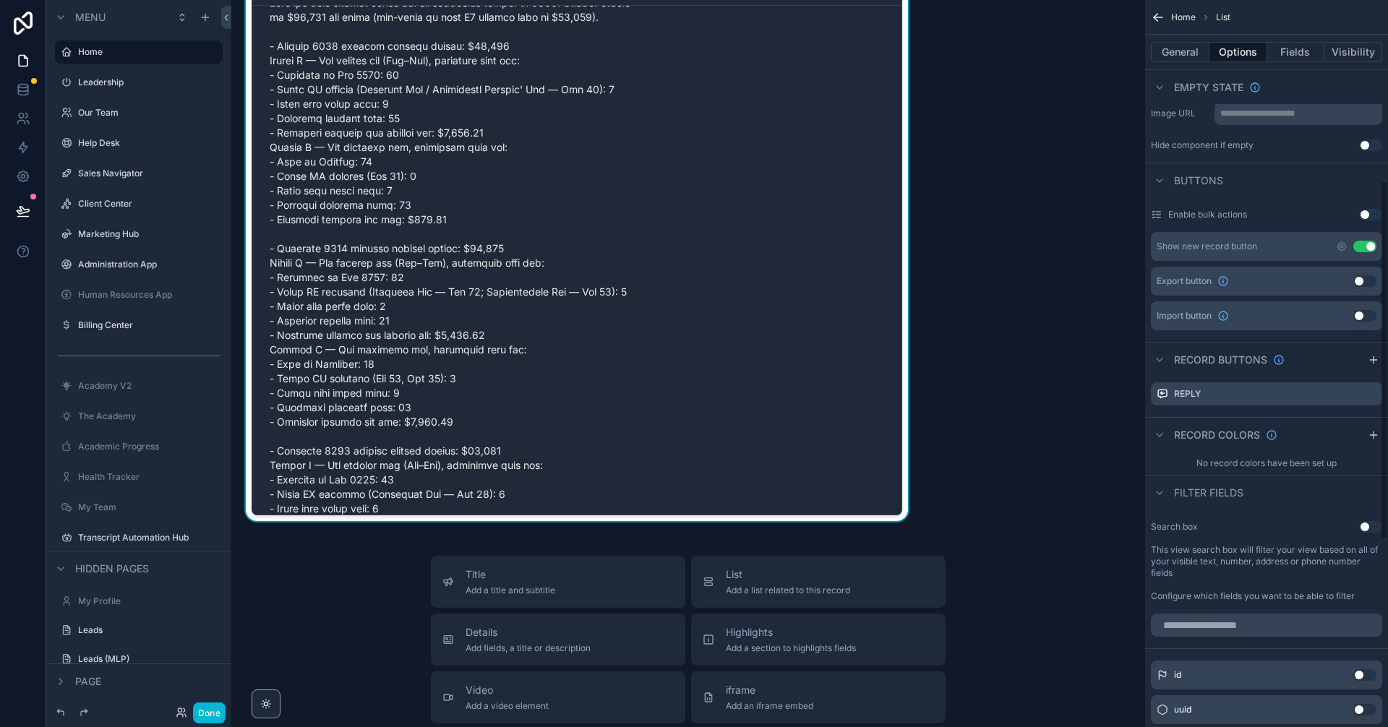
scroll to position [358, 0]
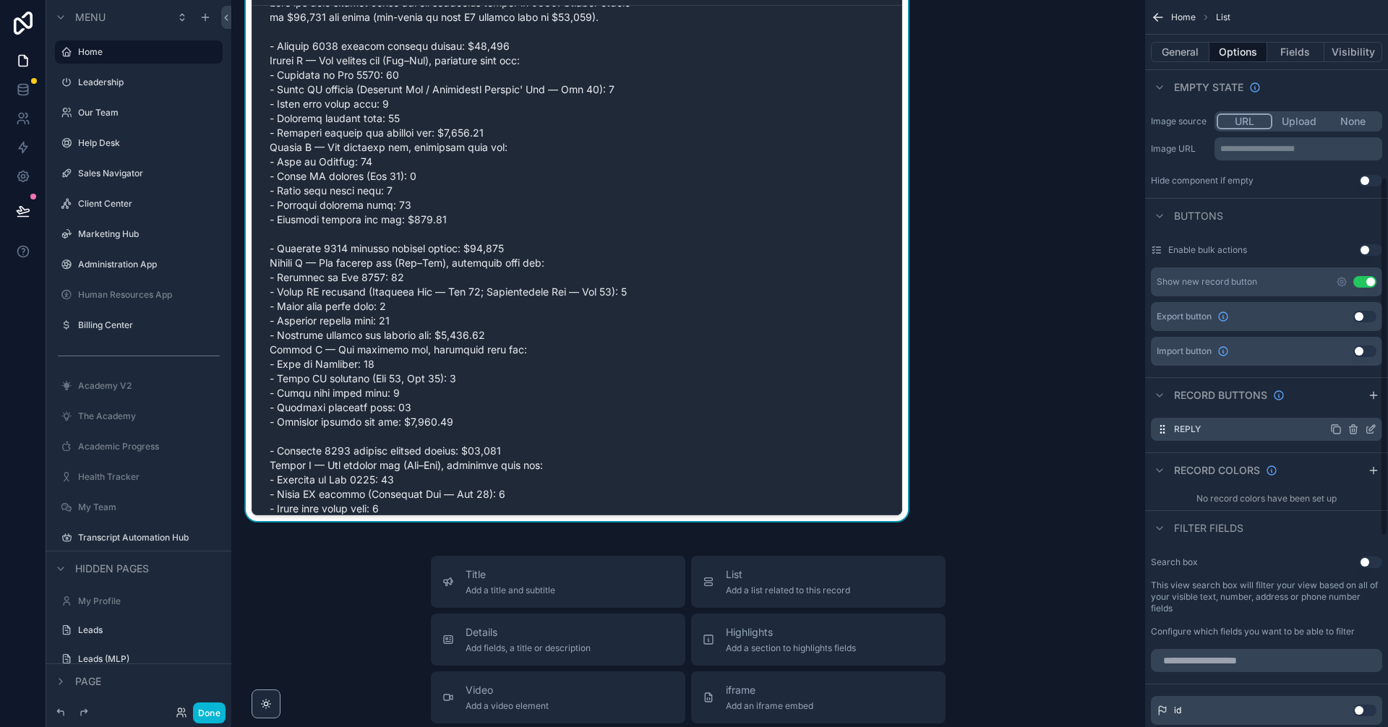
click at [1374, 427] on icon "scrollable content" at bounding box center [1373, 426] width 1 height 1
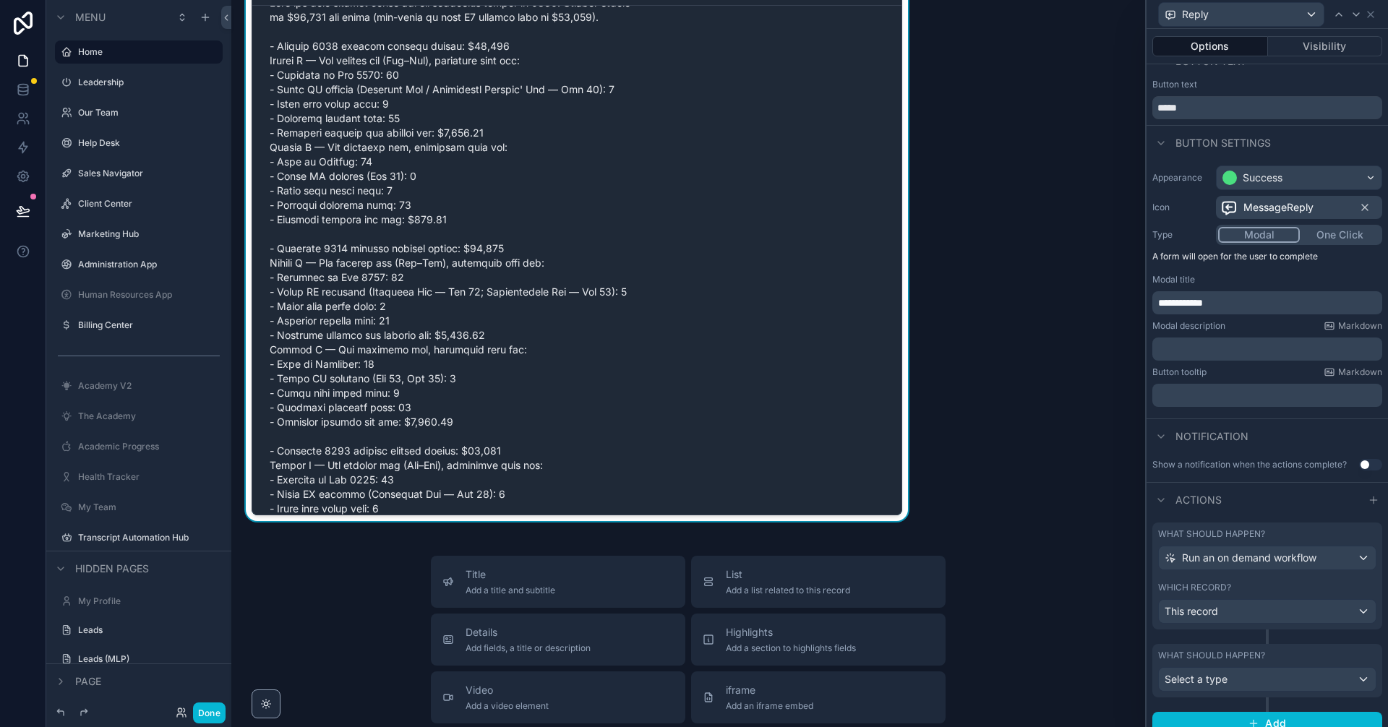
scroll to position [34, 0]
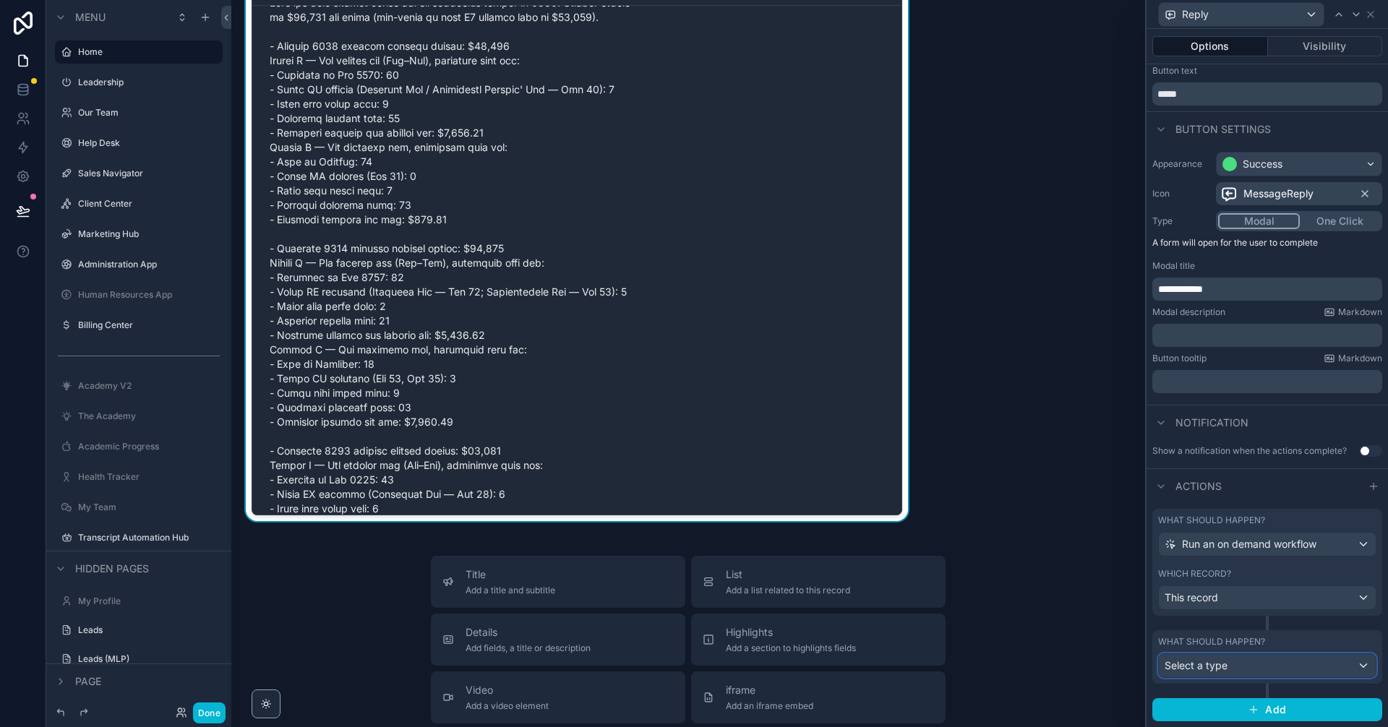
click at [1248, 666] on div "Select a type" at bounding box center [1267, 665] width 217 height 23
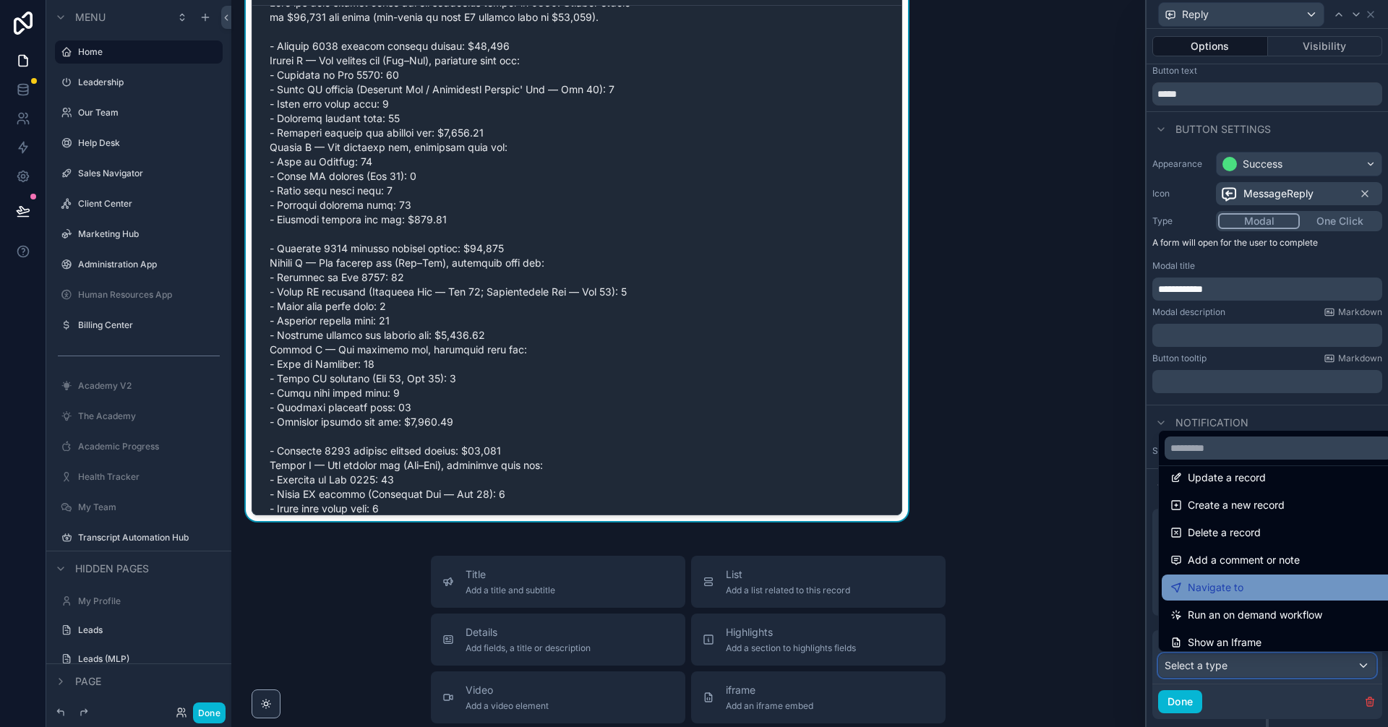
scroll to position [0, 0]
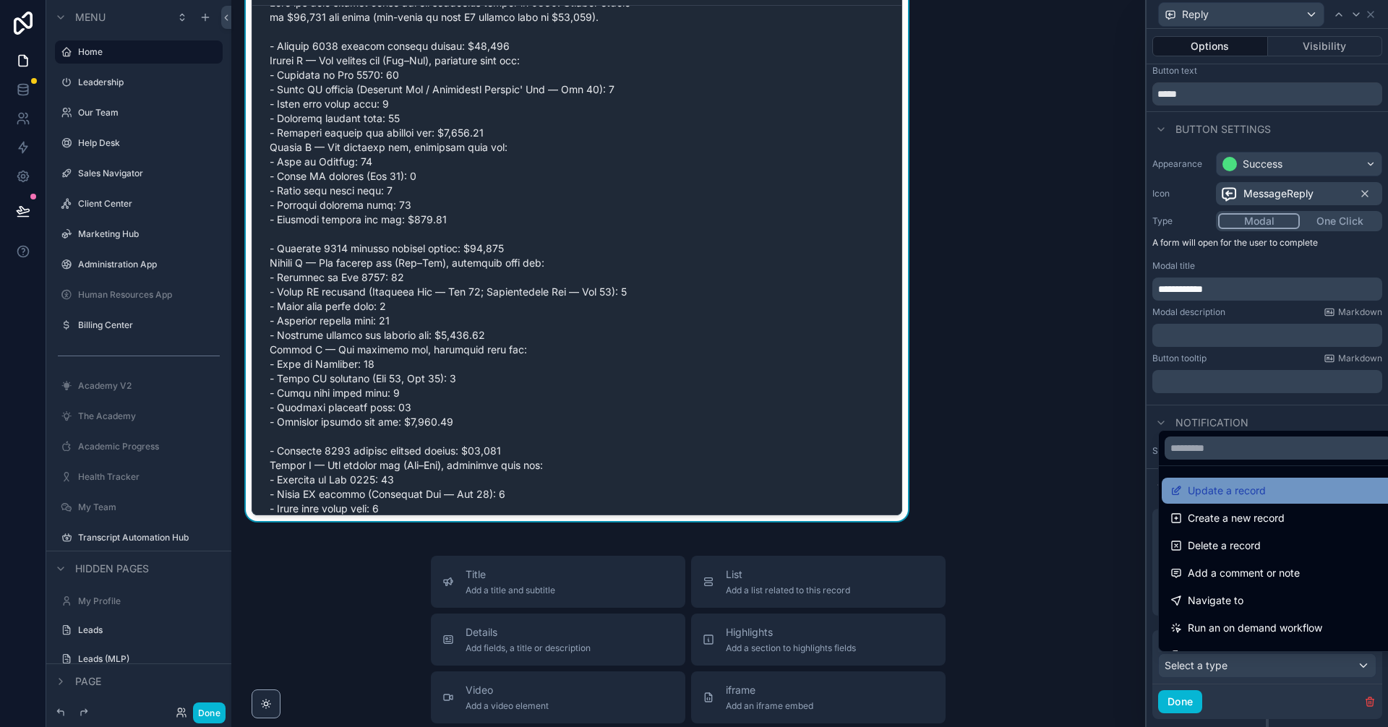
click at [1278, 500] on div "Update a record" at bounding box center [1279, 491] width 234 height 26
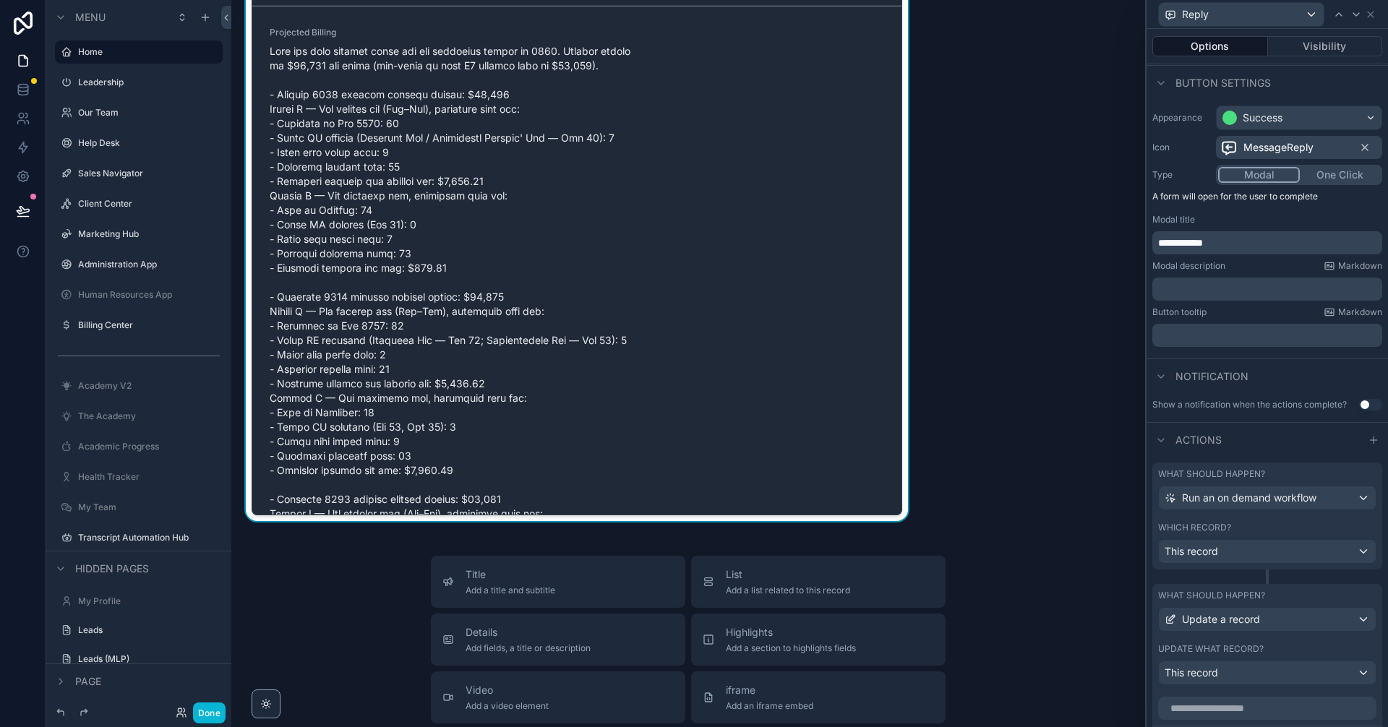
scroll to position [179, 0]
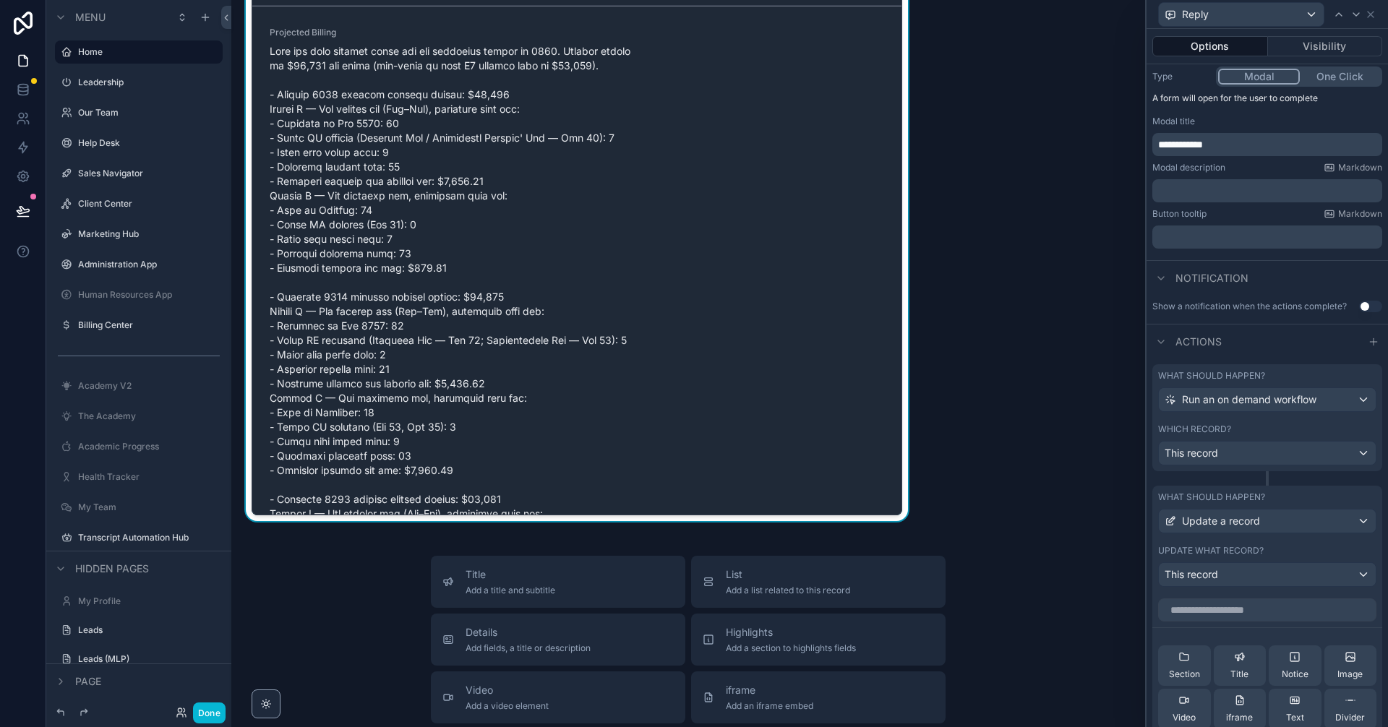
click at [1298, 377] on div "What should happen?" at bounding box center [1267, 376] width 218 height 12
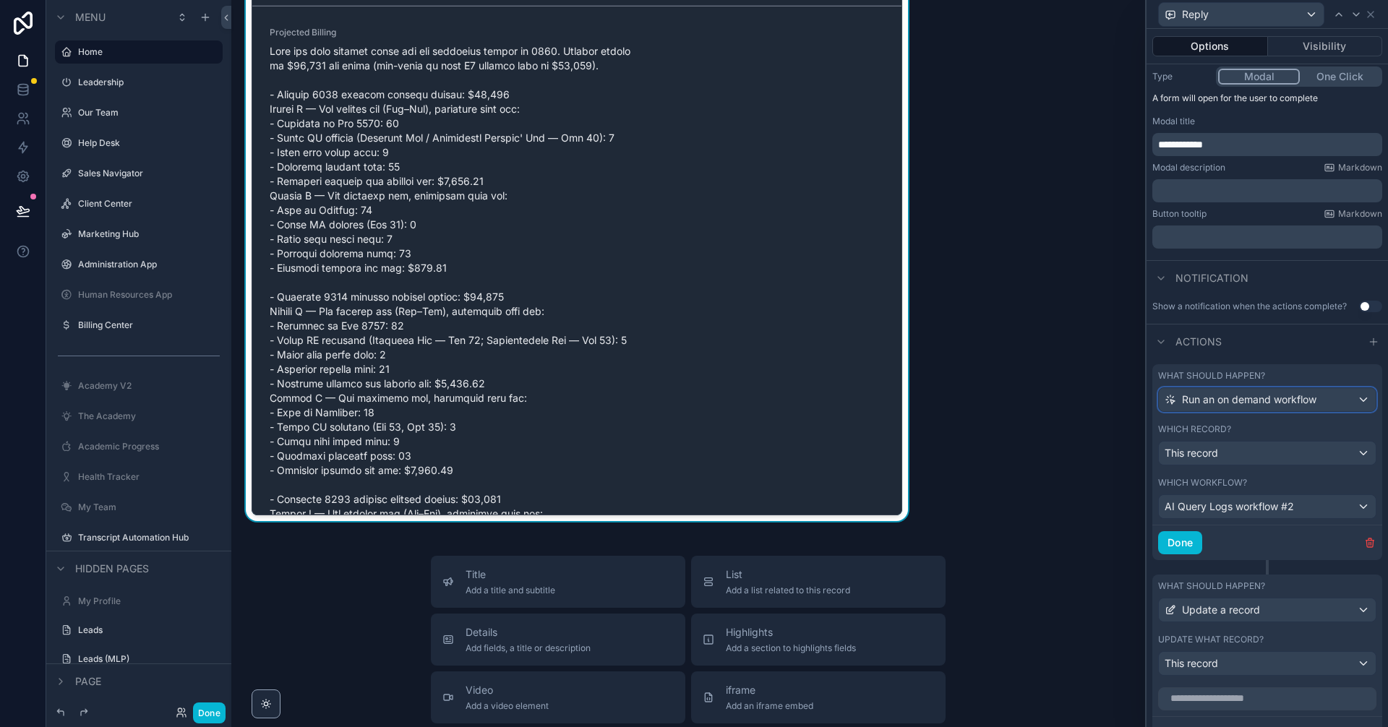
click at [1219, 406] on span "Run an on demand workflow" at bounding box center [1249, 400] width 134 height 14
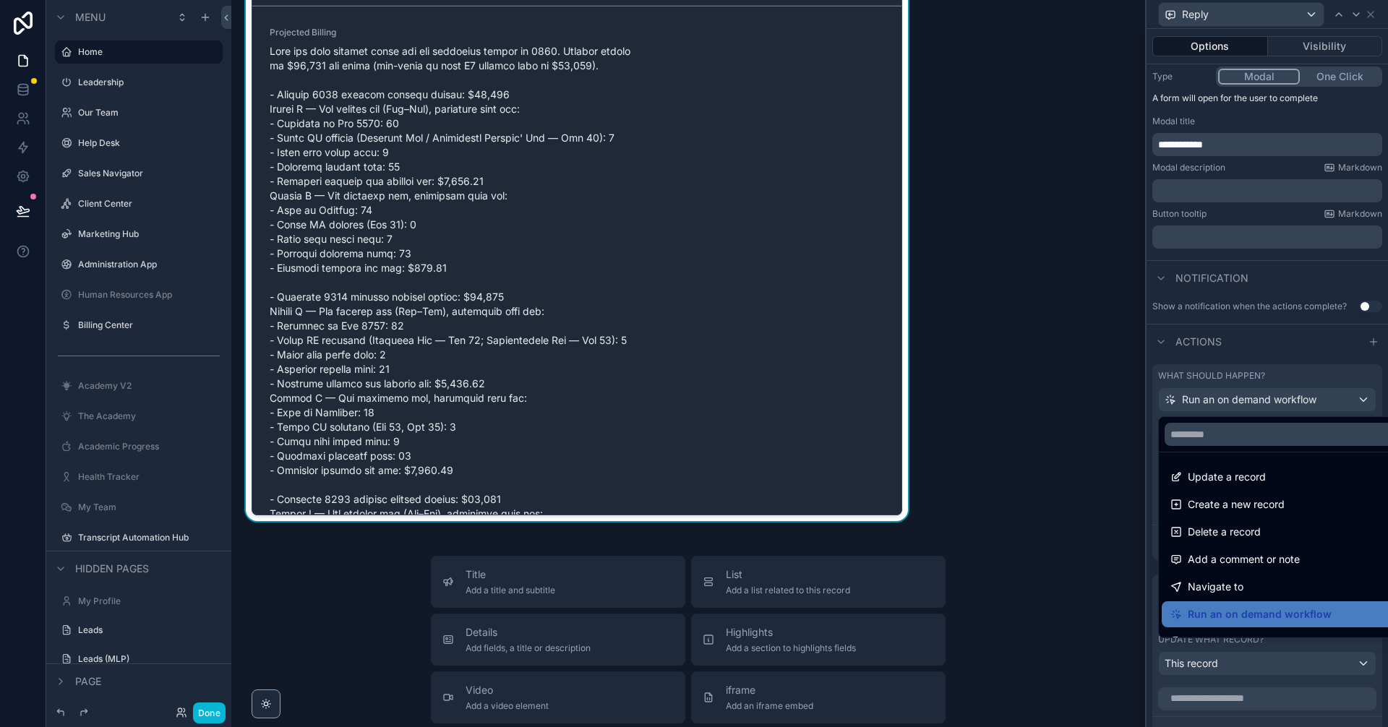
click at [1239, 395] on div at bounding box center [1268, 363] width 242 height 727
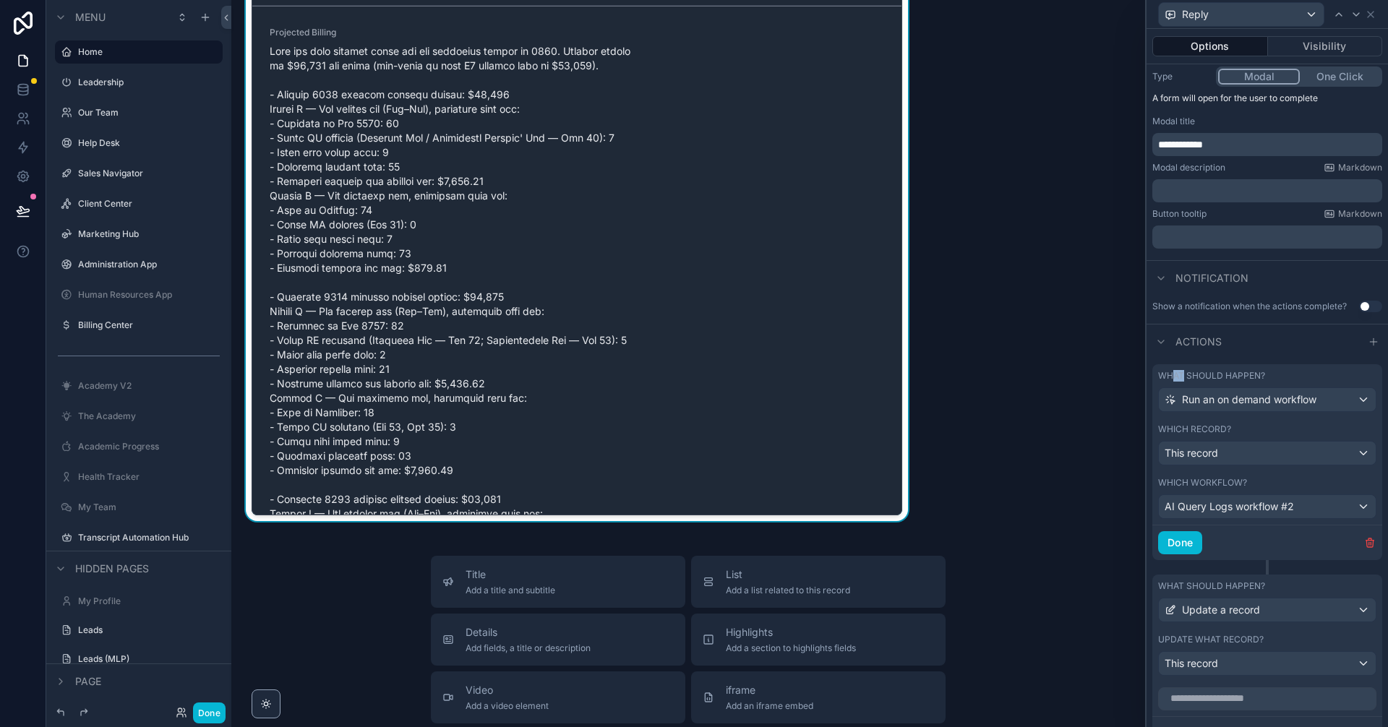
click at [1174, 371] on label "What should happen?" at bounding box center [1211, 376] width 107 height 12
click at [1158, 385] on div "What should happen? Run an on demand workflow Which record? This record" at bounding box center [1268, 417] width 230 height 107
click at [1174, 490] on div "Which workflow? AI Query Logs workflow #2" at bounding box center [1268, 498] width 230 height 54
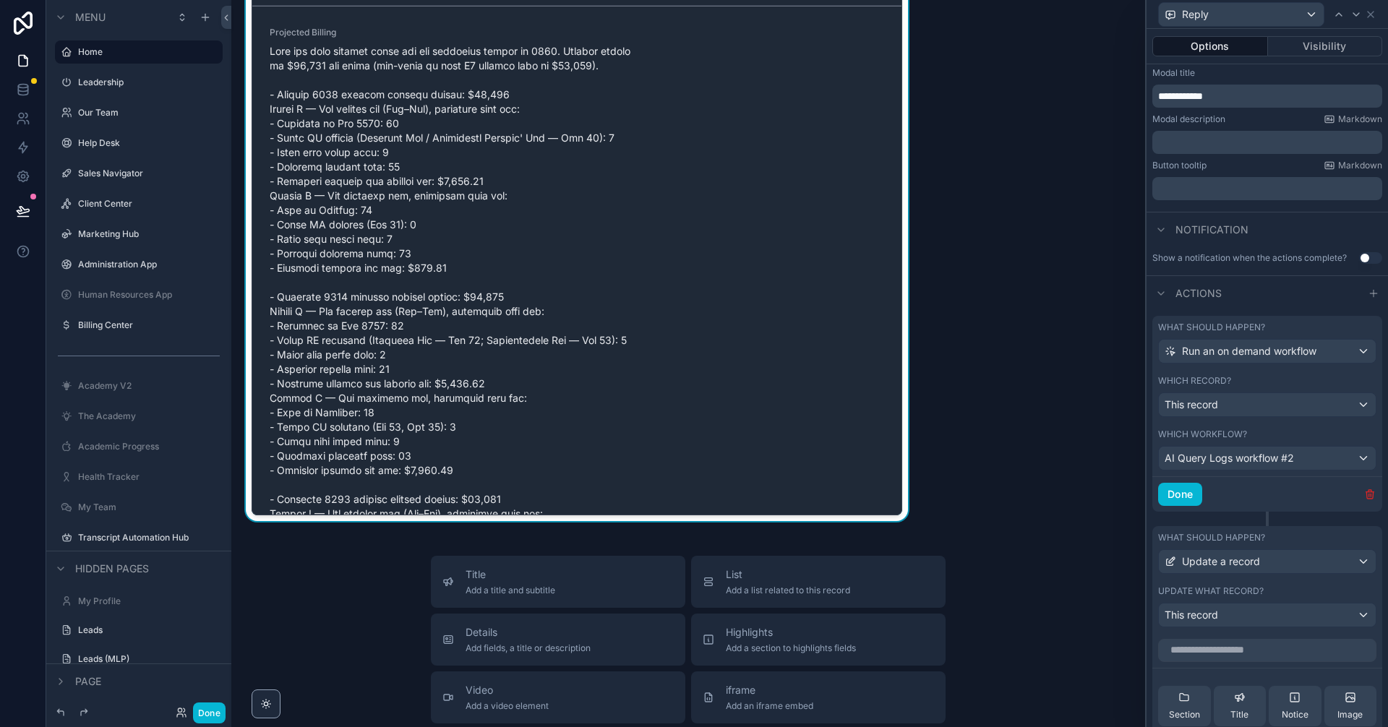
click at [1367, 493] on icon "button" at bounding box center [1370, 495] width 7 height 7
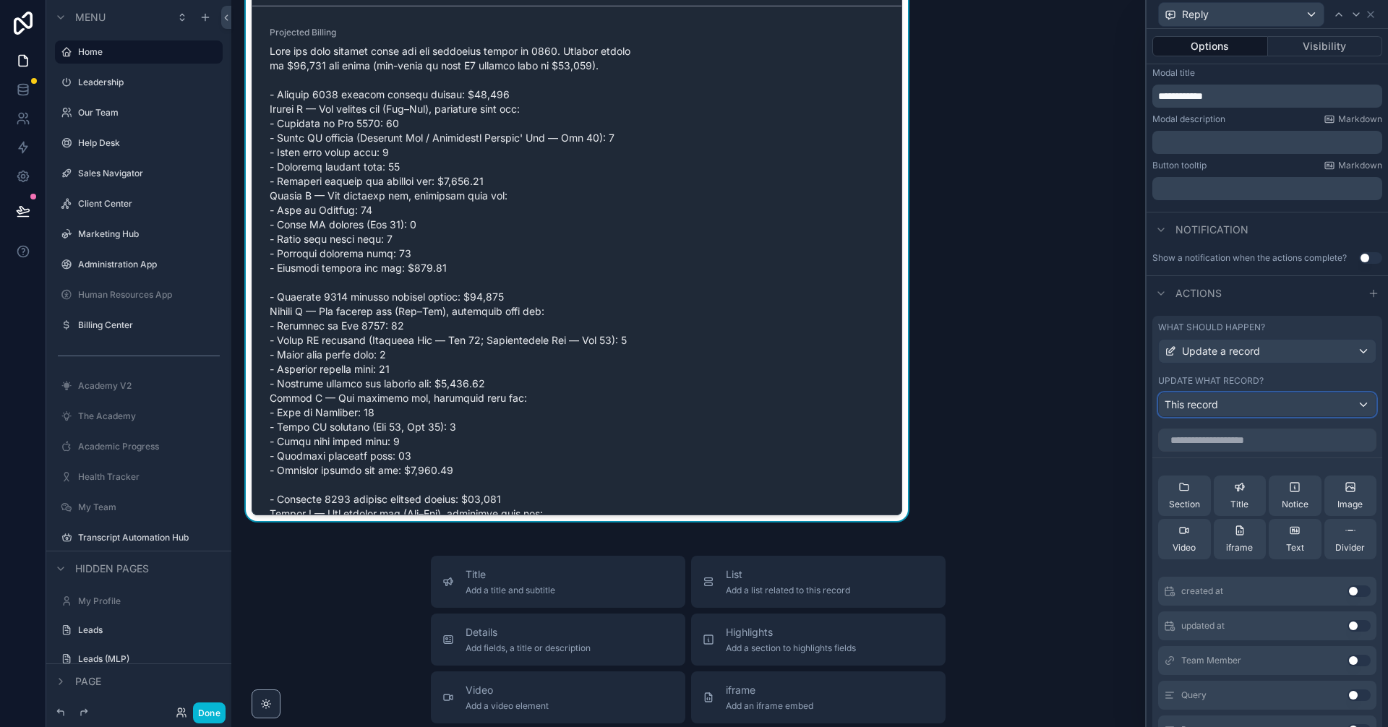
click at [1294, 403] on div "This record" at bounding box center [1267, 404] width 217 height 23
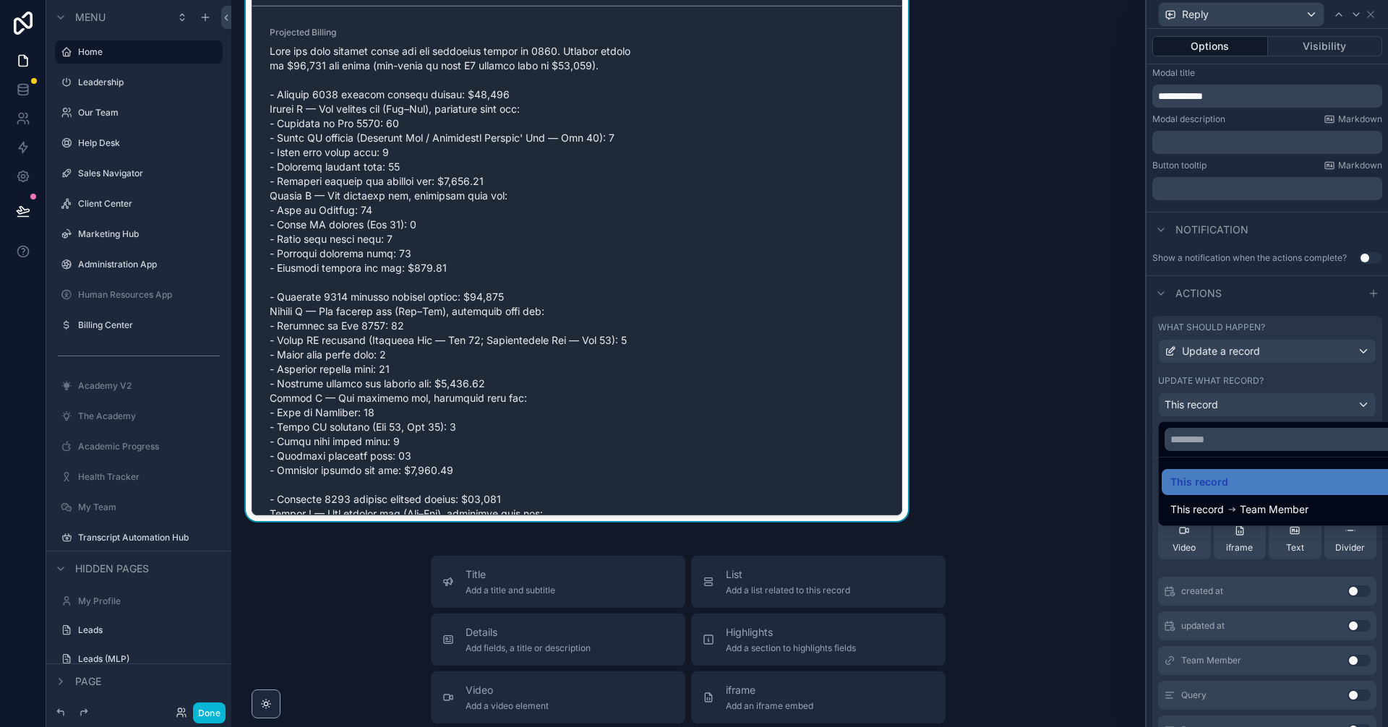
click at [1294, 403] on div at bounding box center [1268, 363] width 242 height 727
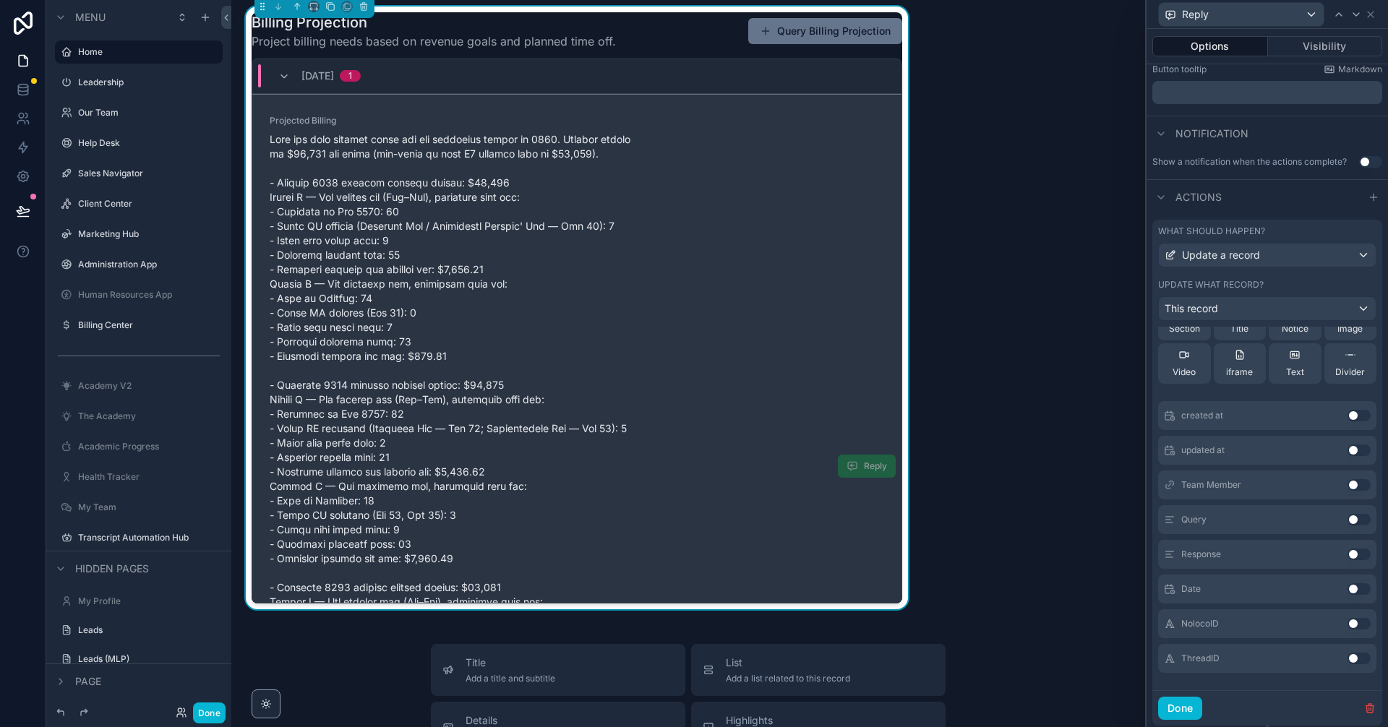
scroll to position [2291, 0]
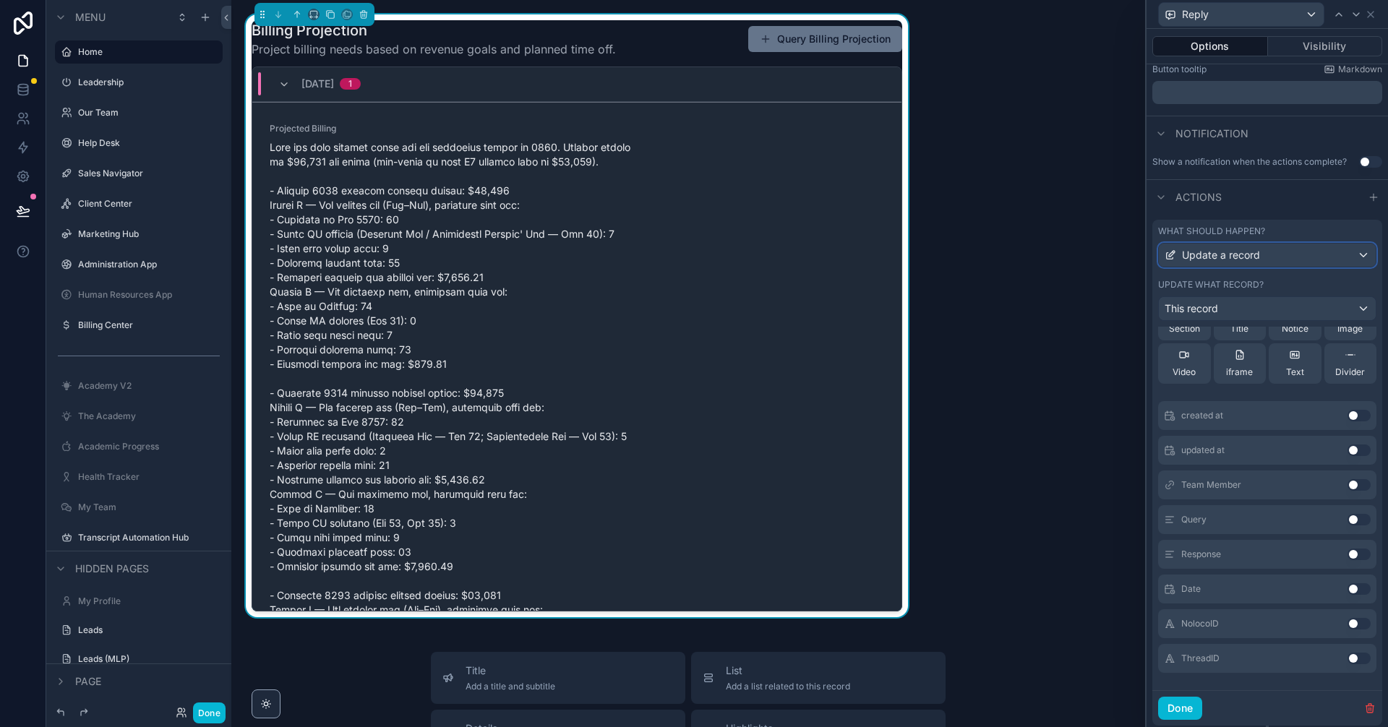
click at [1297, 249] on div "Update a record" at bounding box center [1267, 255] width 217 height 23
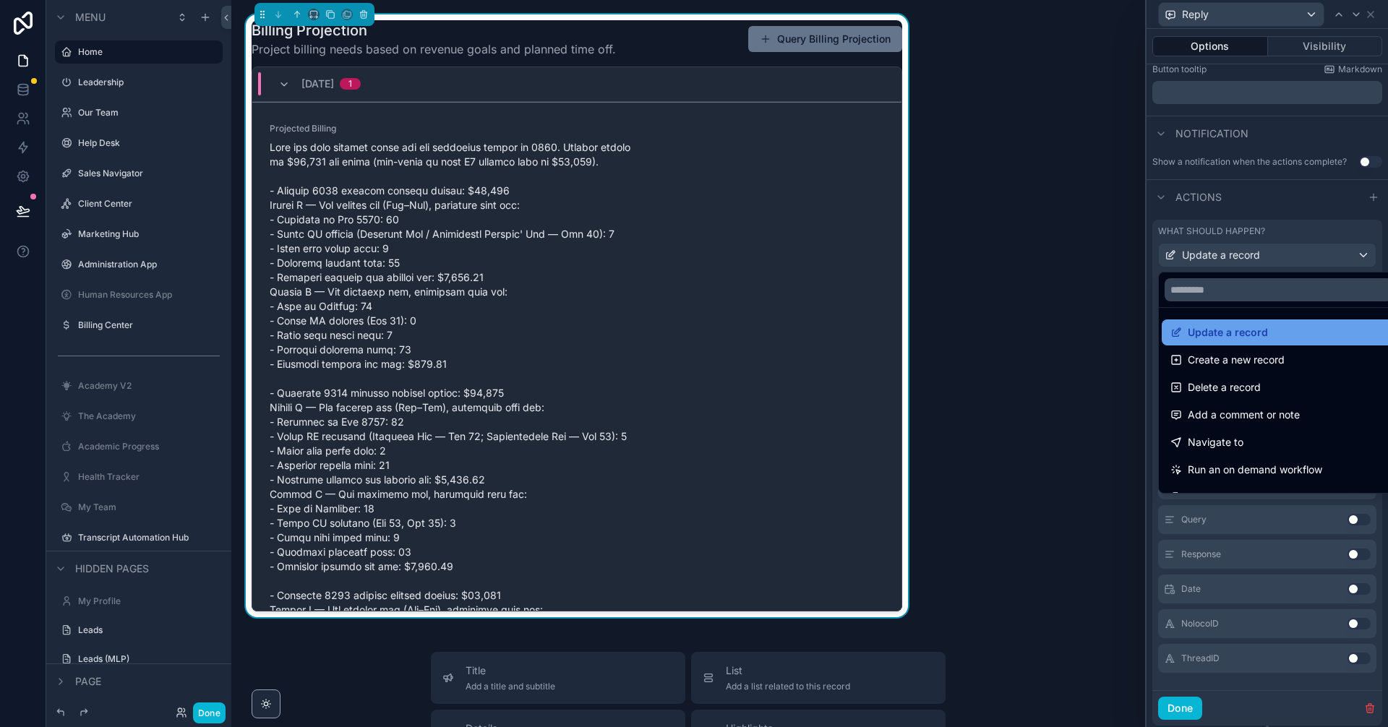
drag, startPoint x: 1278, startPoint y: 351, endPoint x: 1311, endPoint y: 326, distance: 41.2
click at [1311, 328] on ul "Update a record Create a new record Delete a record Add a comment or note Navig…" at bounding box center [1278, 400] width 239 height 185
click at [1303, 358] on div "Create a new record" at bounding box center [1279, 359] width 216 height 17
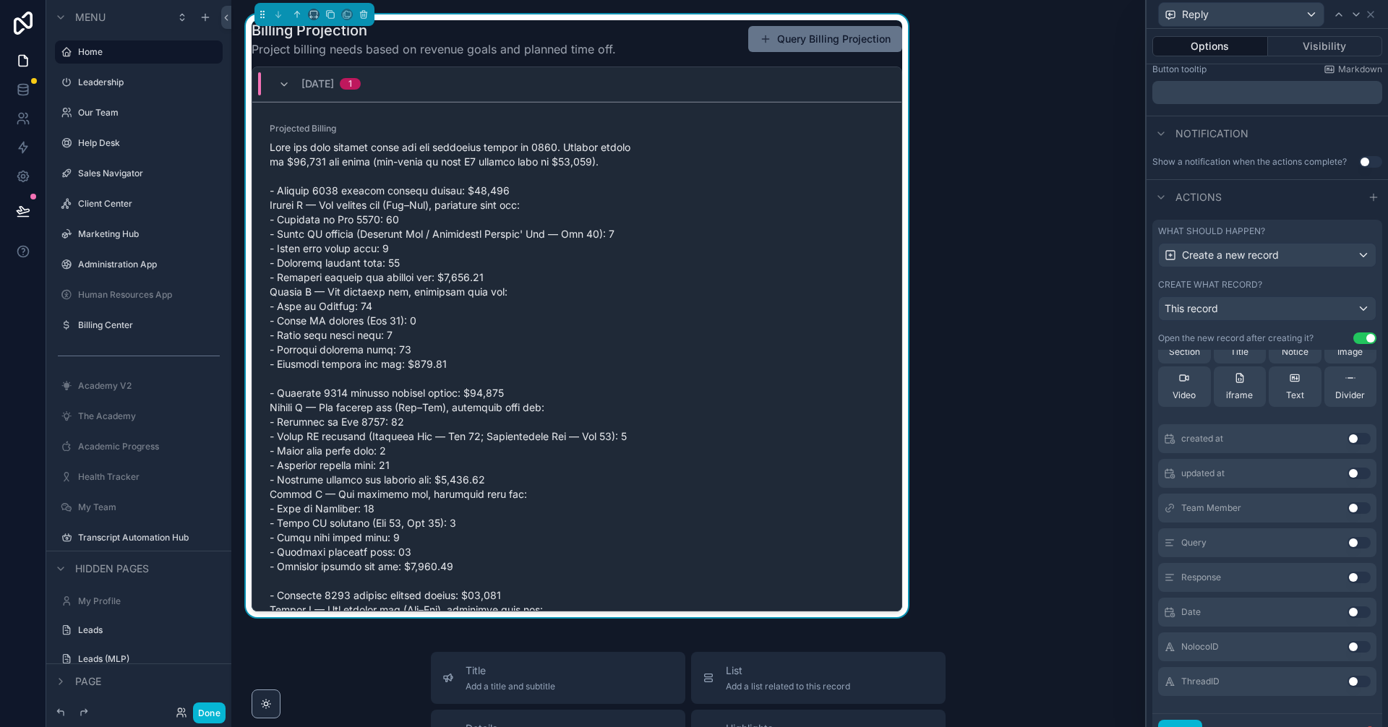
click at [1299, 278] on div "What should happen? Create a new record Create what record? This record Open th…" at bounding box center [1268, 285] width 230 height 130
click at [1294, 314] on div "This record" at bounding box center [1267, 308] width 217 height 23
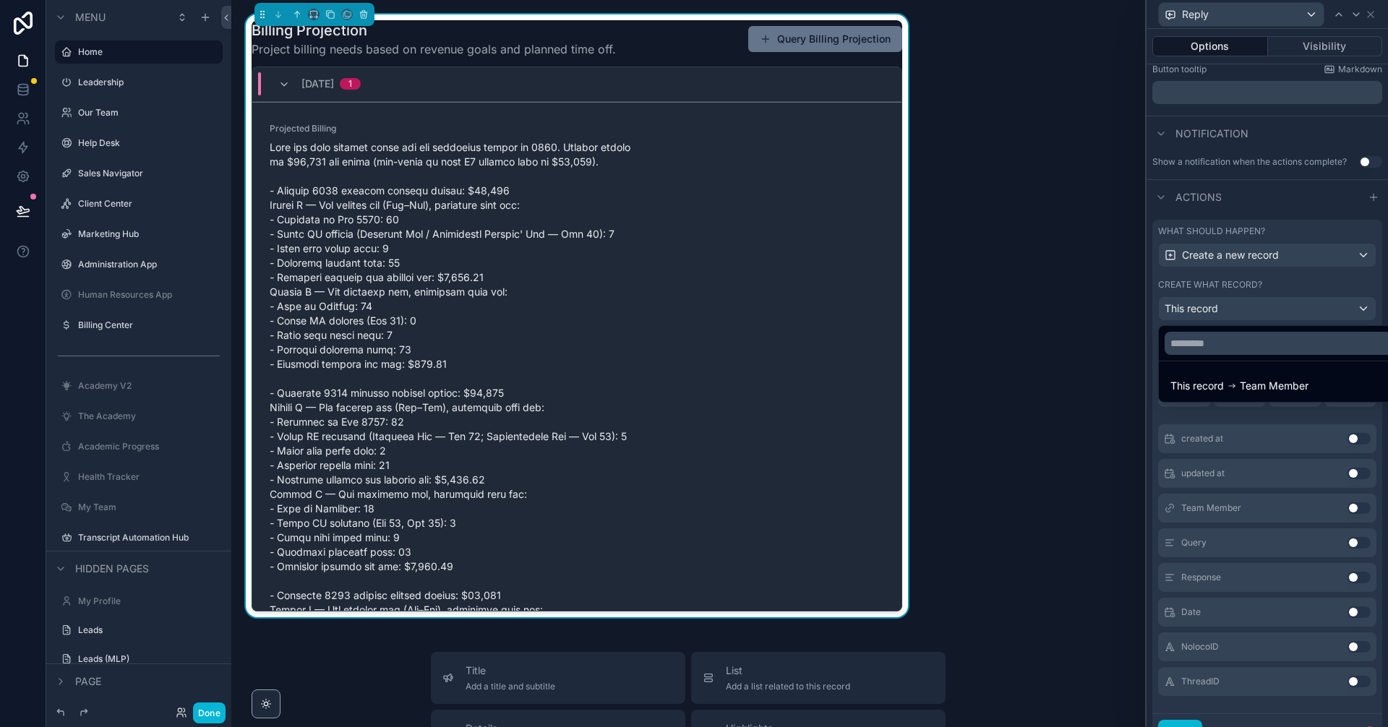
click at [1294, 314] on div at bounding box center [1268, 363] width 242 height 727
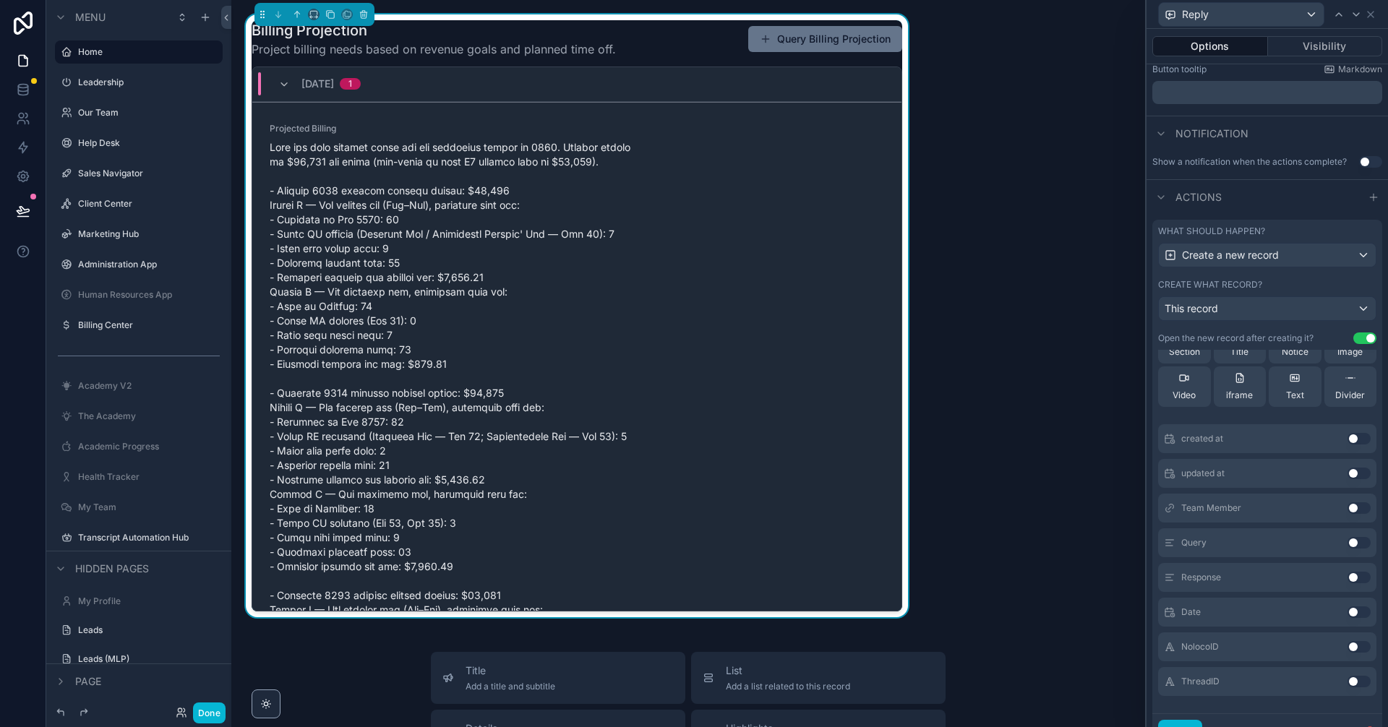
click at [1348, 540] on button "Use setting" at bounding box center [1359, 543] width 23 height 12
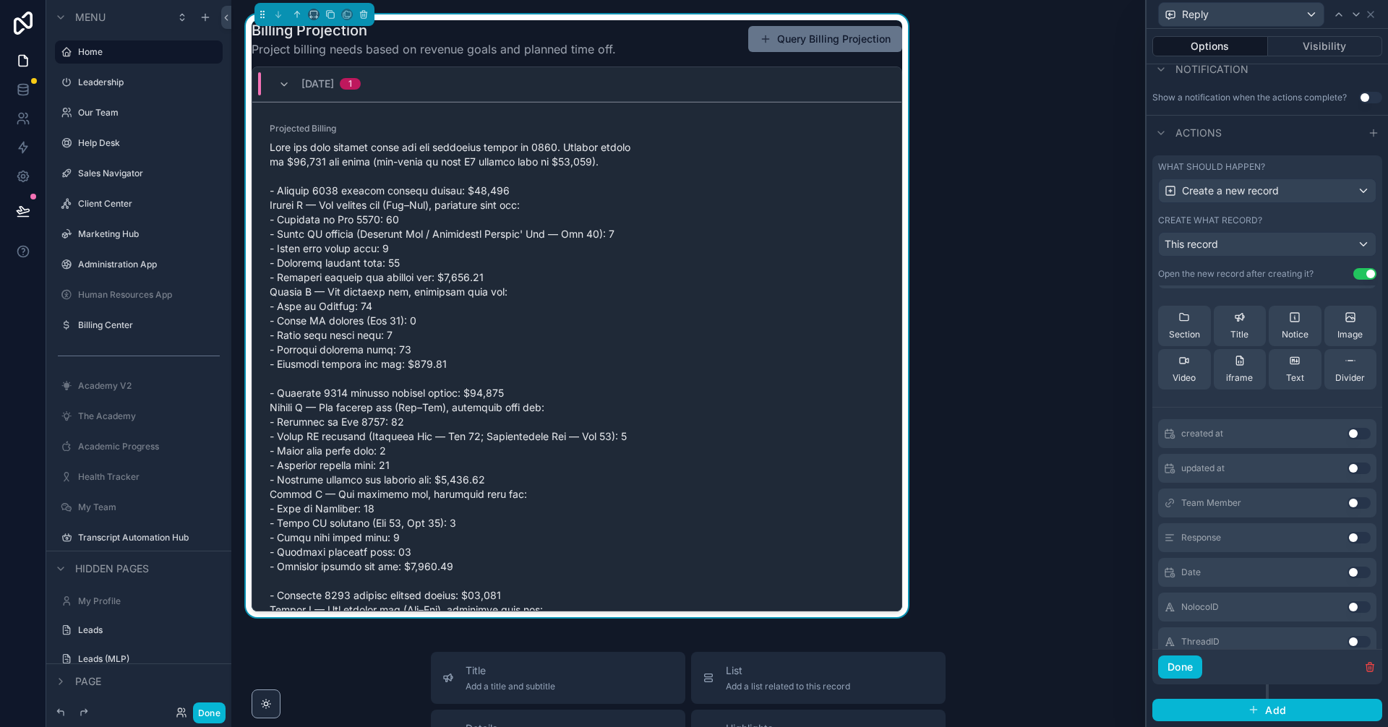
scroll to position [92, 0]
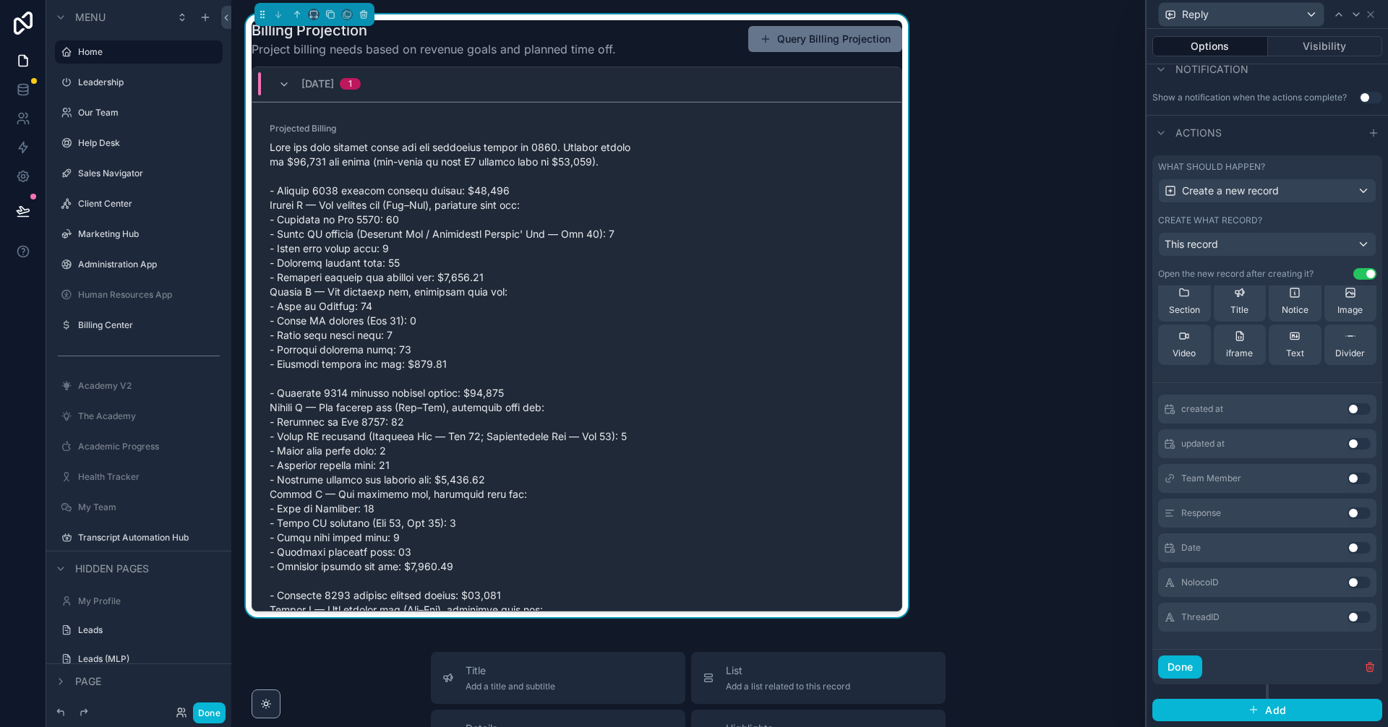
drag, startPoint x: 1336, startPoint y: 612, endPoint x: 1312, endPoint y: 299, distance: 313.2
click at [1348, 613] on button "Use setting" at bounding box center [1359, 618] width 23 height 12
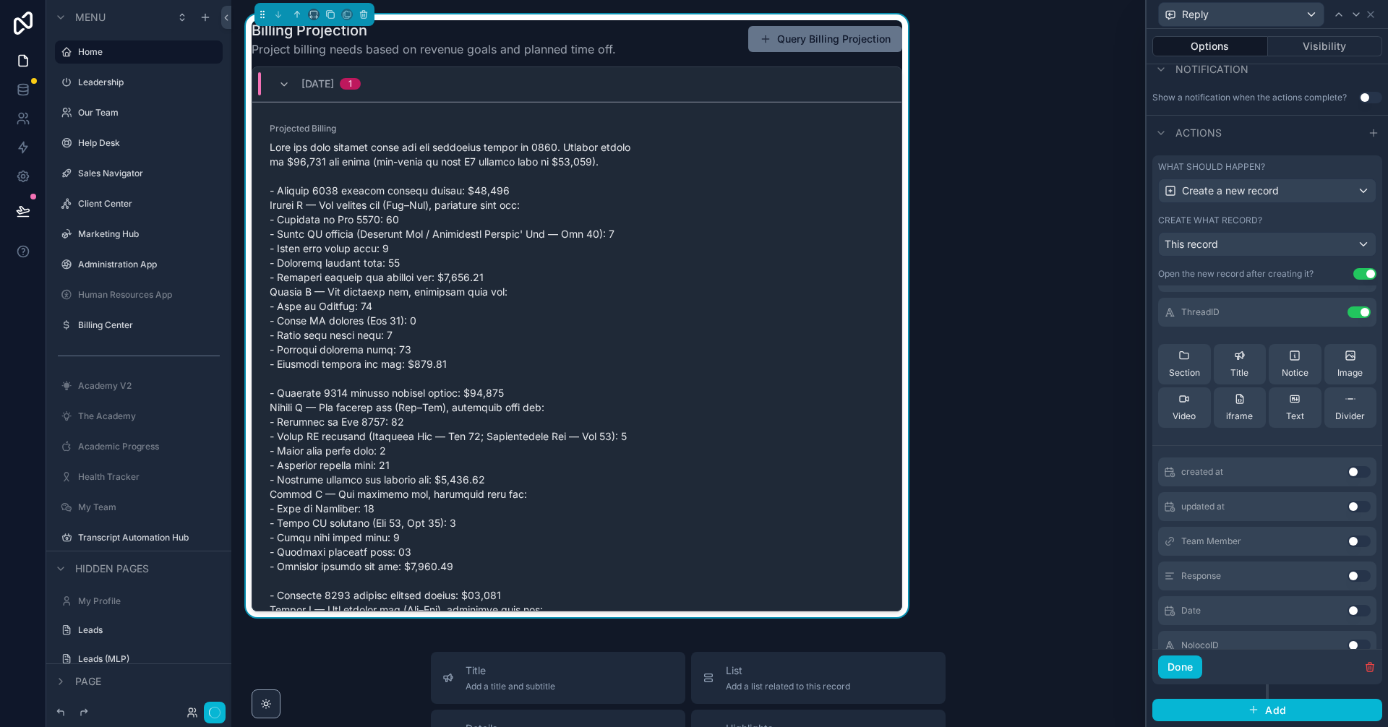
scroll to position [0, 0]
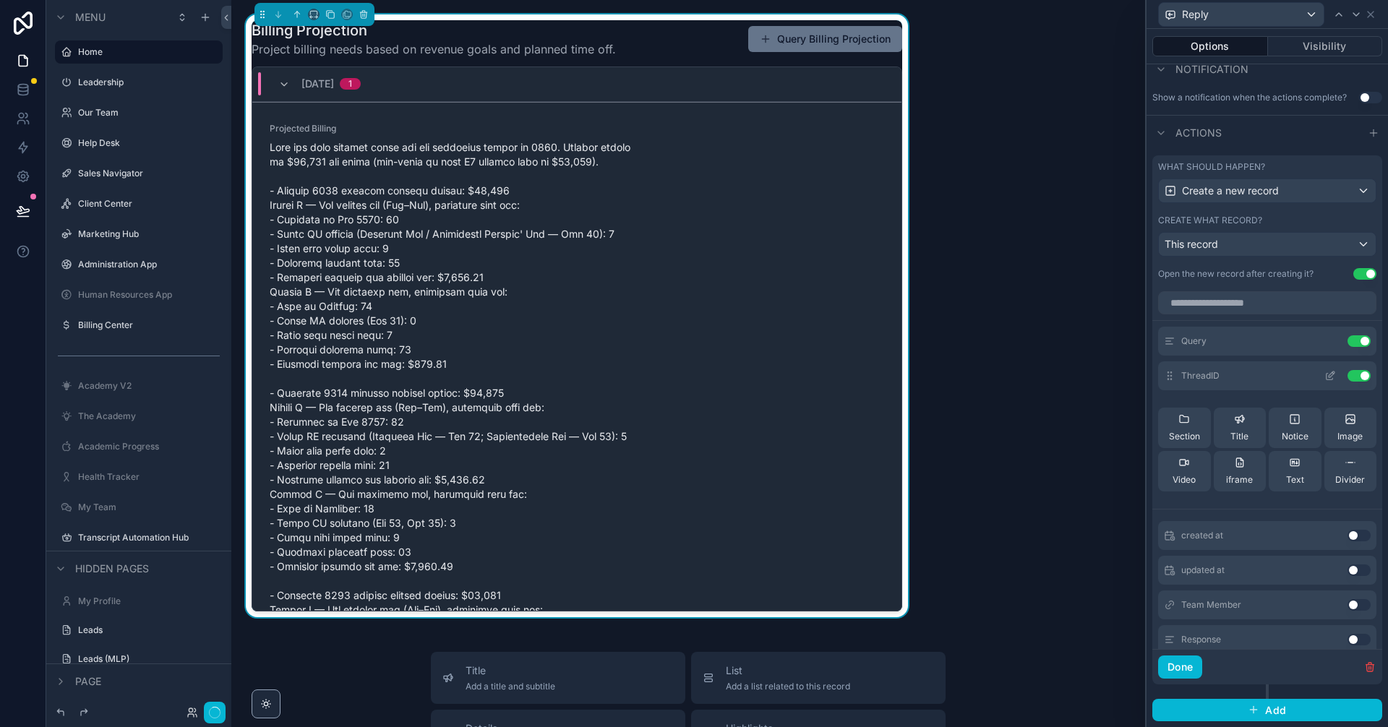
click at [1325, 372] on icon at bounding box center [1331, 376] width 12 height 12
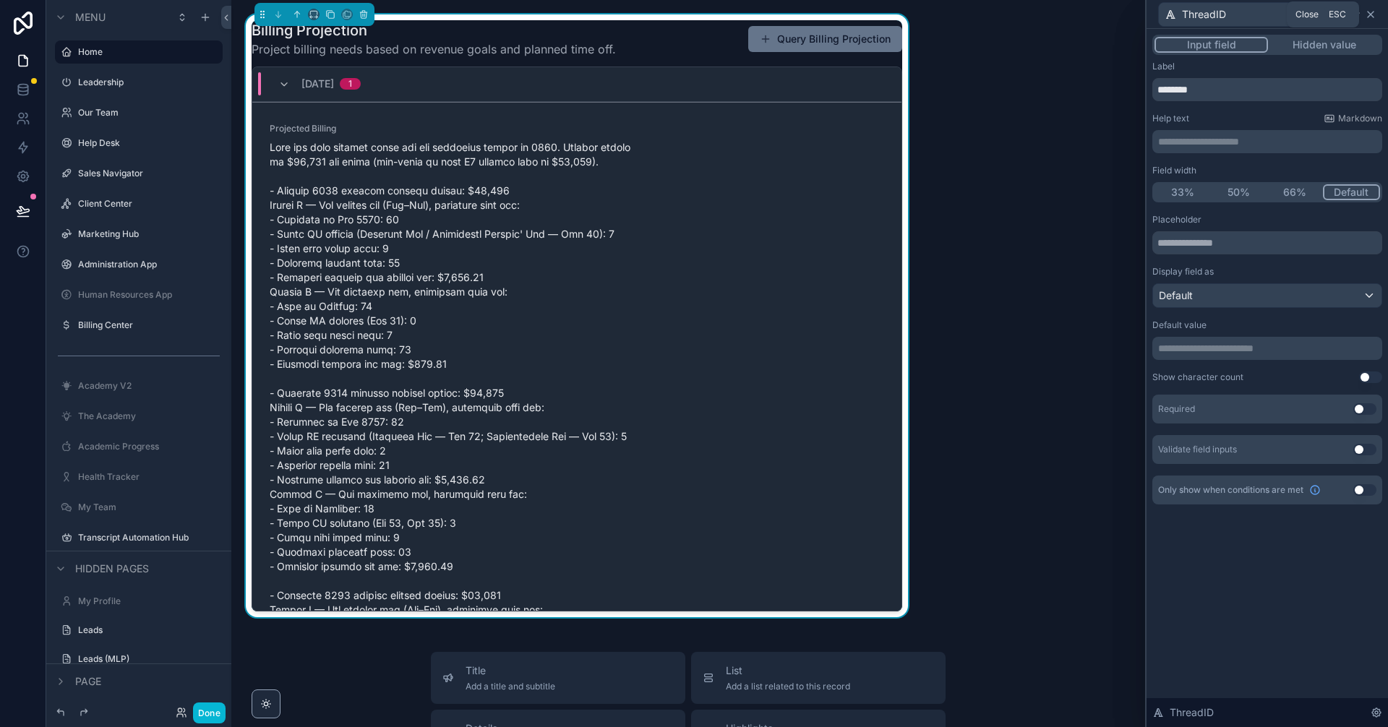
click at [1368, 17] on icon at bounding box center [1371, 15] width 6 height 6
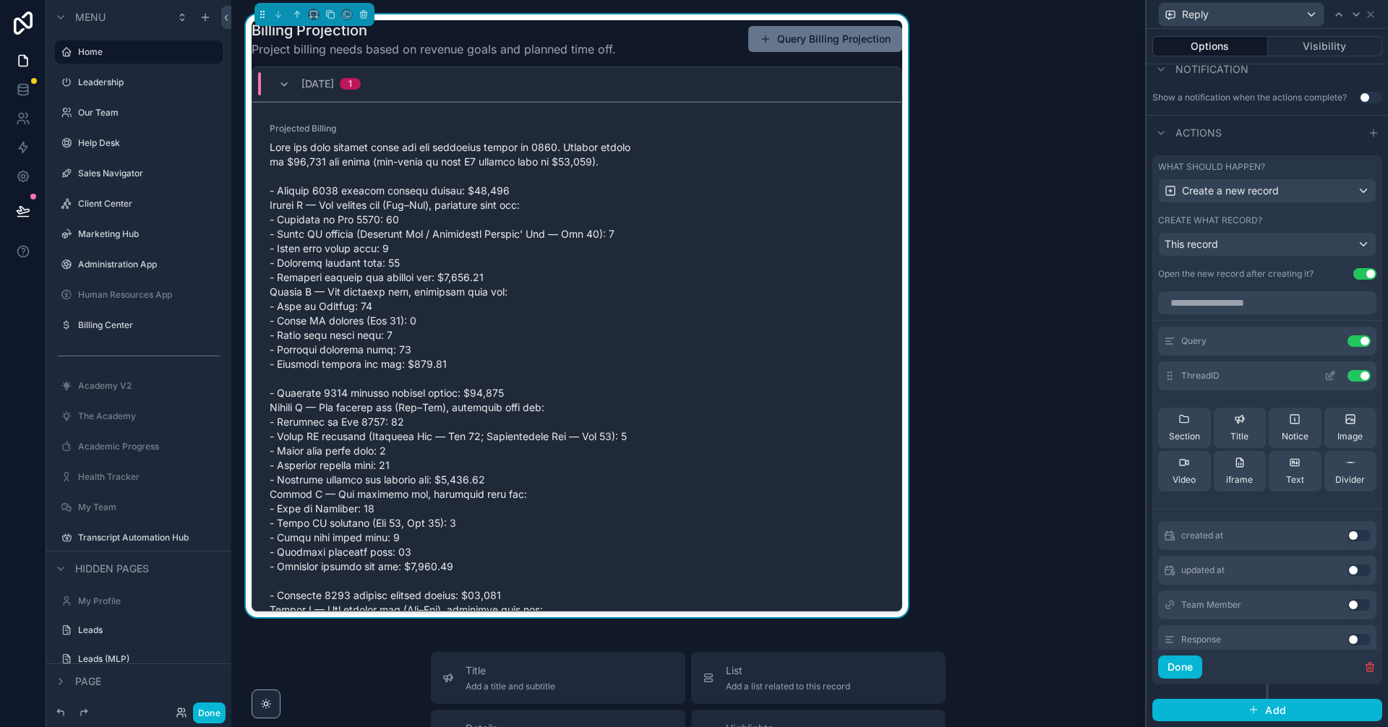
click at [1348, 375] on button "Use setting" at bounding box center [1359, 376] width 23 height 12
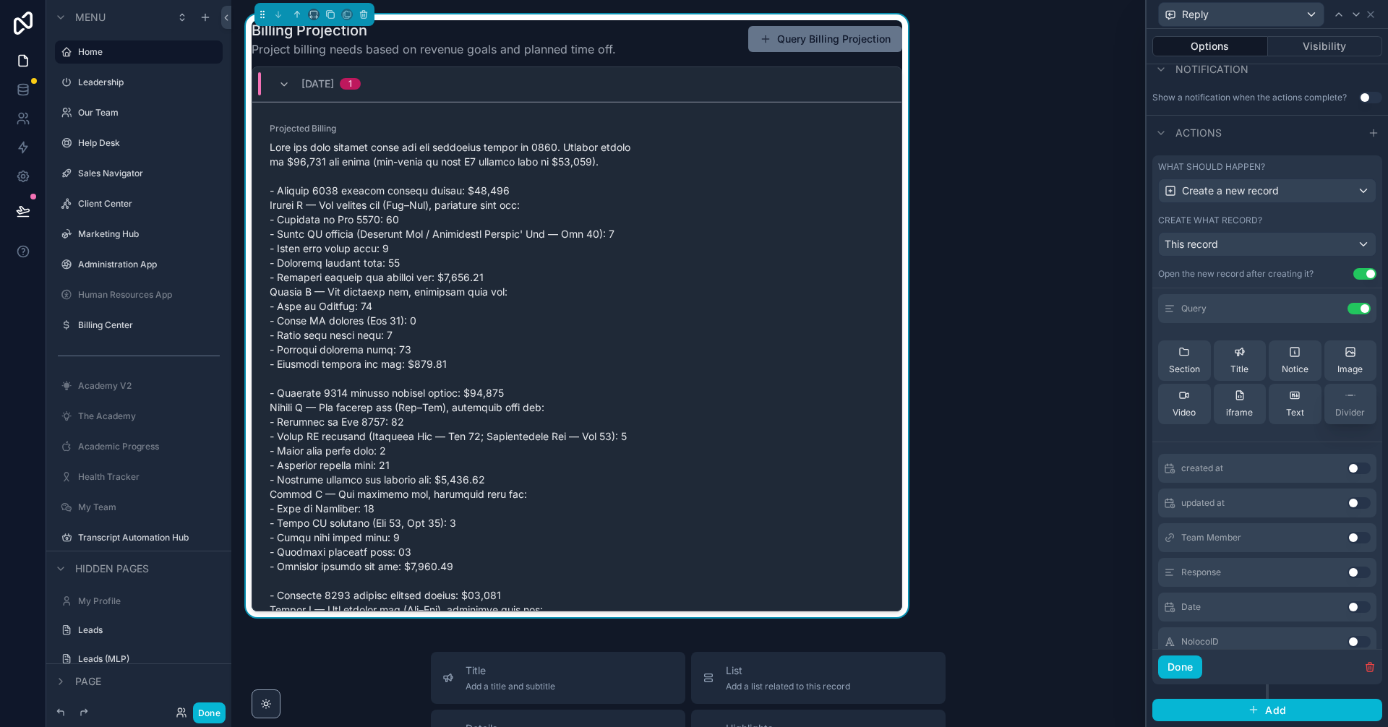
scroll to position [92, 0]
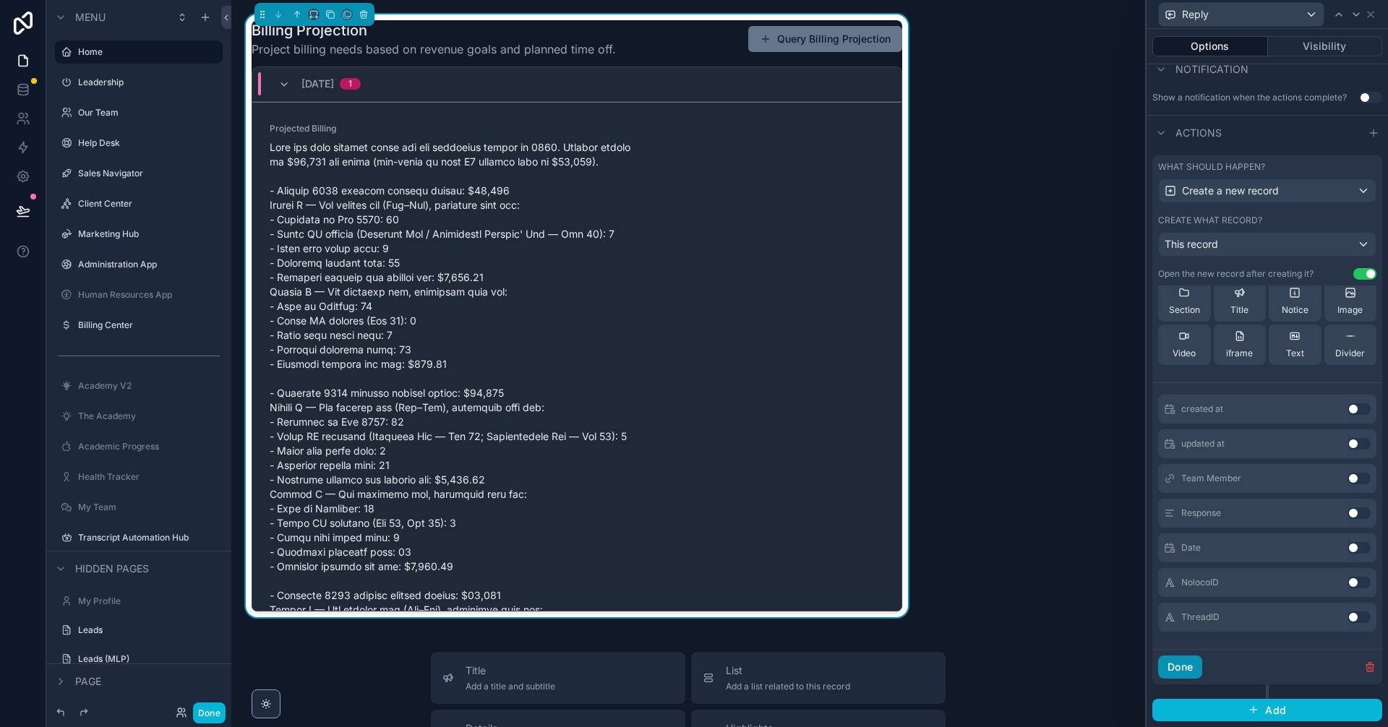
click at [1181, 675] on button "Done" at bounding box center [1180, 667] width 44 height 23
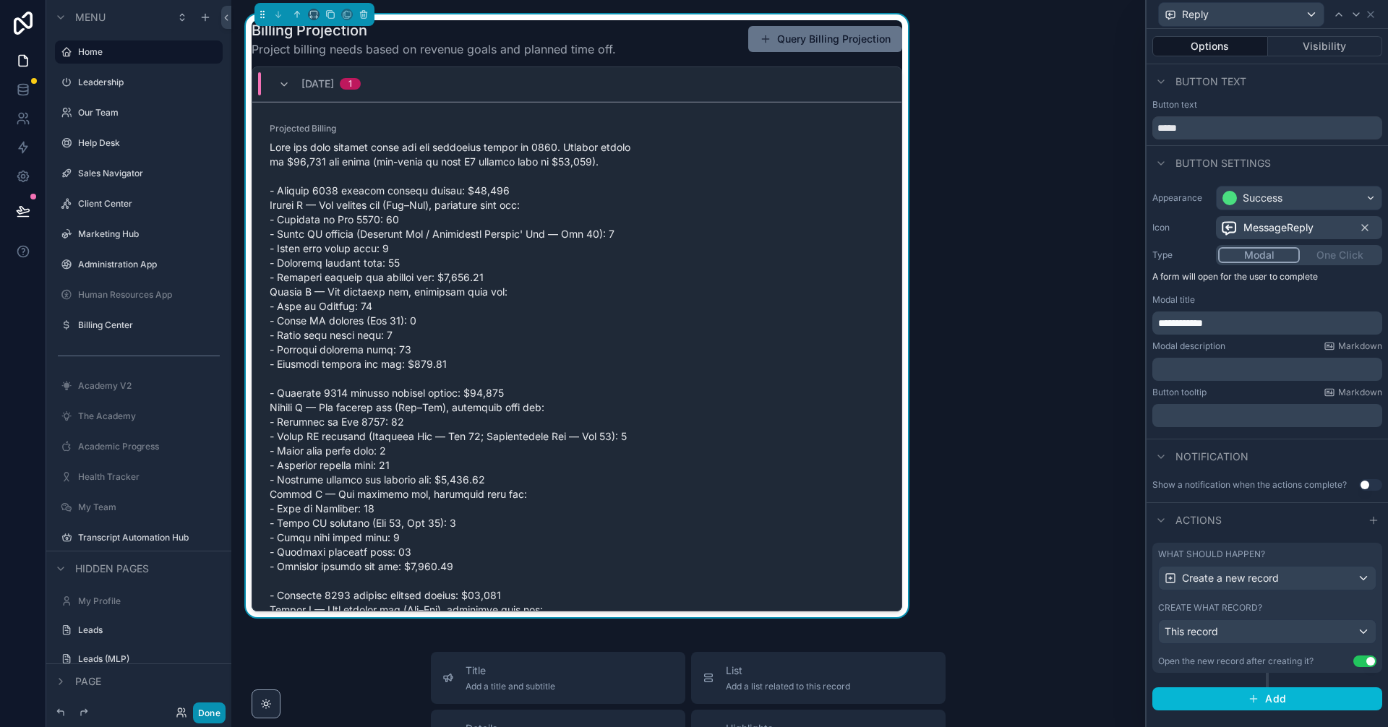
click at [213, 711] on button "Done" at bounding box center [209, 713] width 33 height 21
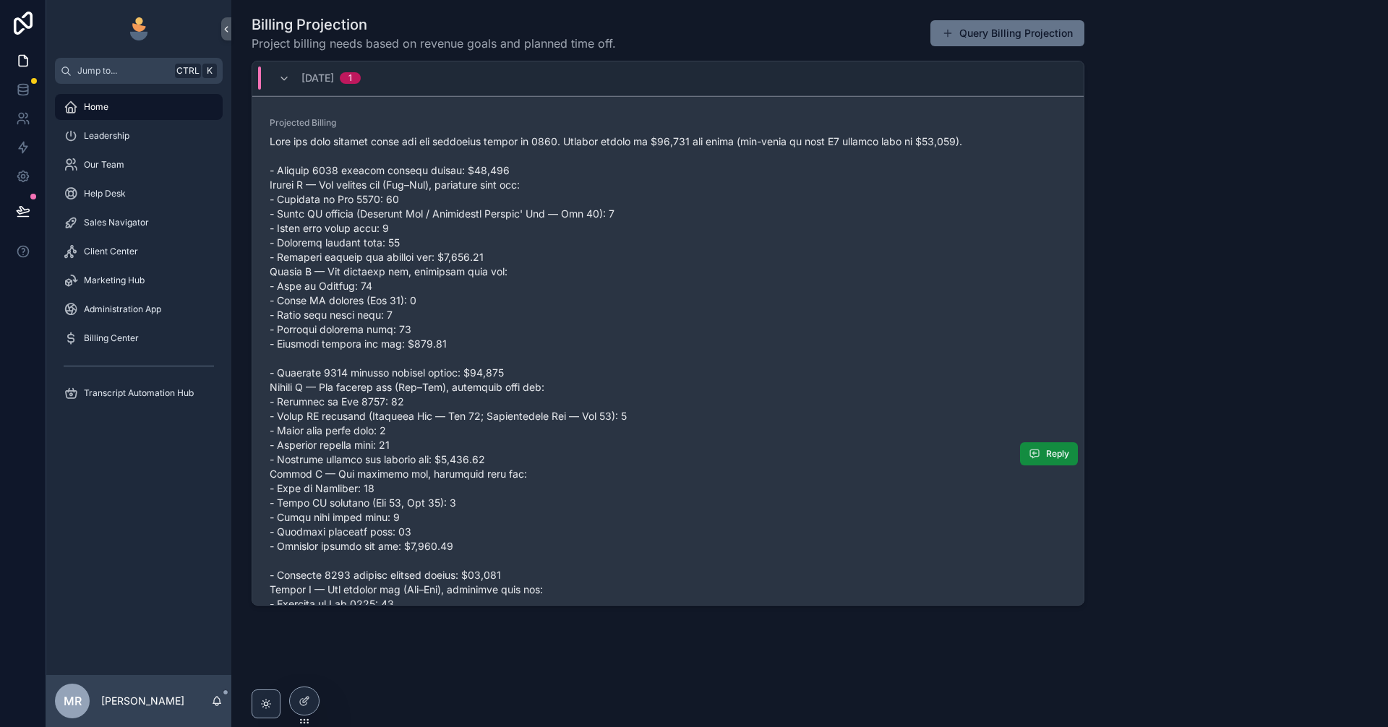
scroll to position [1090, 0]
click at [1048, 455] on span "Reply" at bounding box center [1057, 454] width 23 height 12
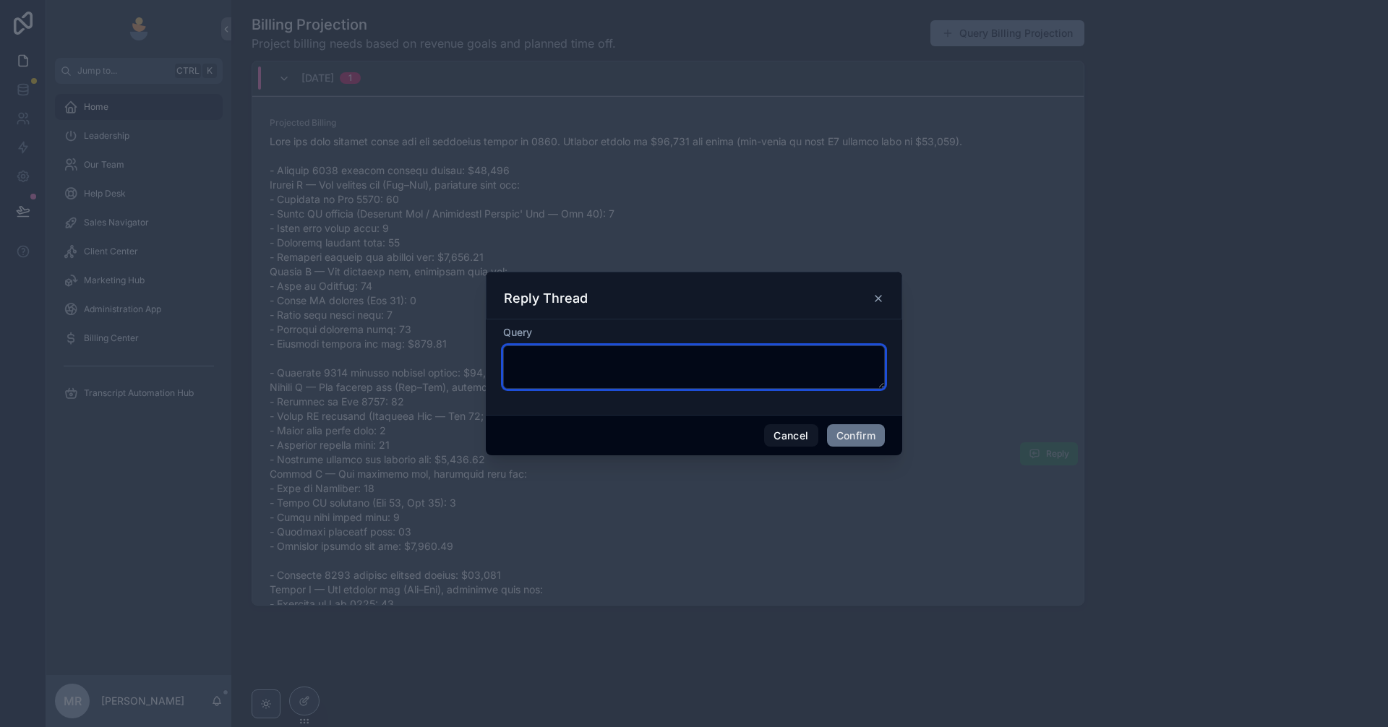
click at [644, 372] on textarea at bounding box center [694, 367] width 382 height 43
click at [881, 300] on icon at bounding box center [879, 299] width 12 height 12
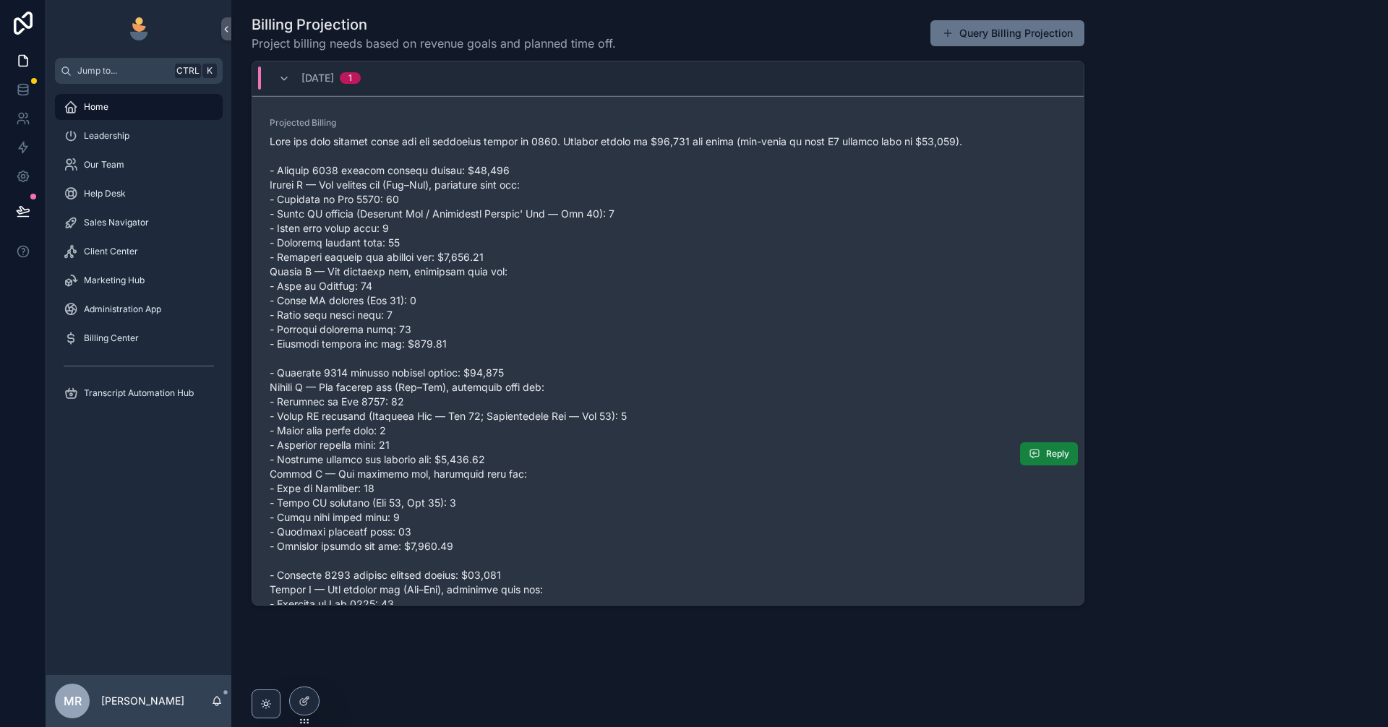
click at [1046, 457] on span "Reply" at bounding box center [1057, 454] width 23 height 12
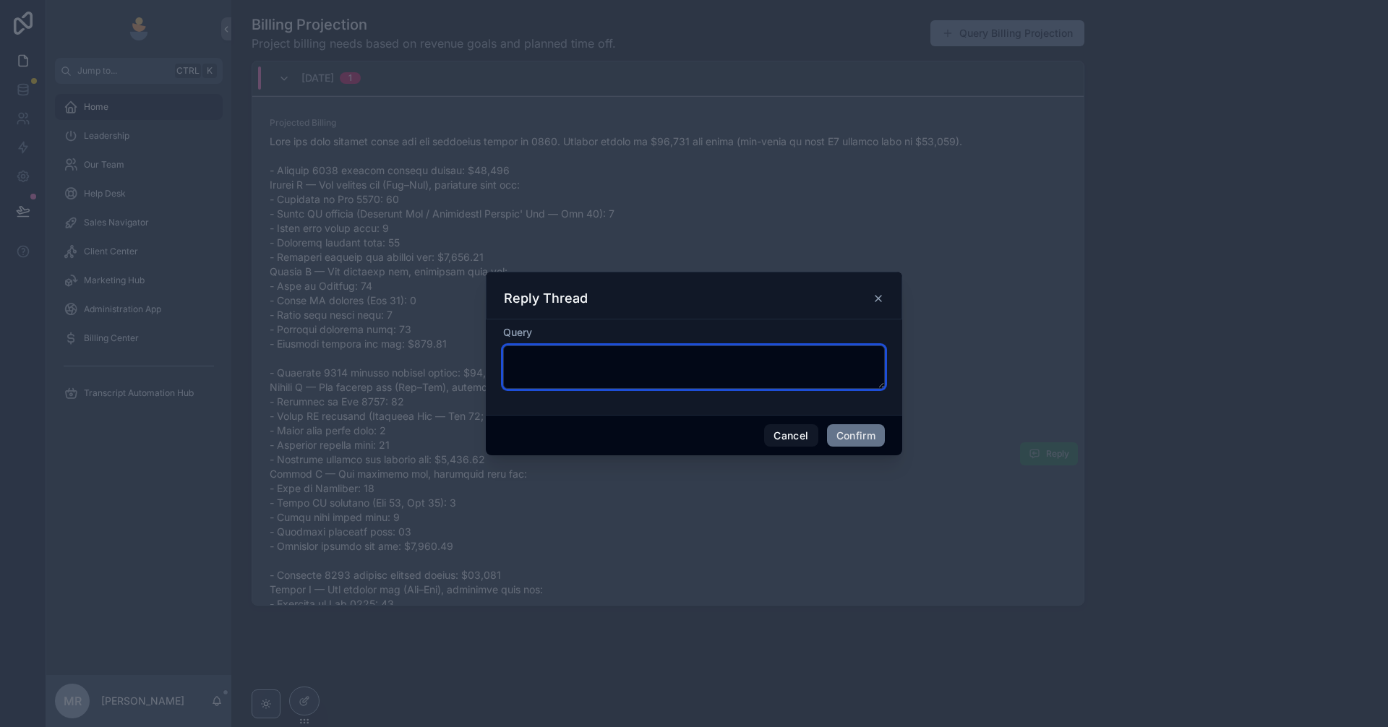
click at [615, 368] on textarea at bounding box center [694, 367] width 382 height 43
click at [879, 303] on icon at bounding box center [879, 299] width 12 height 12
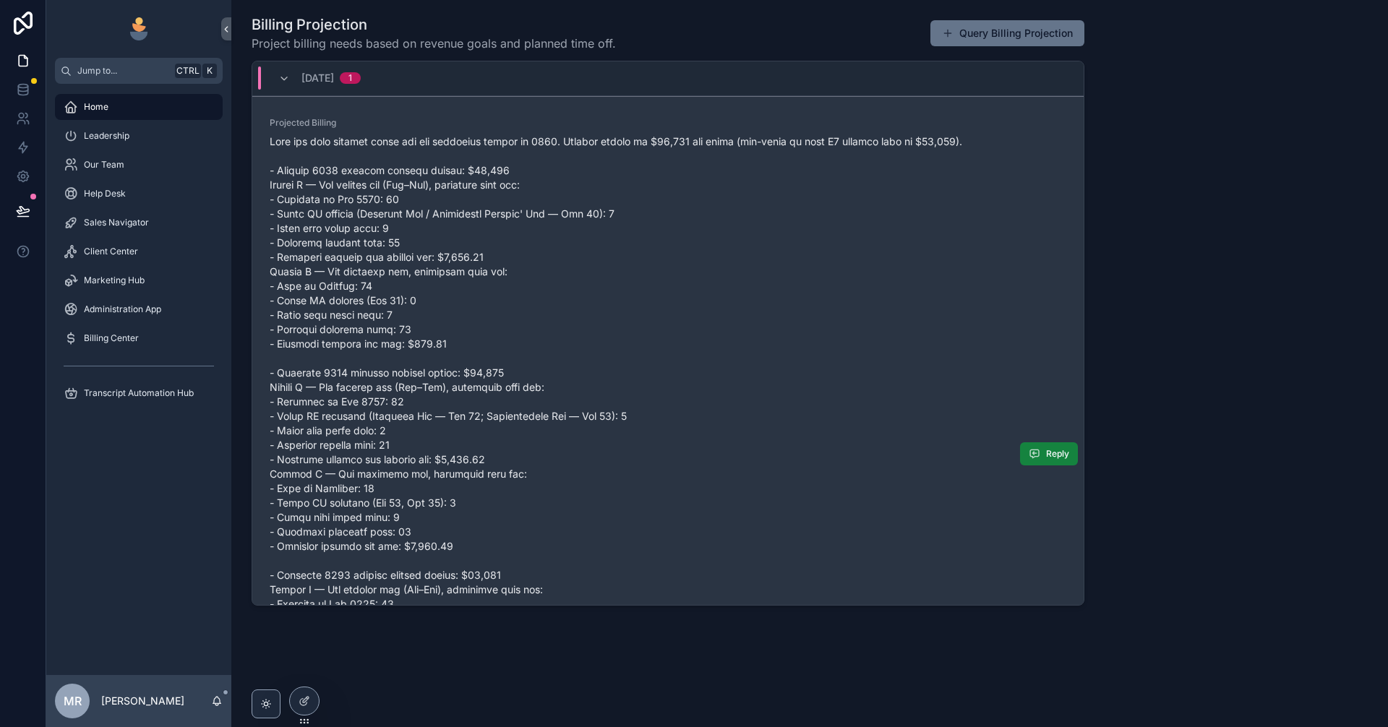
click at [1023, 445] on button "Reply" at bounding box center [1049, 454] width 58 height 23
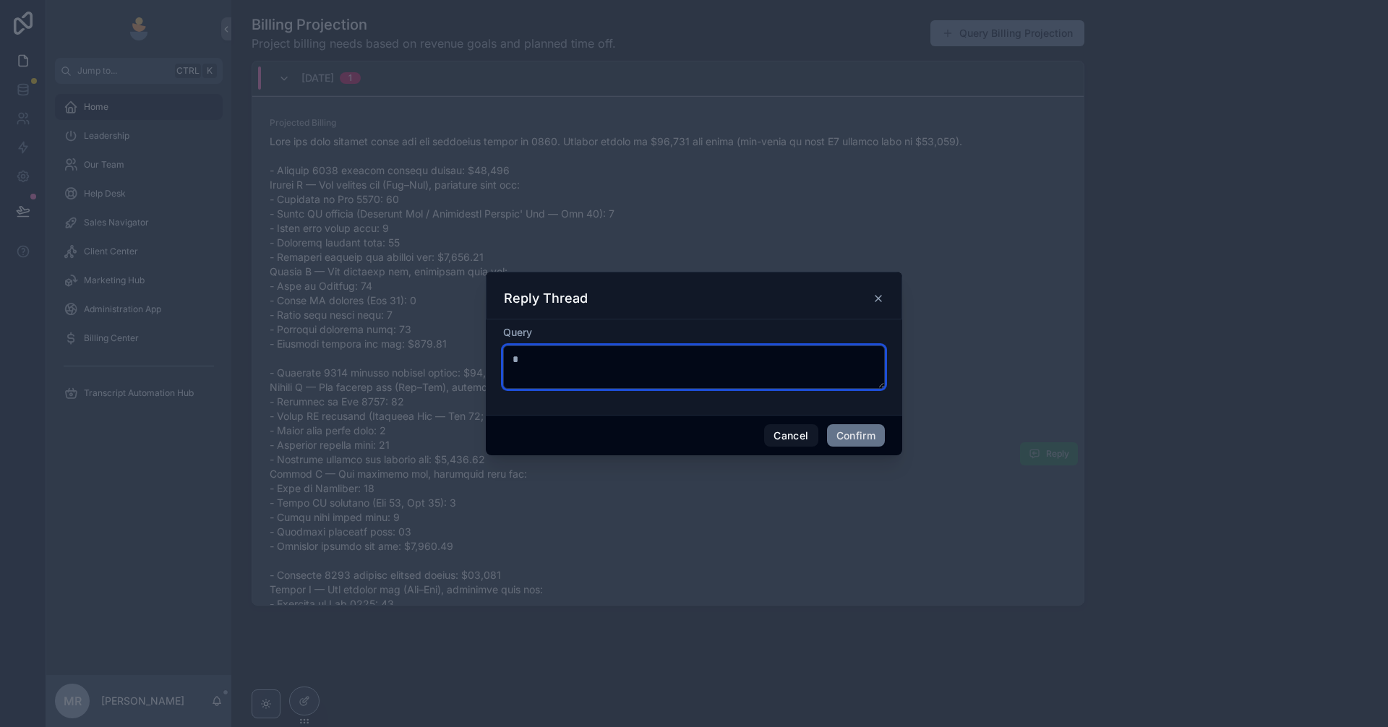
click at [696, 349] on textarea "*" at bounding box center [694, 367] width 382 height 43
click at [586, 375] on textarea "****" at bounding box center [694, 367] width 382 height 43
type textarea "**********"
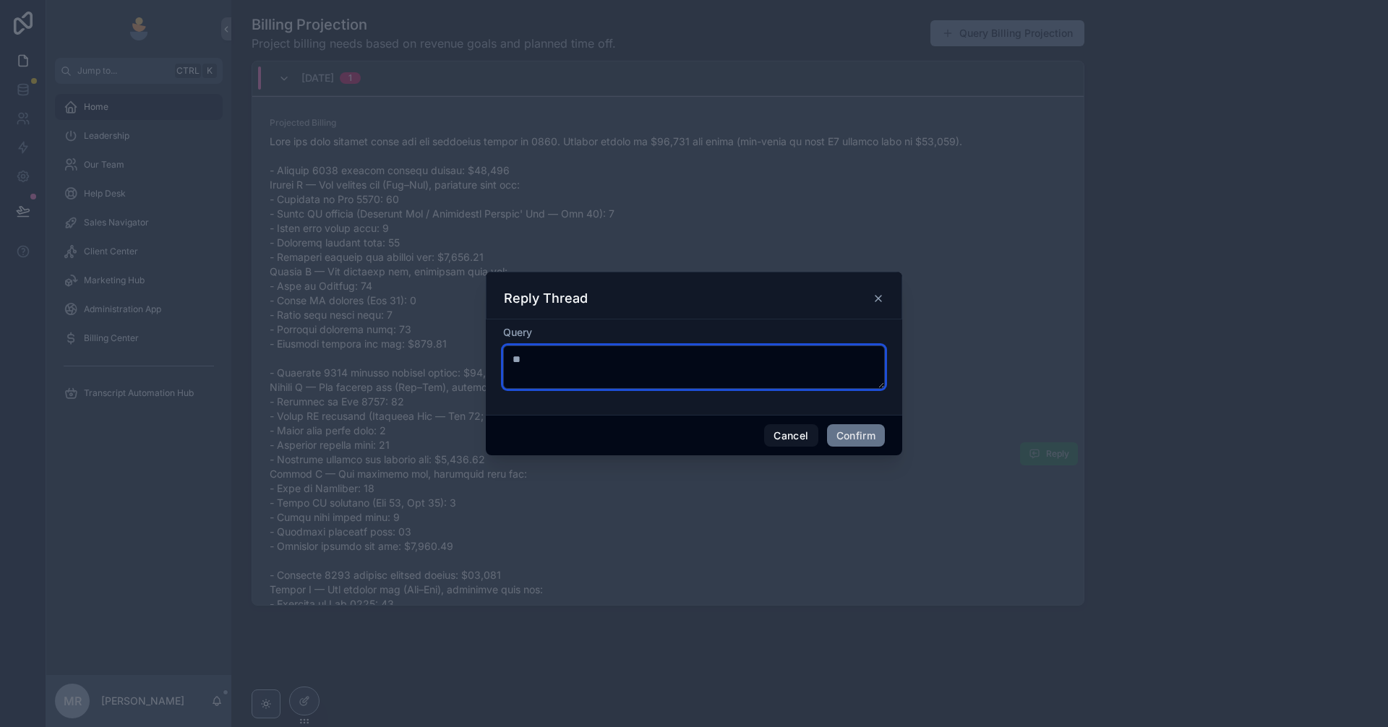
type textarea "*"
type textarea "**********"
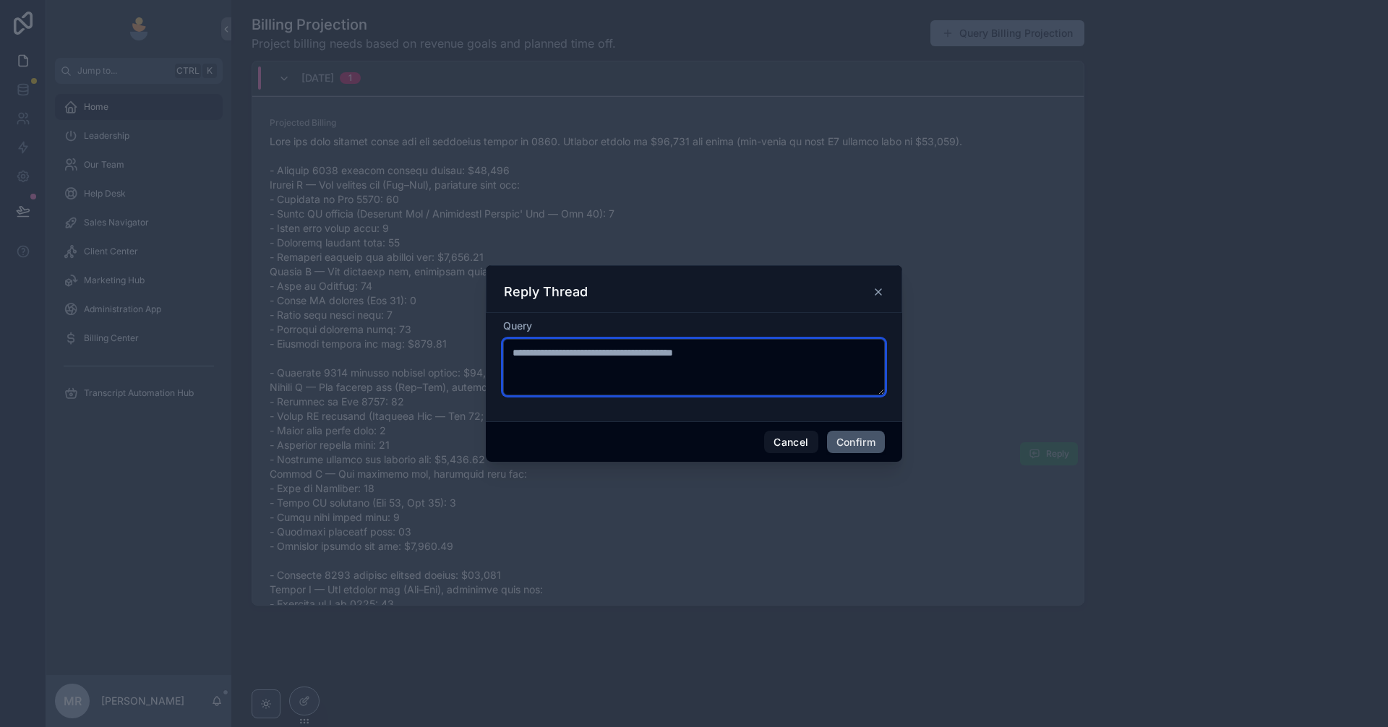
type textarea "**********"
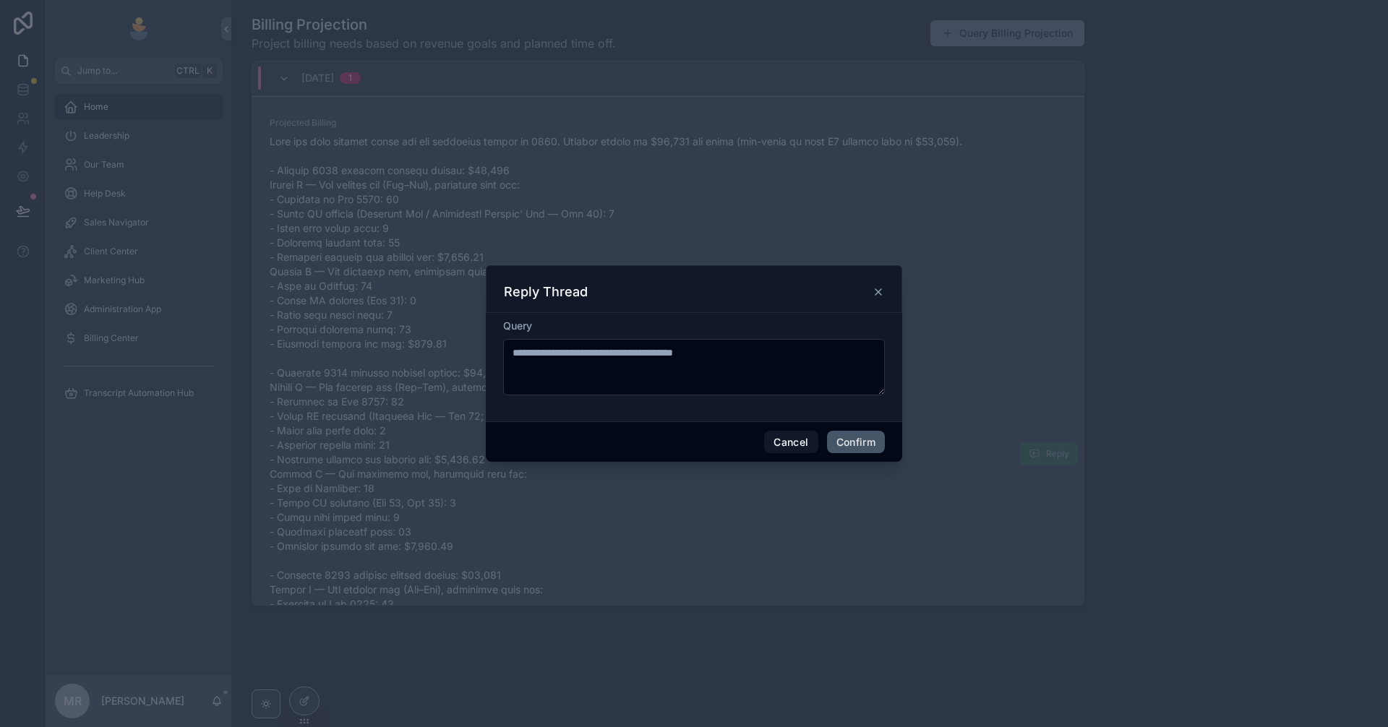
click at [844, 440] on button "Confirm" at bounding box center [856, 442] width 58 height 23
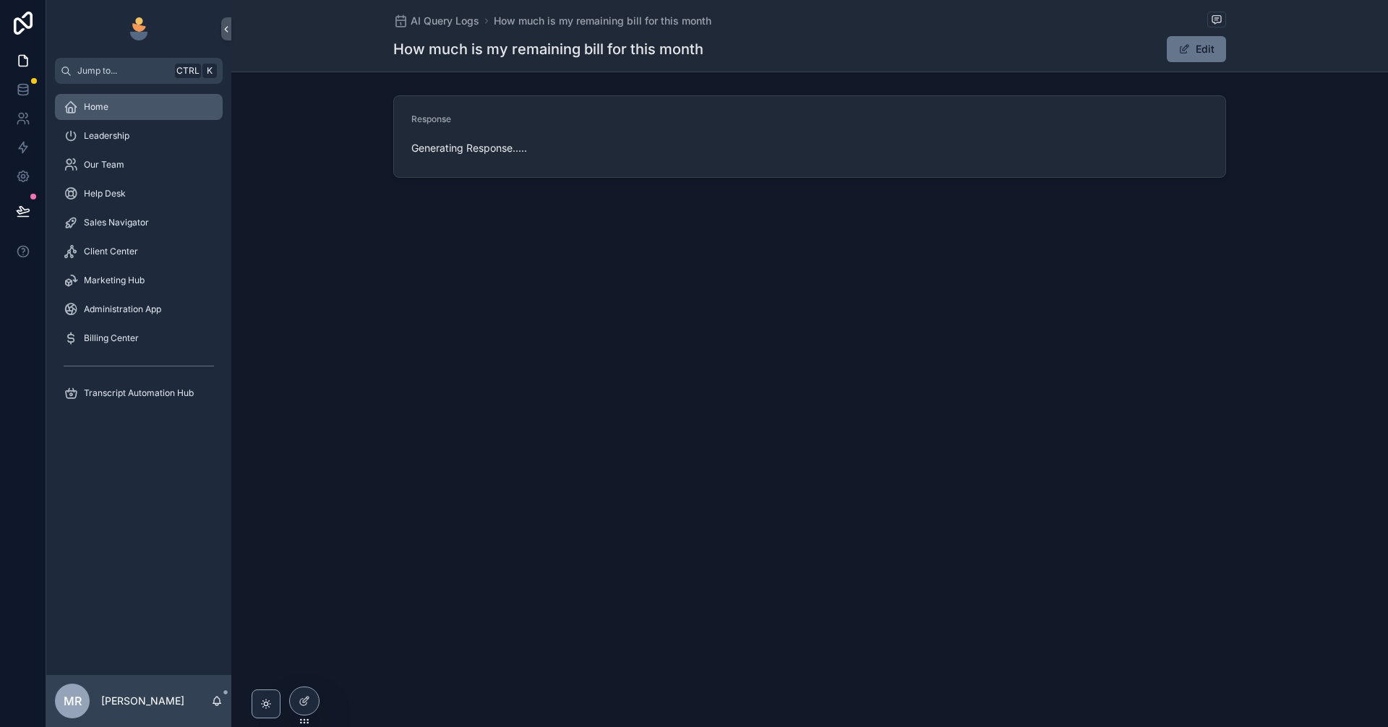
click at [106, 106] on span "Home" at bounding box center [96, 107] width 25 height 12
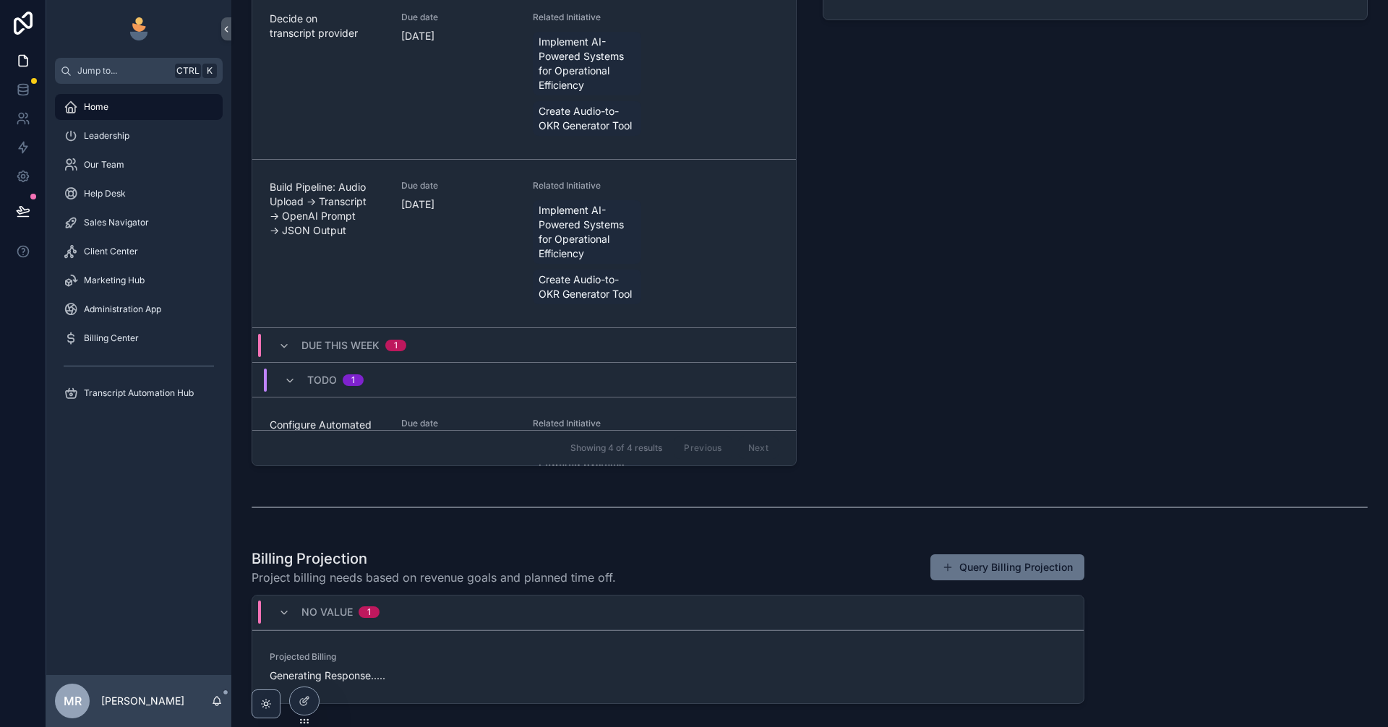
scroll to position [654, 0]
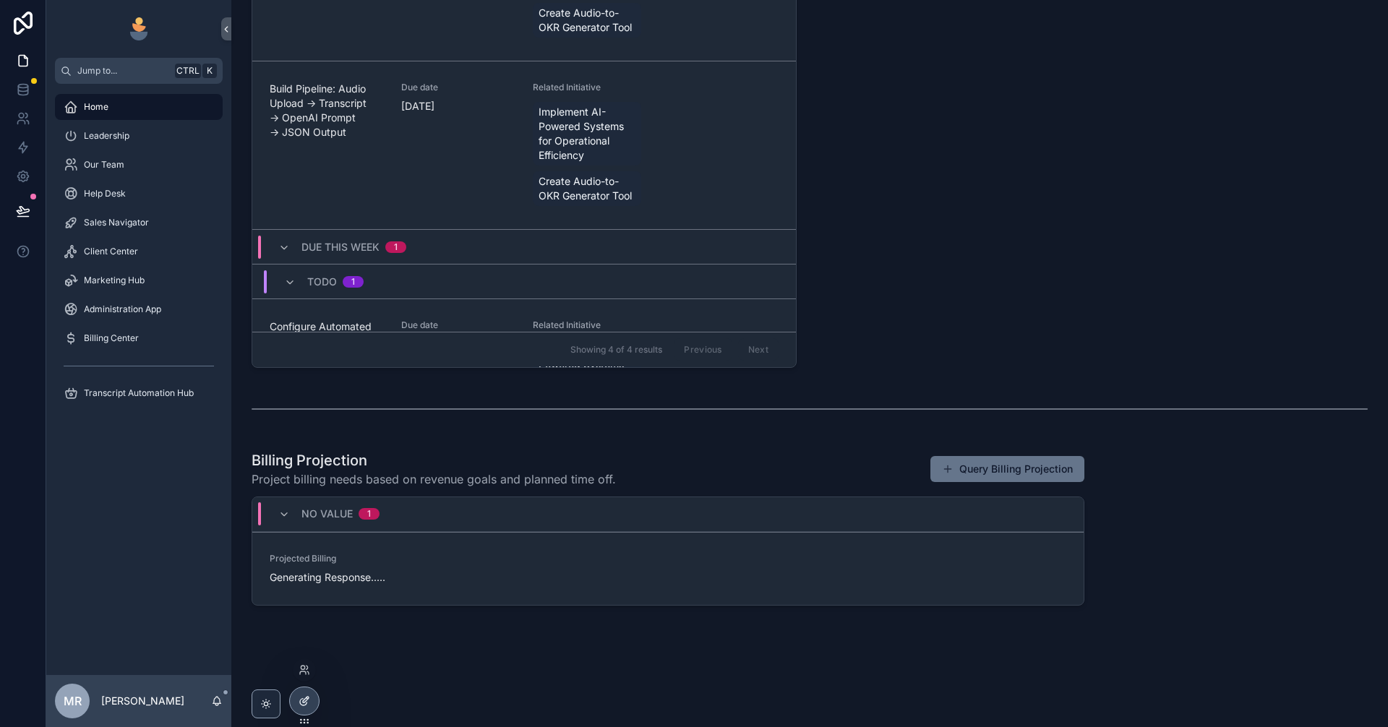
click at [307, 704] on icon at bounding box center [303, 702] width 7 height 7
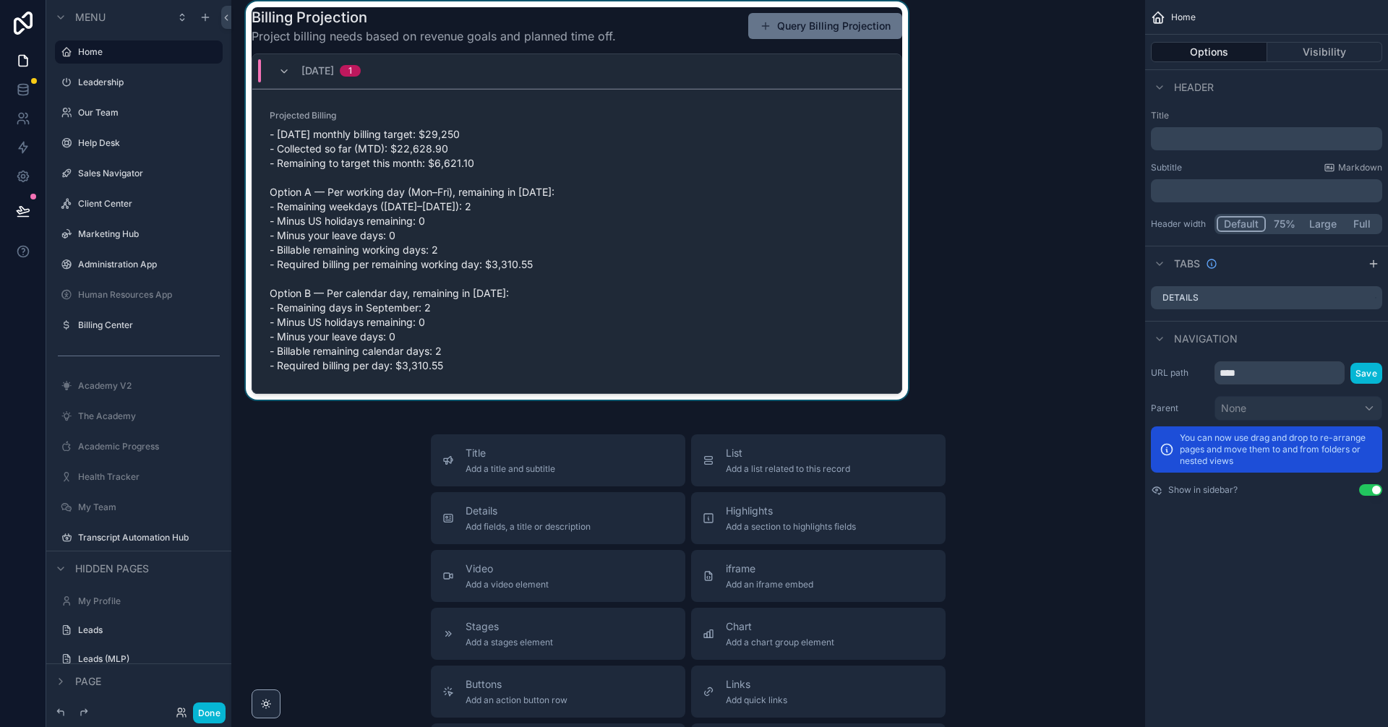
scroll to position [2279, 0]
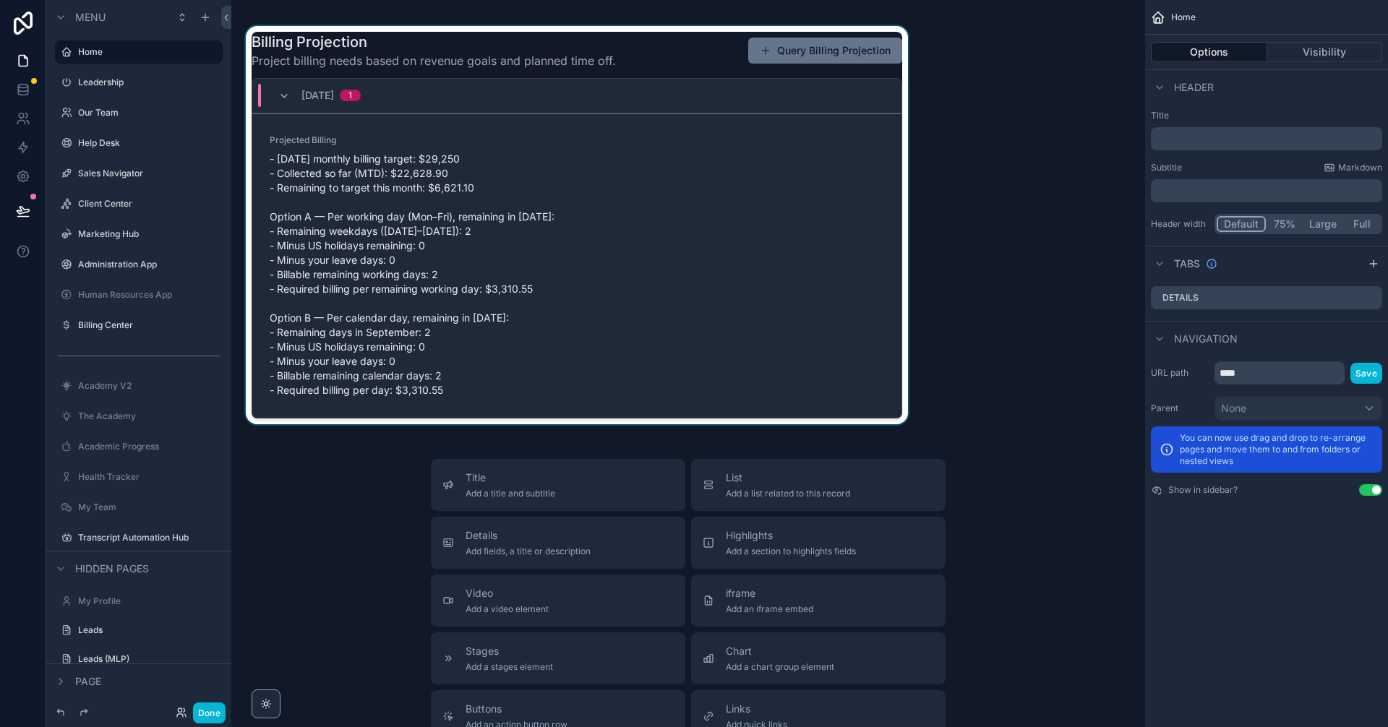
click at [791, 268] on div "scrollable content" at bounding box center [577, 225] width 668 height 398
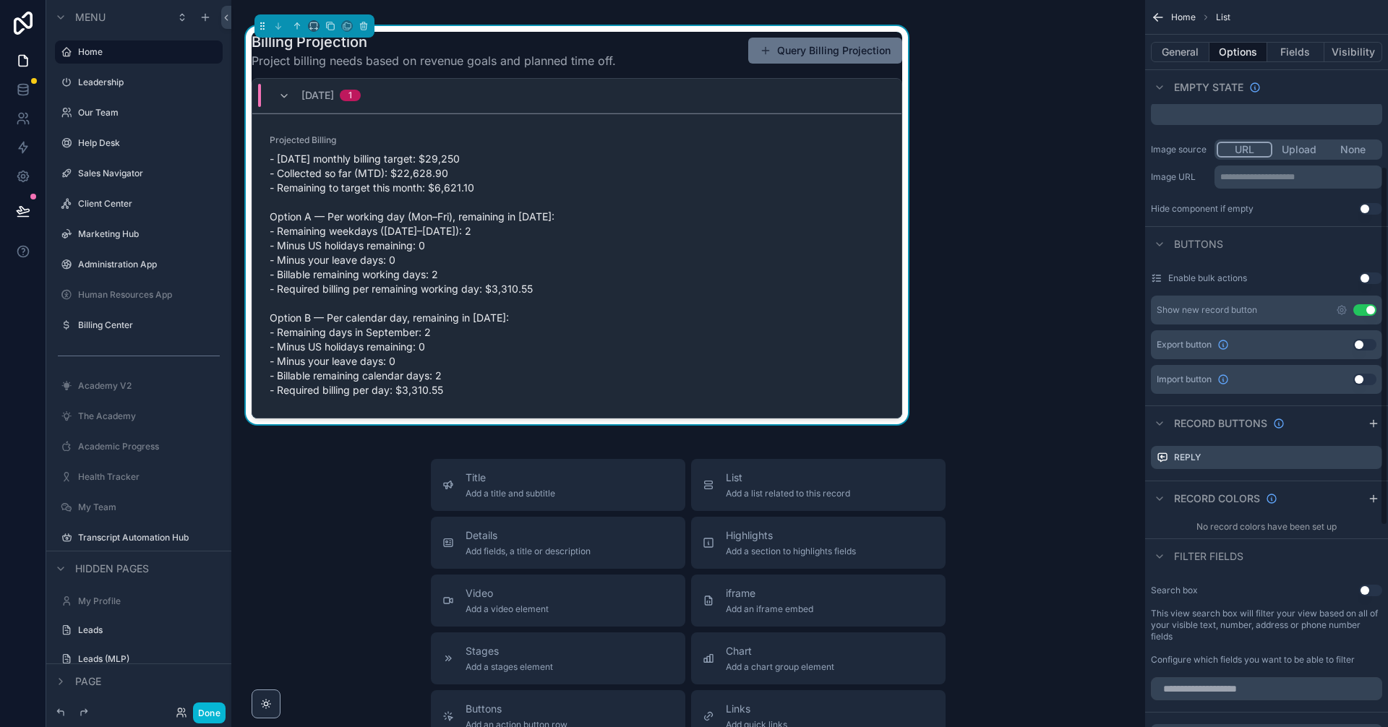
scroll to position [338, 0]
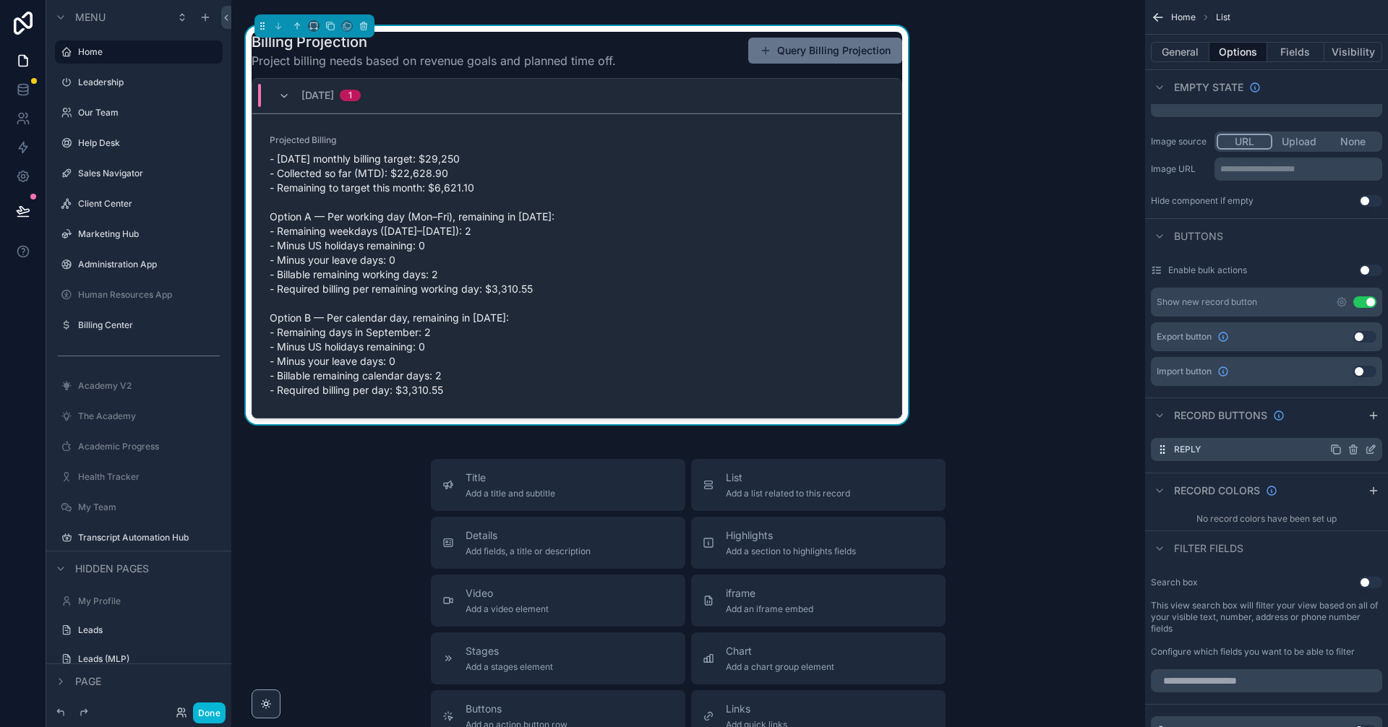
click at [1371, 450] on icon "scrollable content" at bounding box center [1371, 450] width 12 height 12
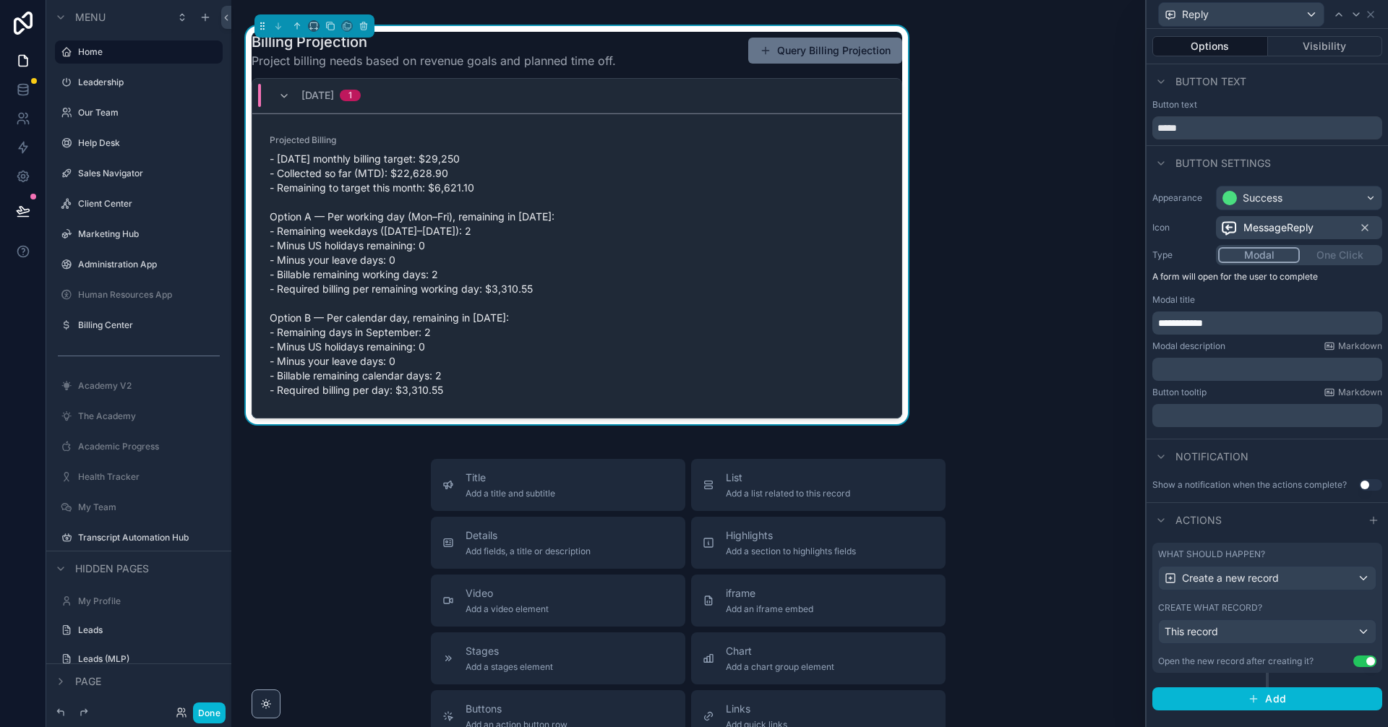
scroll to position [530, 0]
click at [1369, 657] on button "Use setting" at bounding box center [1365, 662] width 23 height 12
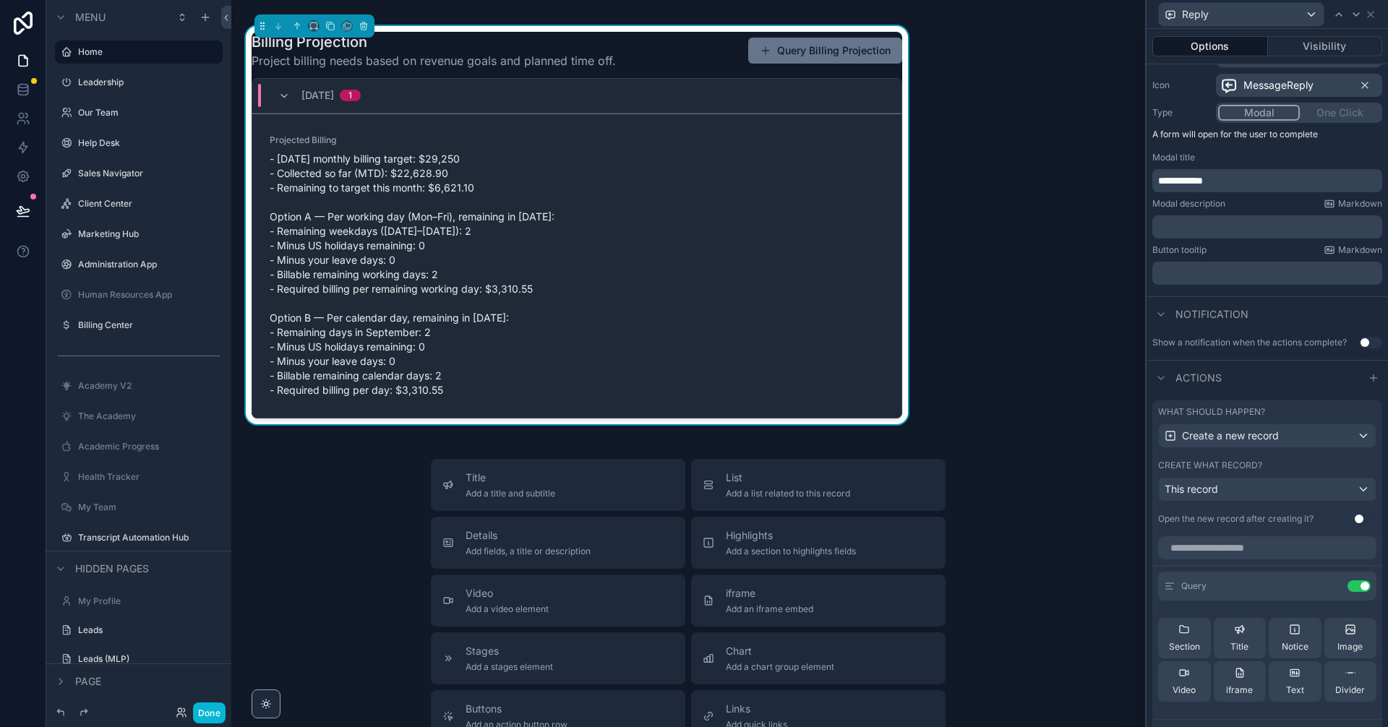
scroll to position [145, 0]
click at [1327, 588] on icon at bounding box center [1330, 585] width 7 height 7
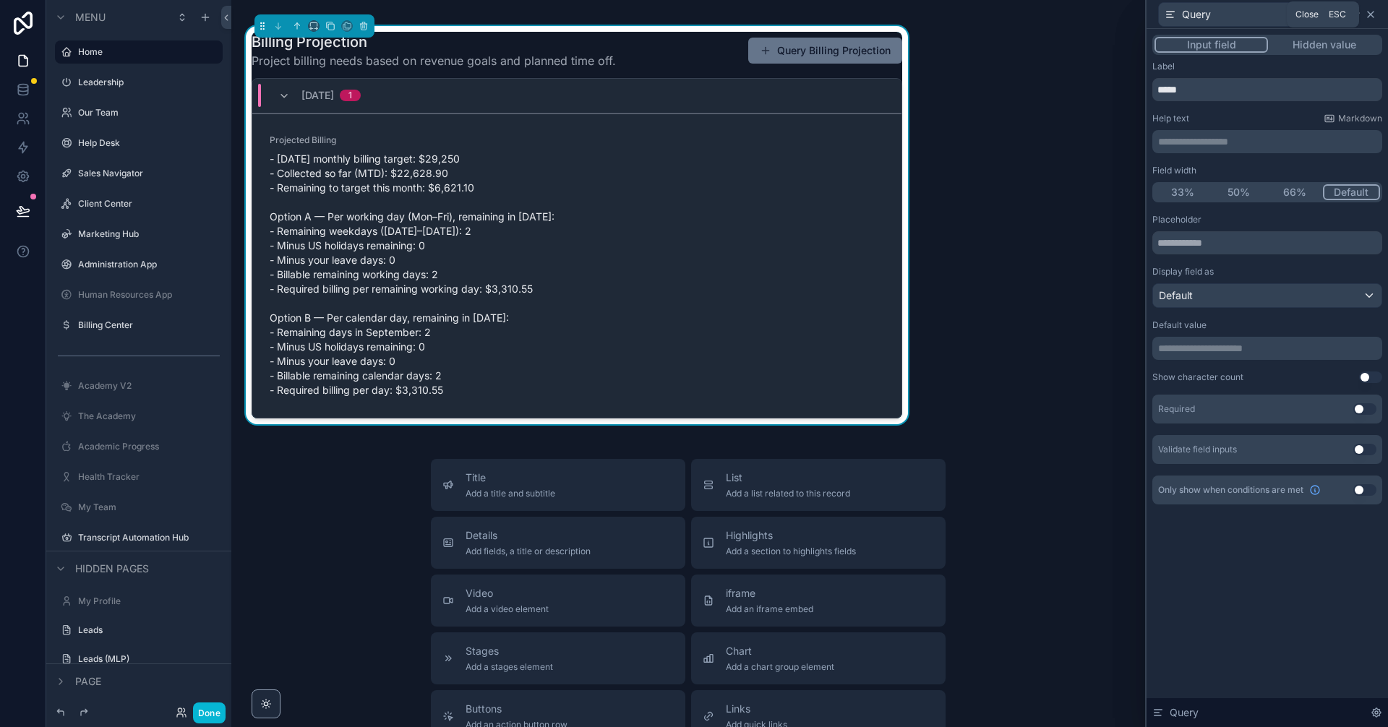
click at [1372, 12] on icon at bounding box center [1371, 15] width 6 height 6
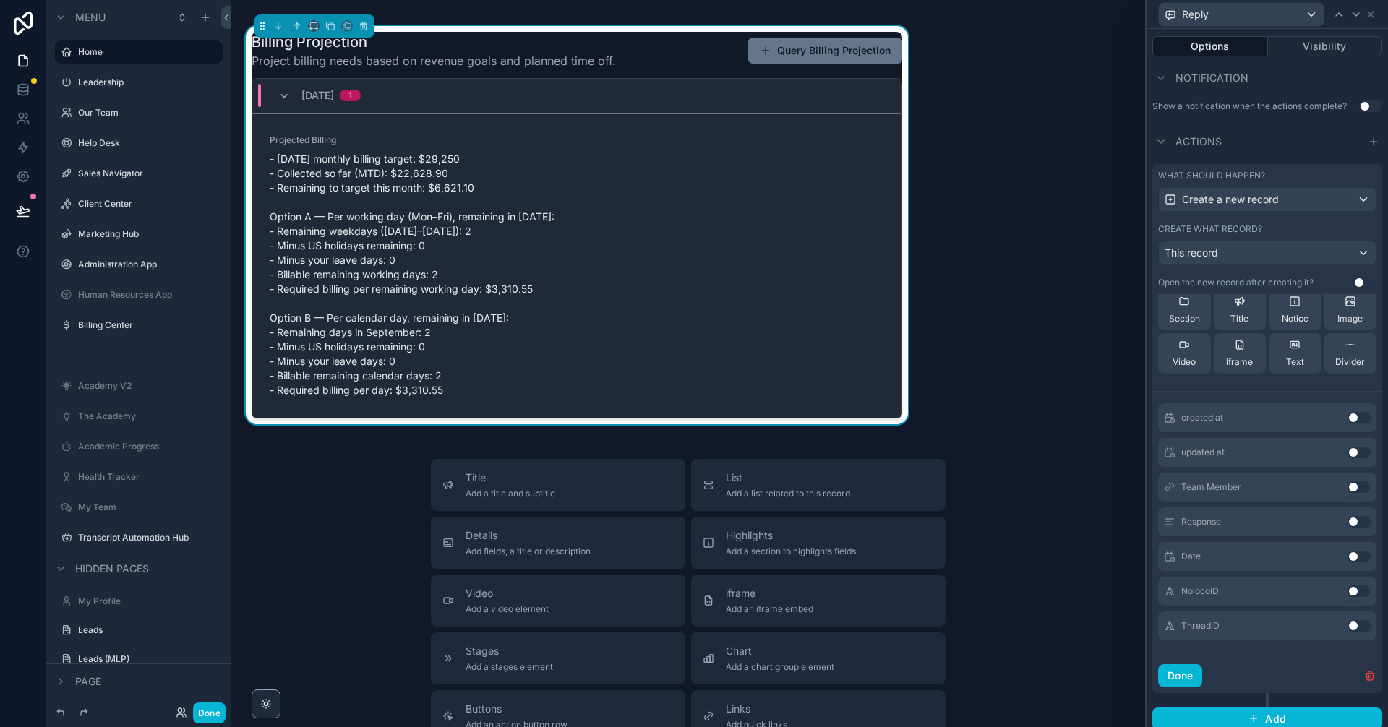
scroll to position [388, 0]
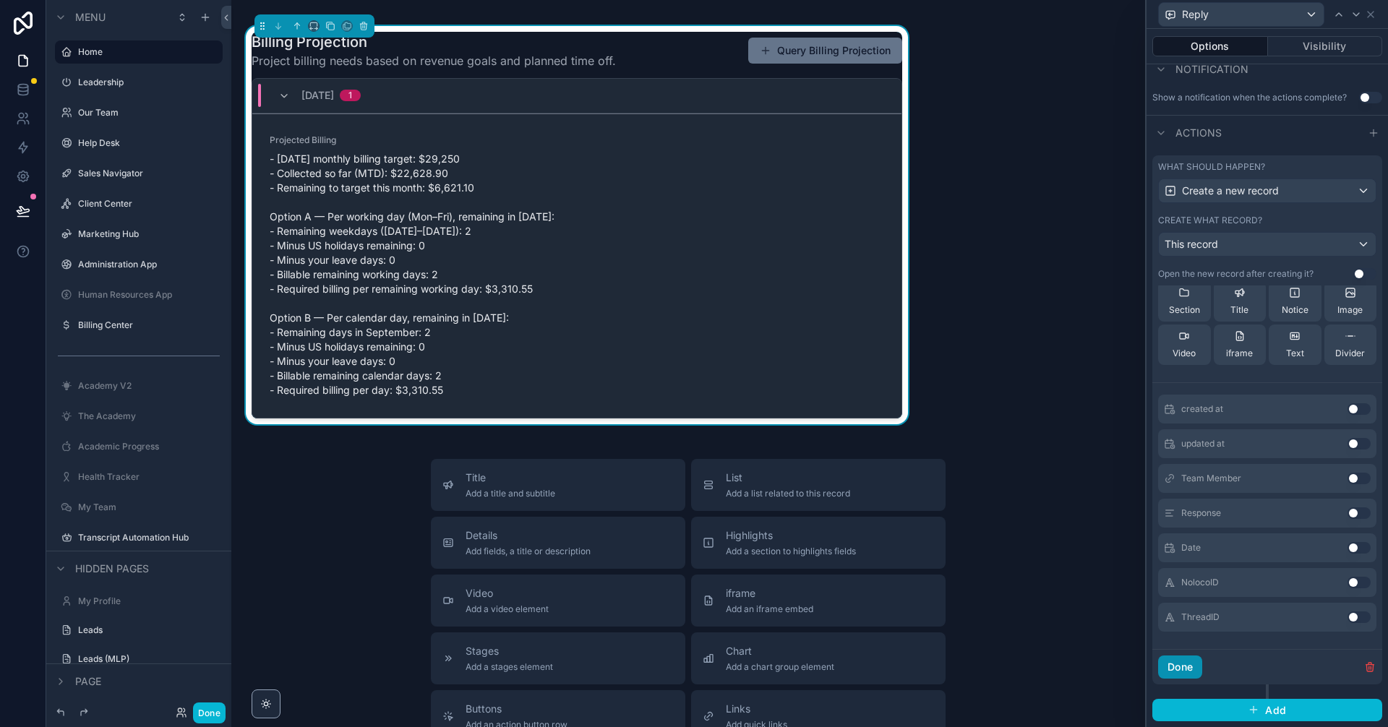
click at [1191, 670] on button "Done" at bounding box center [1180, 667] width 44 height 23
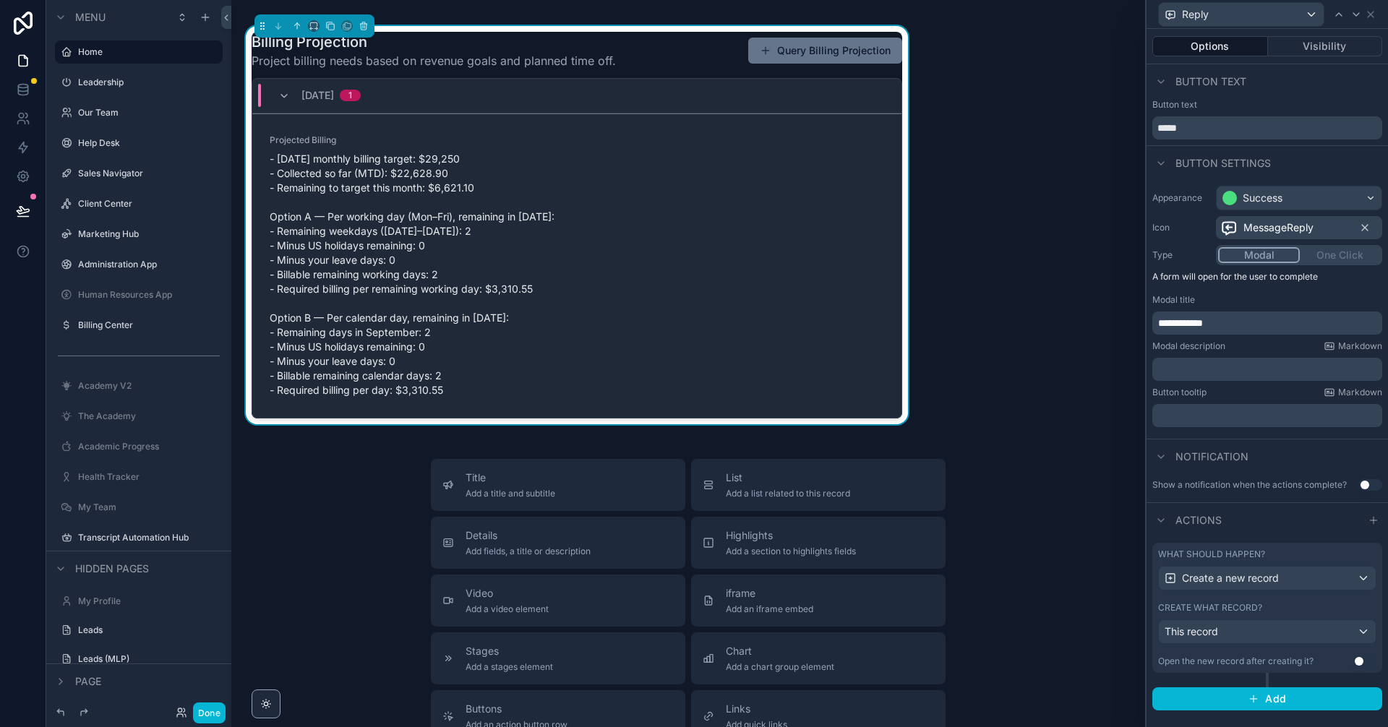
scroll to position [723, 0]
click at [1247, 585] on span "Create a new record" at bounding box center [1230, 578] width 97 height 14
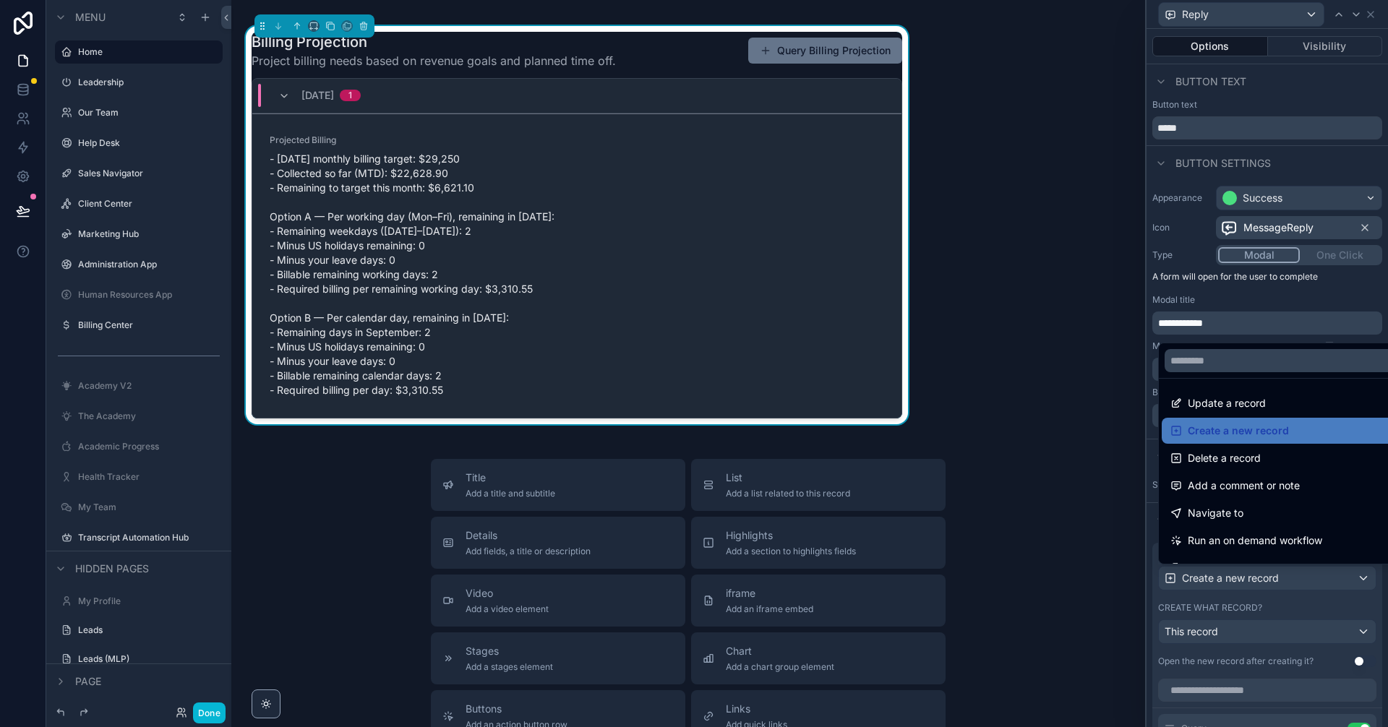
click at [1247, 585] on div at bounding box center [1268, 363] width 242 height 727
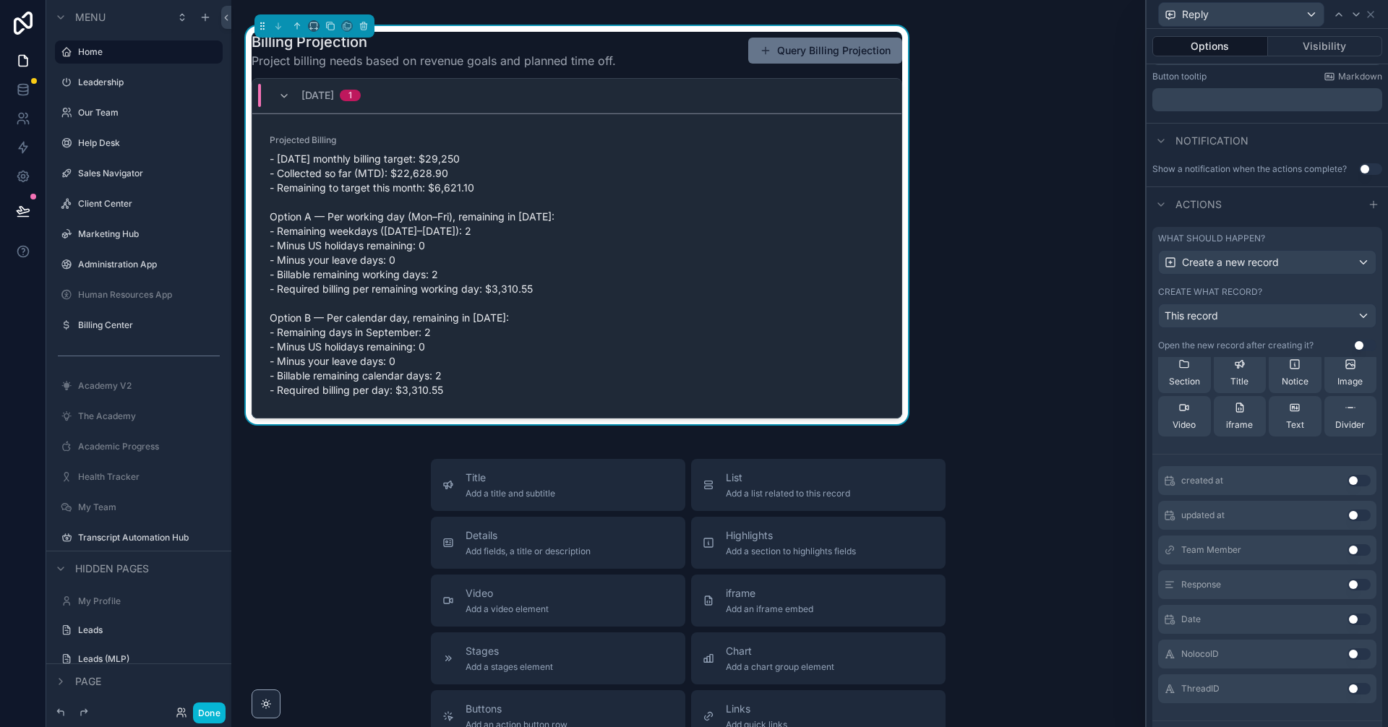
scroll to position [338, 0]
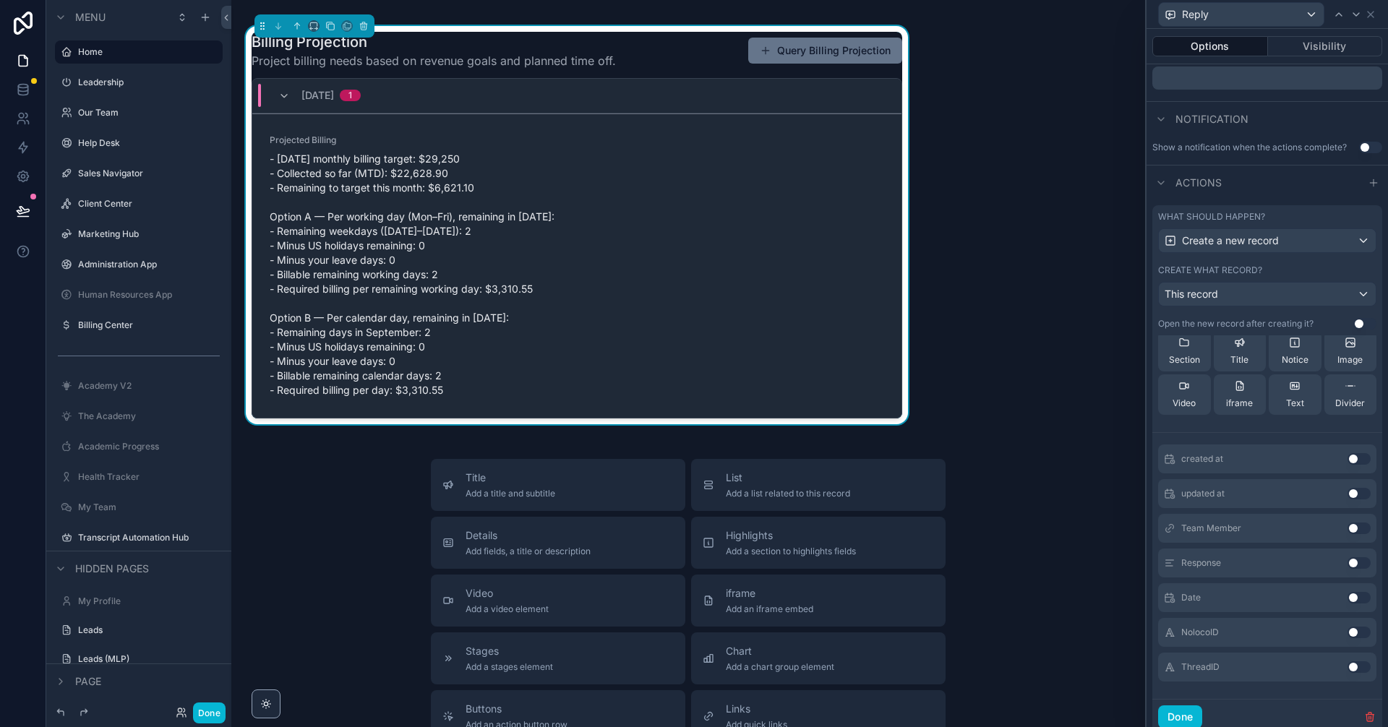
click at [1348, 667] on button "Use setting" at bounding box center [1359, 668] width 23 height 12
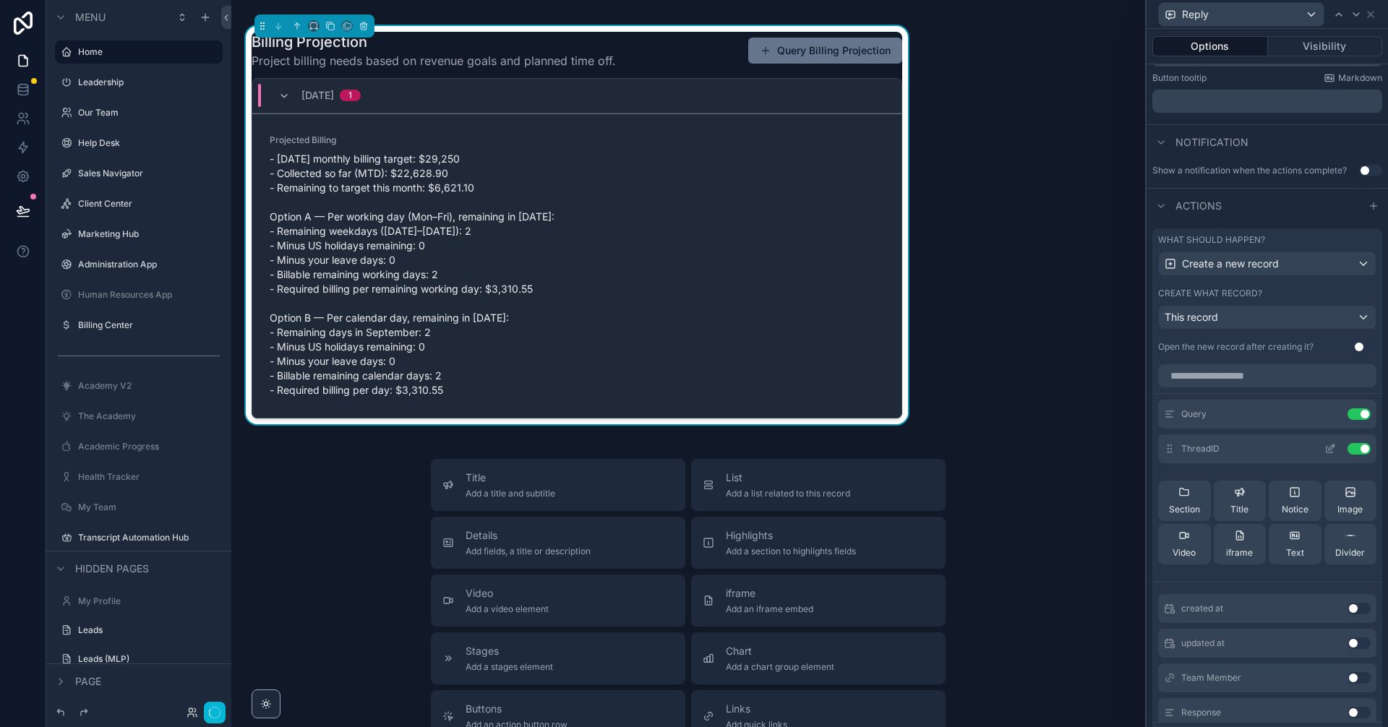
scroll to position [289, 0]
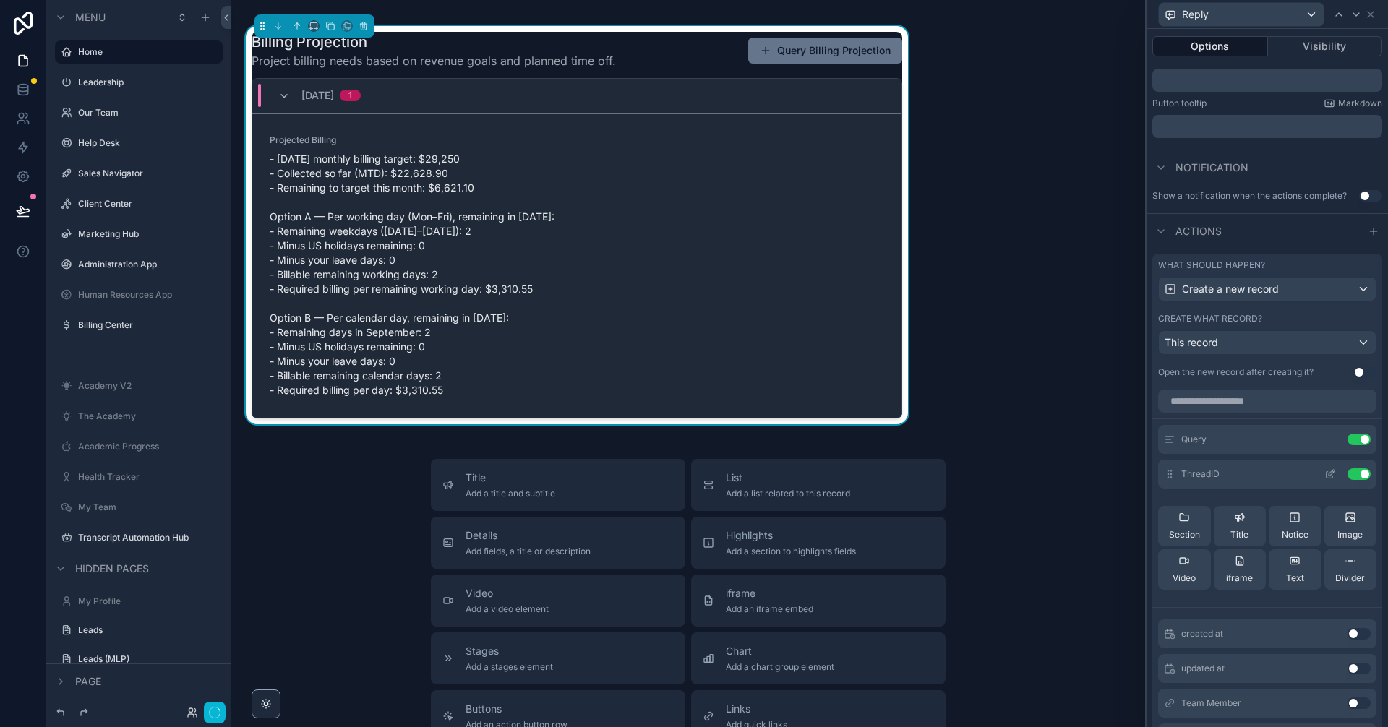
click at [1325, 475] on icon at bounding box center [1331, 475] width 12 height 12
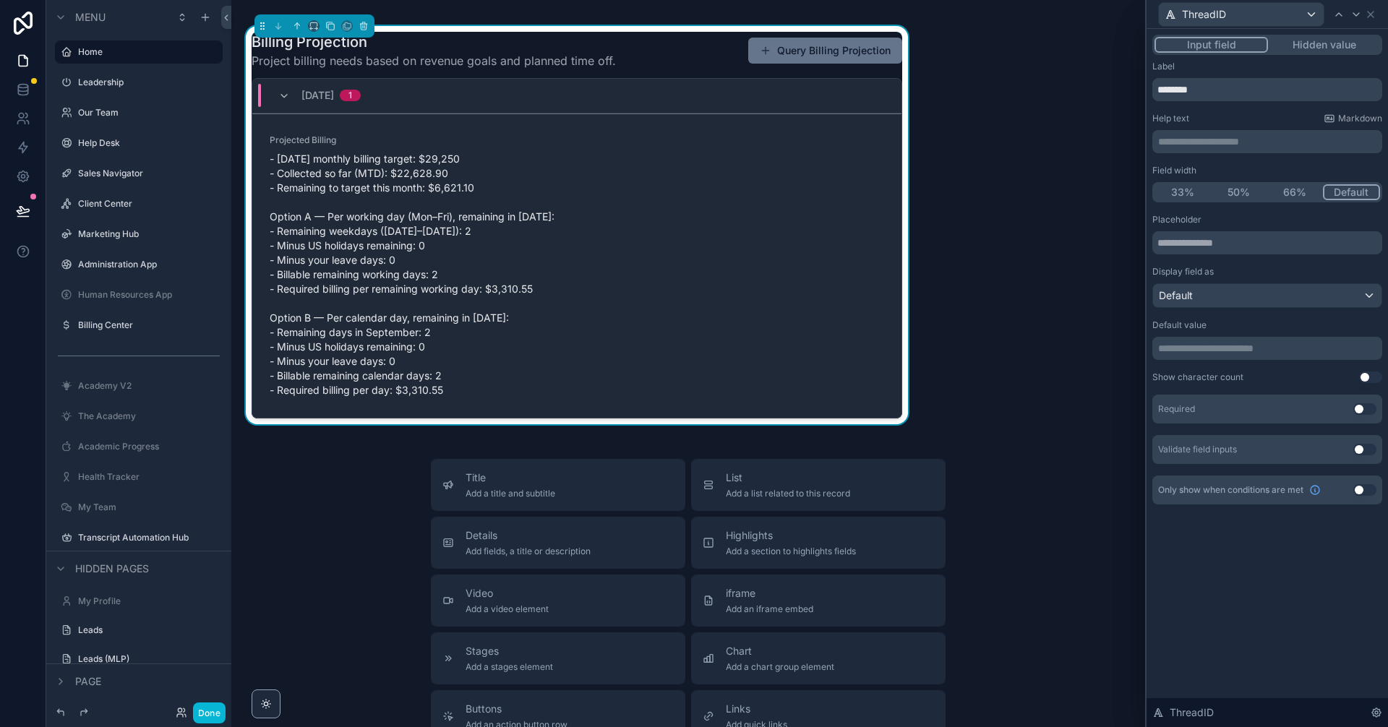
click at [1231, 355] on p "**********" at bounding box center [1268, 348] width 221 height 14
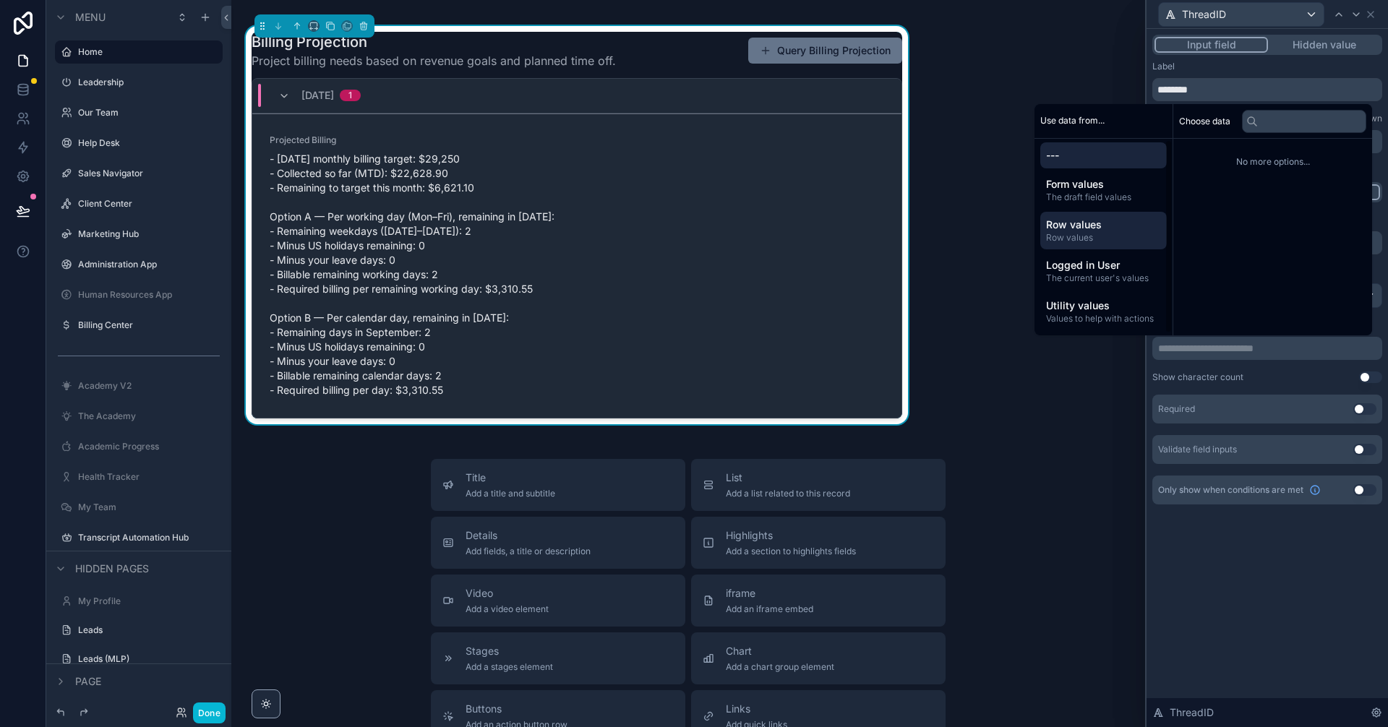
scroll to position [3, 0]
click at [1106, 202] on div "Form values The draft field values" at bounding box center [1103, 190] width 127 height 38
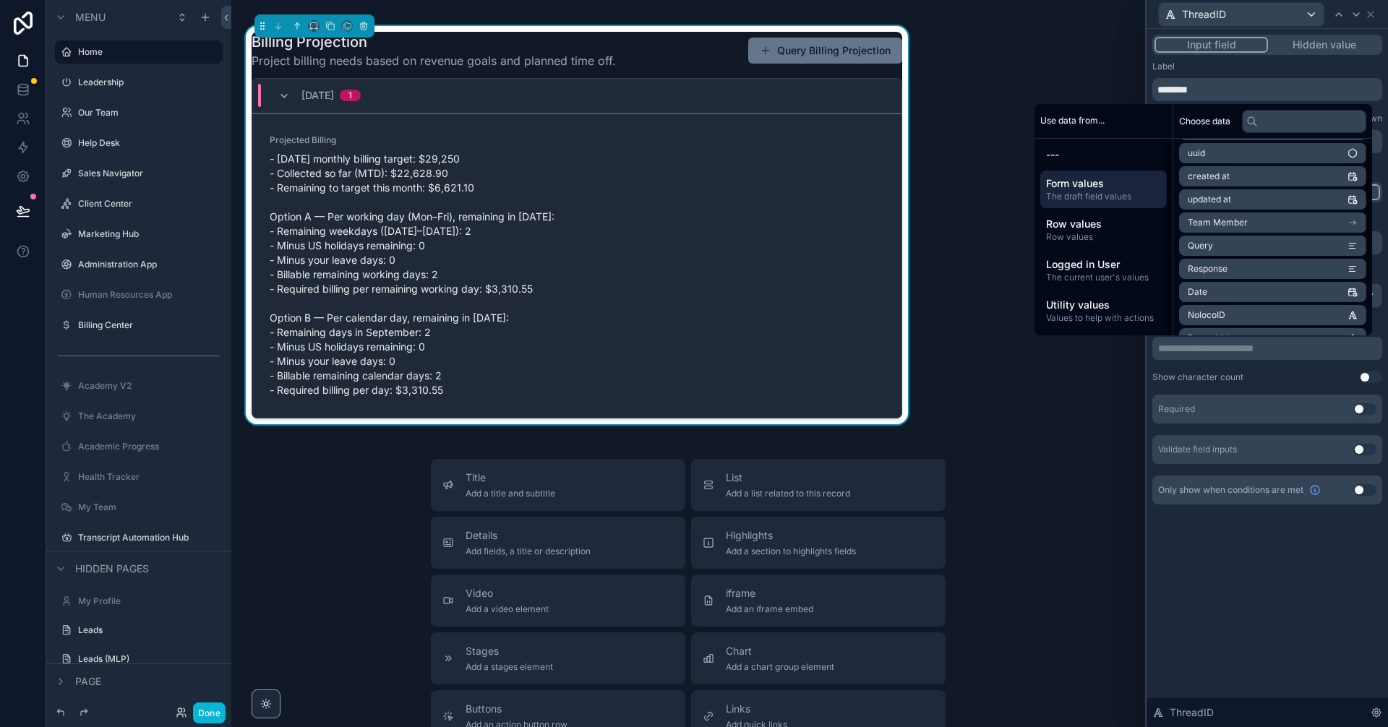
scroll to position [90, 0]
click at [1116, 237] on span "Row values" at bounding box center [1103, 237] width 115 height 12
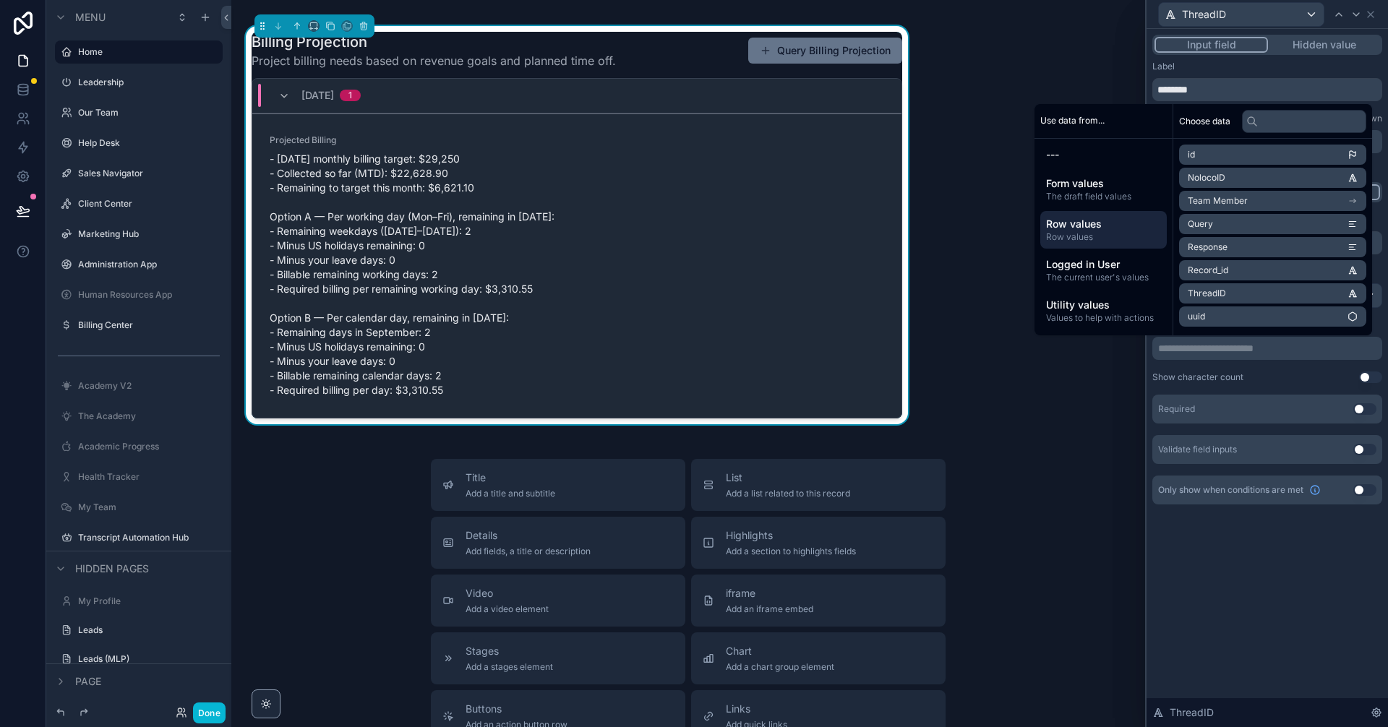
click at [1261, 297] on li "ThreadID" at bounding box center [1272, 293] width 187 height 20
click at [210, 717] on button "Done" at bounding box center [209, 713] width 33 height 21
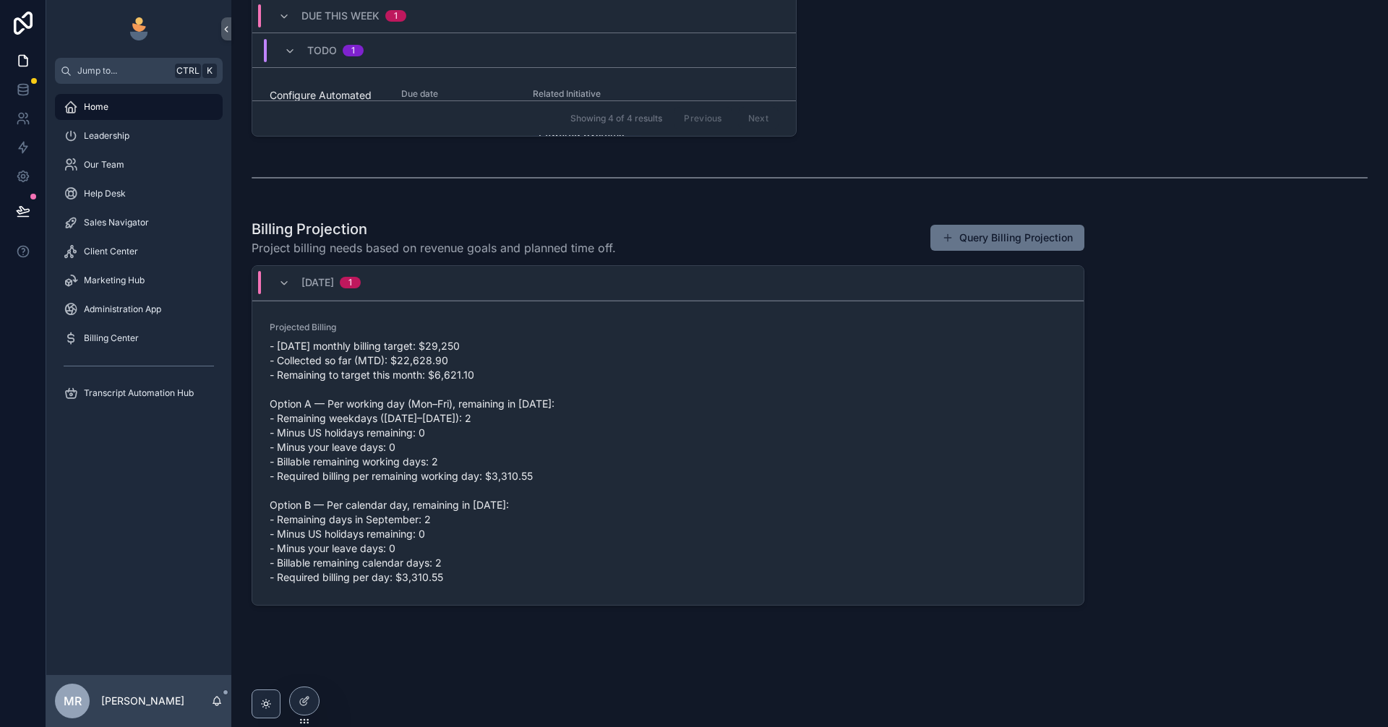
scroll to position [886, 0]
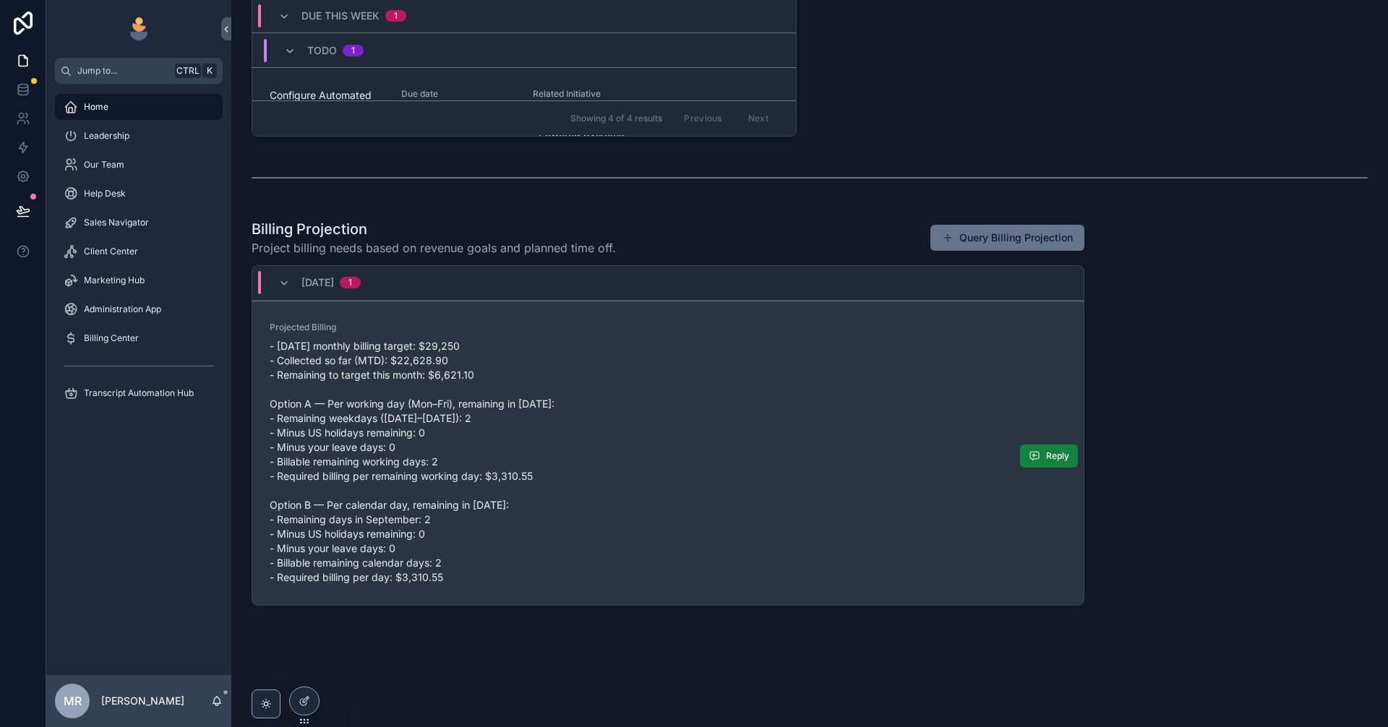
click at [1046, 455] on span "Reply" at bounding box center [1057, 456] width 23 height 12
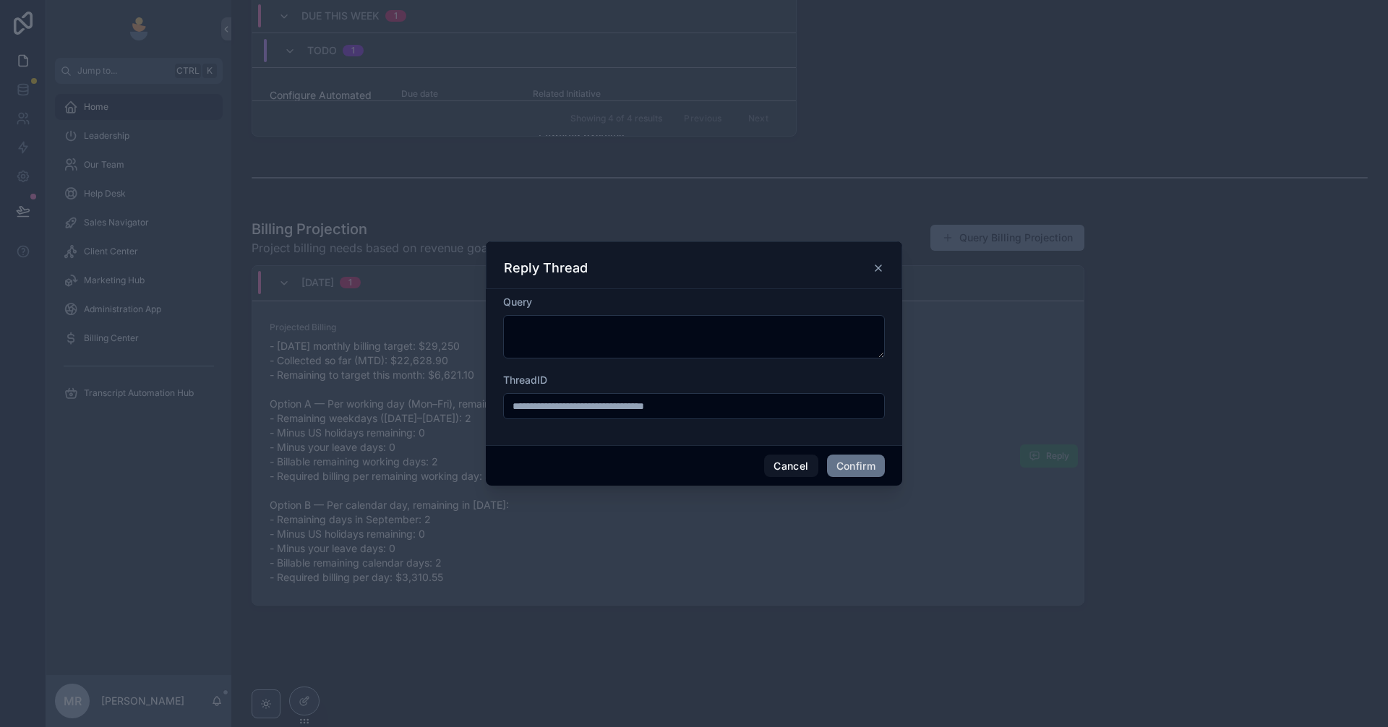
click at [1221, 610] on div at bounding box center [694, 363] width 1388 height 727
click at [876, 271] on icon at bounding box center [879, 268] width 6 height 6
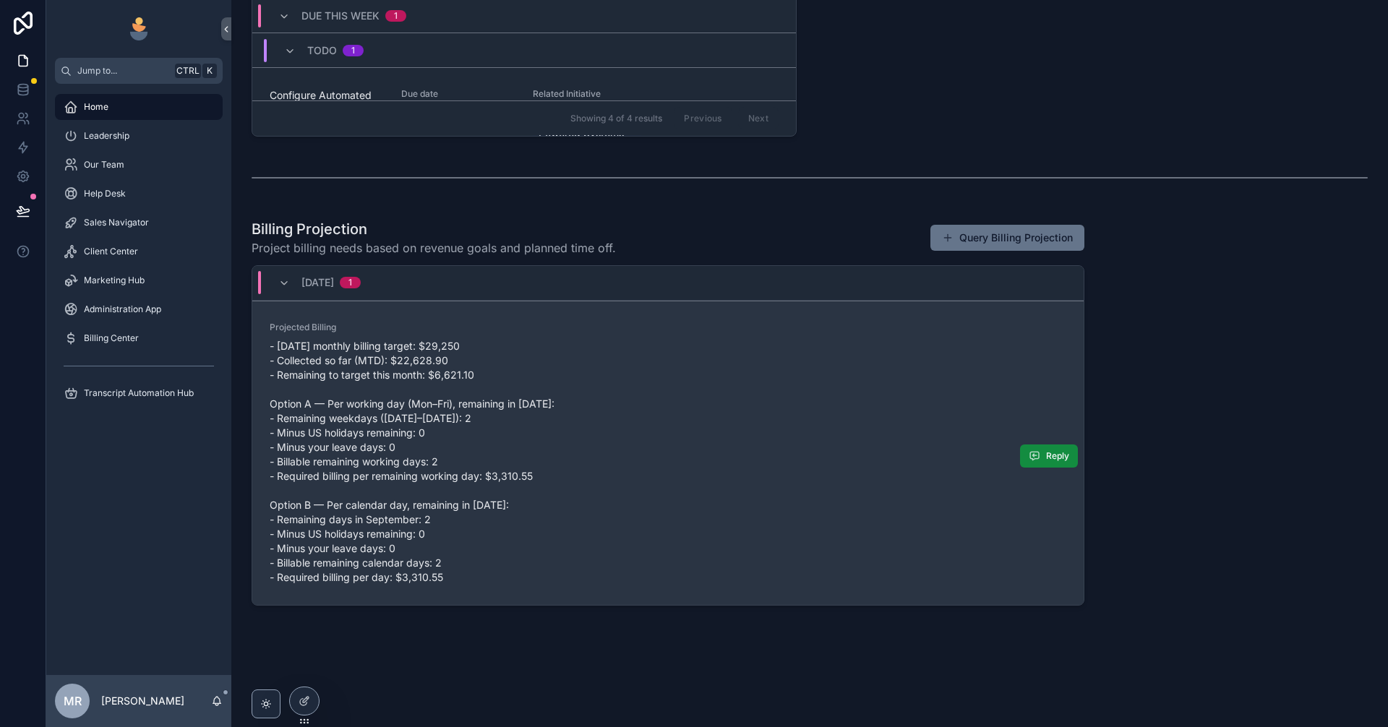
click at [1040, 457] on button "Reply" at bounding box center [1049, 456] width 58 height 23
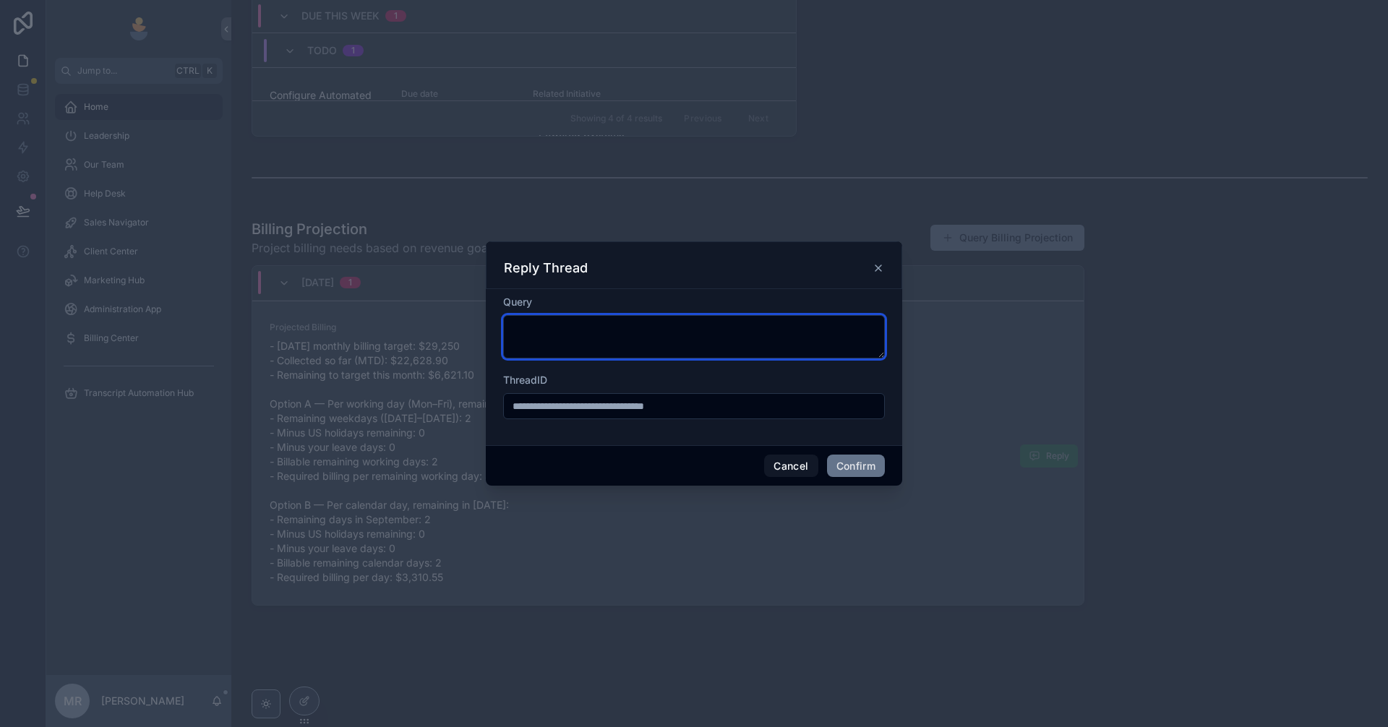
click at [610, 349] on textarea at bounding box center [694, 336] width 382 height 43
click at [625, 343] on textarea "****" at bounding box center [694, 336] width 382 height 43
click at [623, 341] on textarea "****" at bounding box center [694, 336] width 382 height 43
click at [622, 340] on textarea "****" at bounding box center [694, 336] width 382 height 43
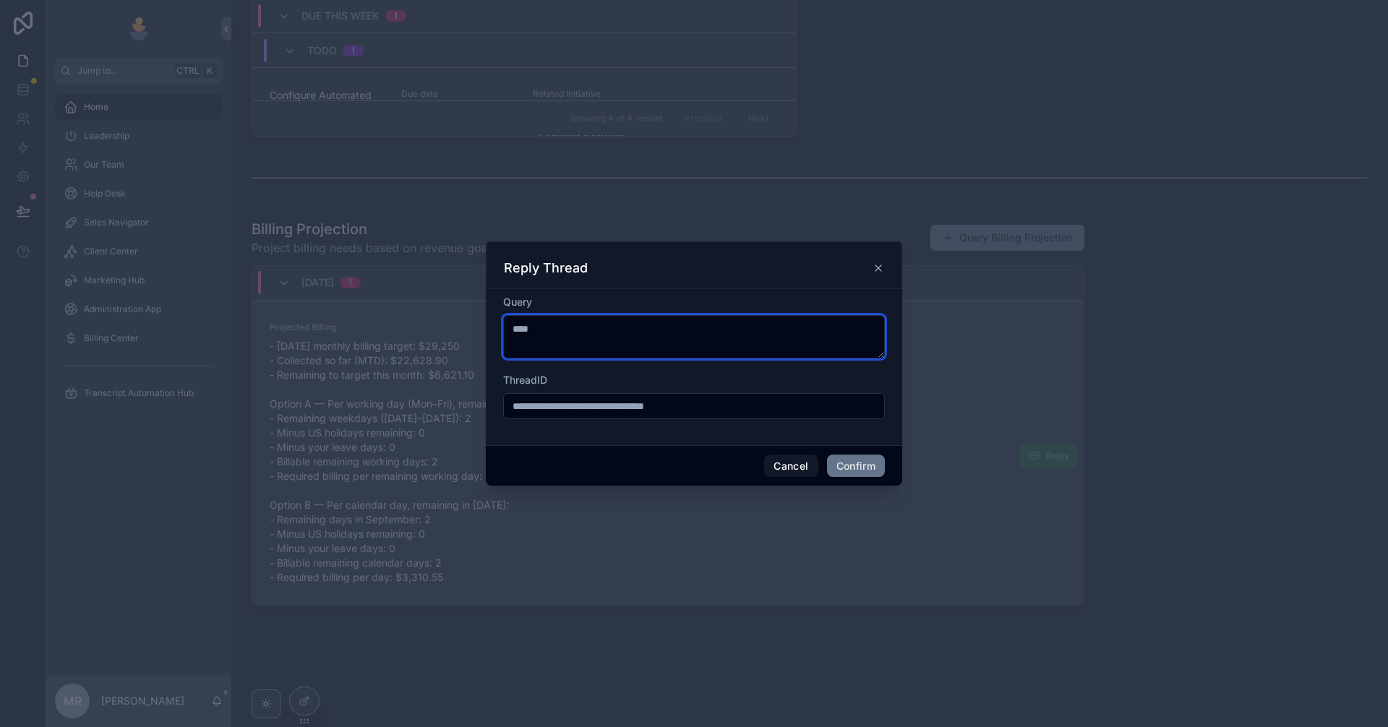
click at [622, 340] on textarea "****" at bounding box center [694, 336] width 382 height 43
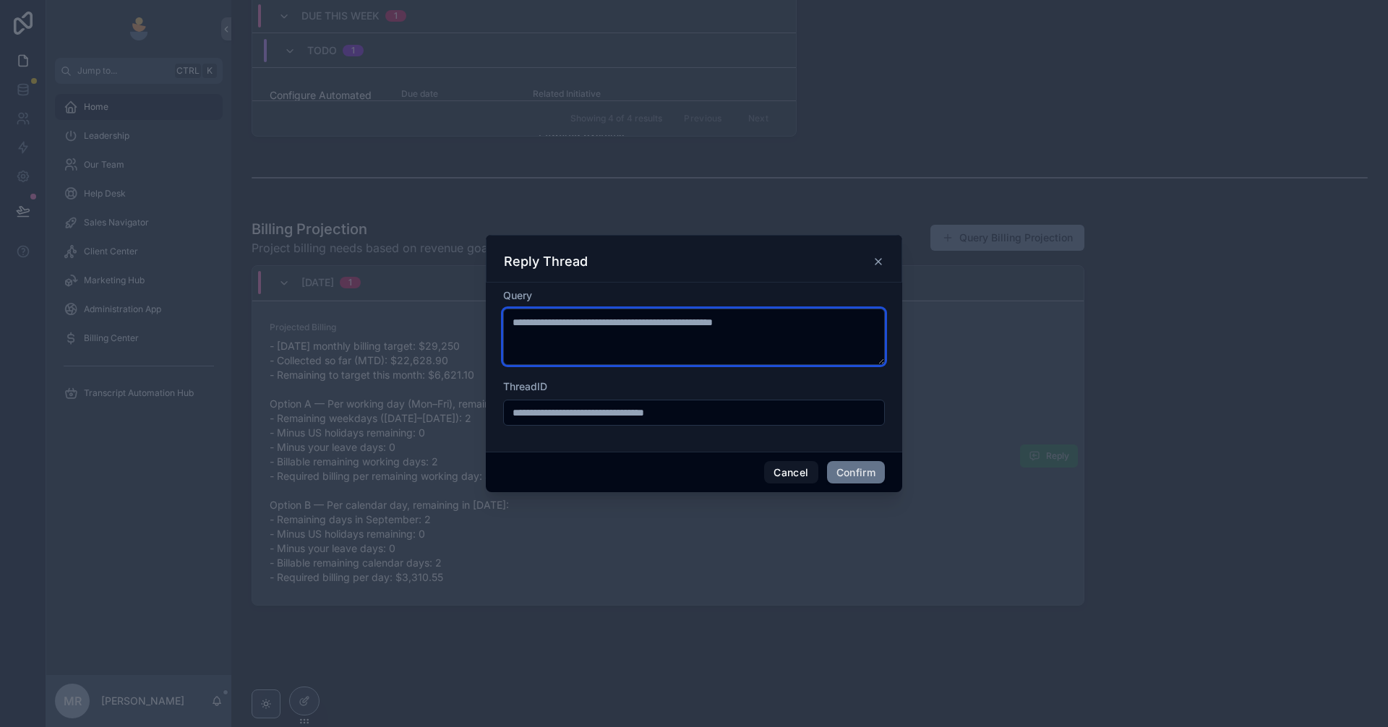
type textarea "**********"
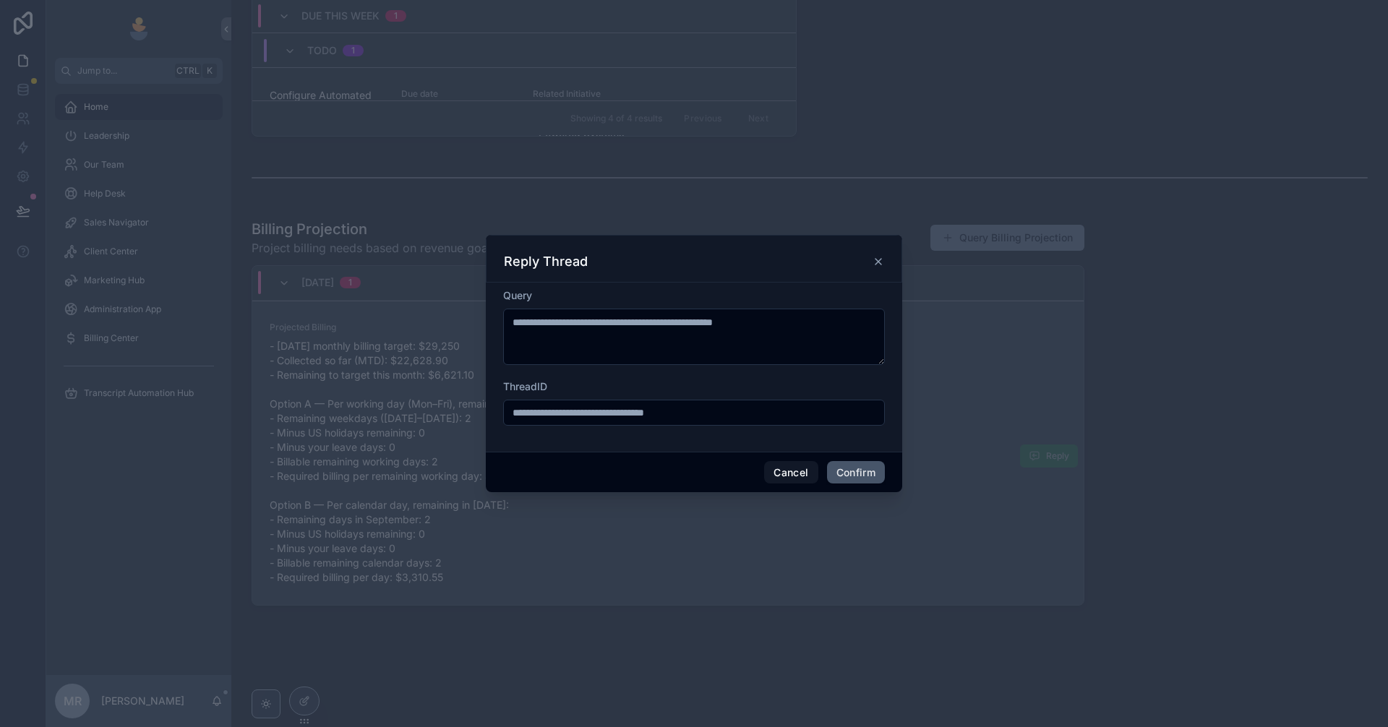
click at [858, 472] on button "Confirm" at bounding box center [856, 472] width 58 height 23
